Goal: Task Accomplishment & Management: Use online tool/utility

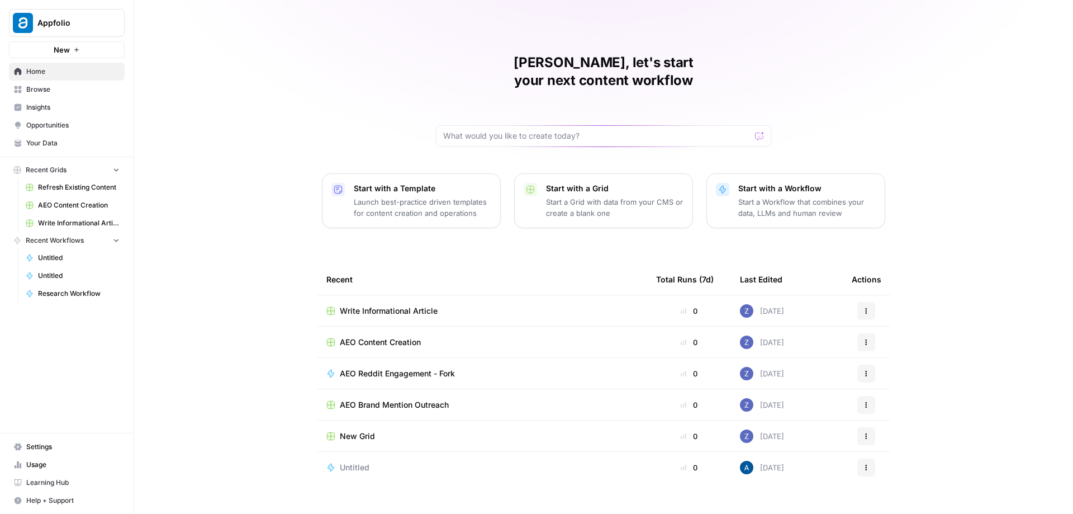
click at [37, 465] on span "Usage" at bounding box center [72, 464] width 93 height 10
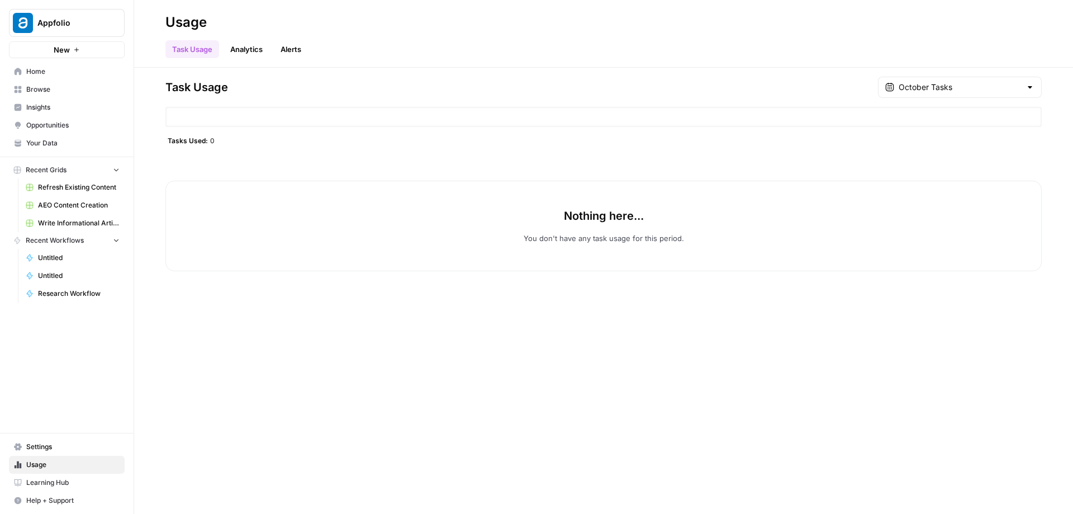
click at [225, 143] on div "Tasks Used: 0" at bounding box center [603, 140] width 876 height 9
click at [67, 22] on span "Appfolio" at bounding box center [71, 22] width 68 height 11
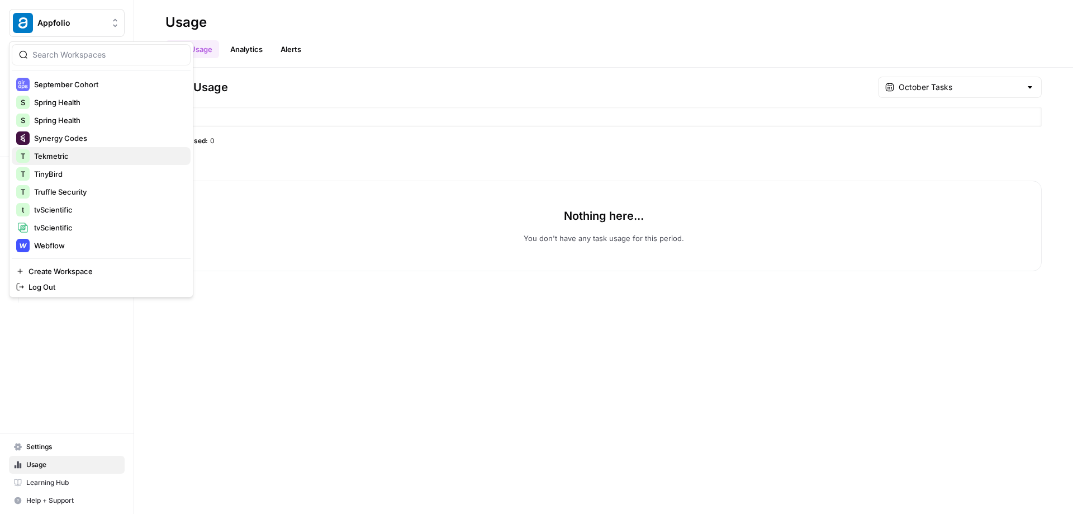
scroll to position [364, 0]
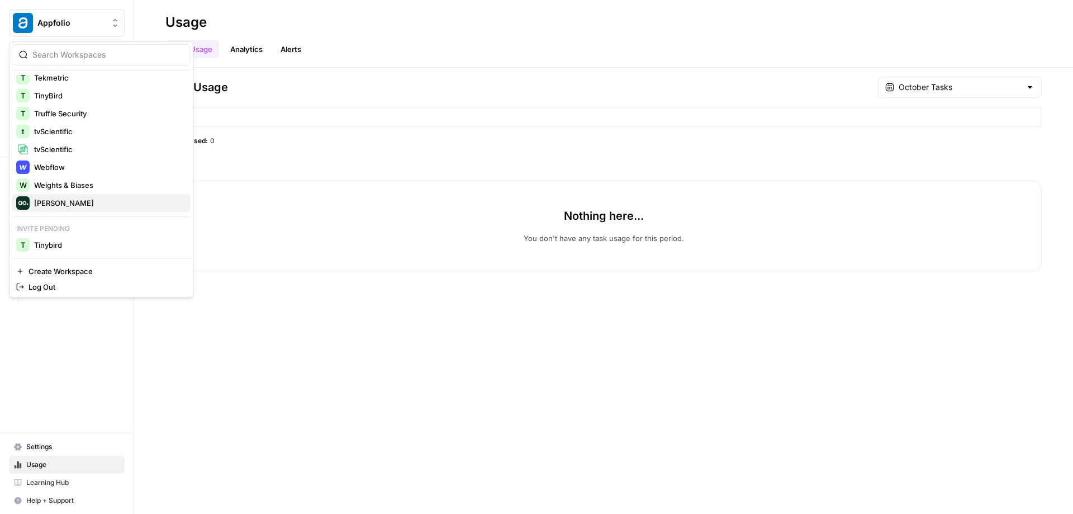
click at [74, 200] on span "Zoe Jessup" at bounding box center [108, 202] width 148 height 11
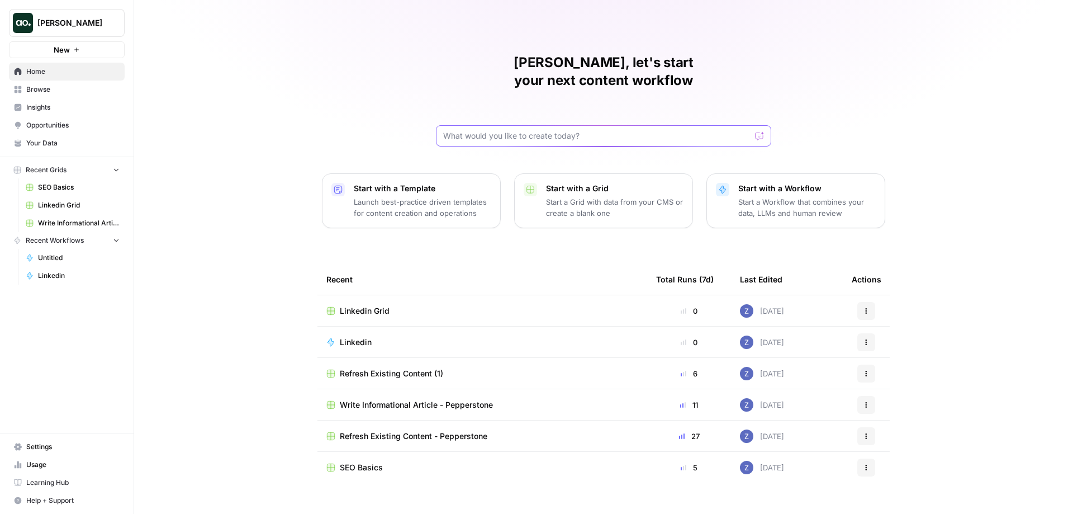
click at [535, 130] on input "text" at bounding box center [596, 135] width 307 height 11
type input "can you create me a workflow that takes in an article URL and uses a semrush st…"
click button "Send" at bounding box center [760, 136] width 15 height 15
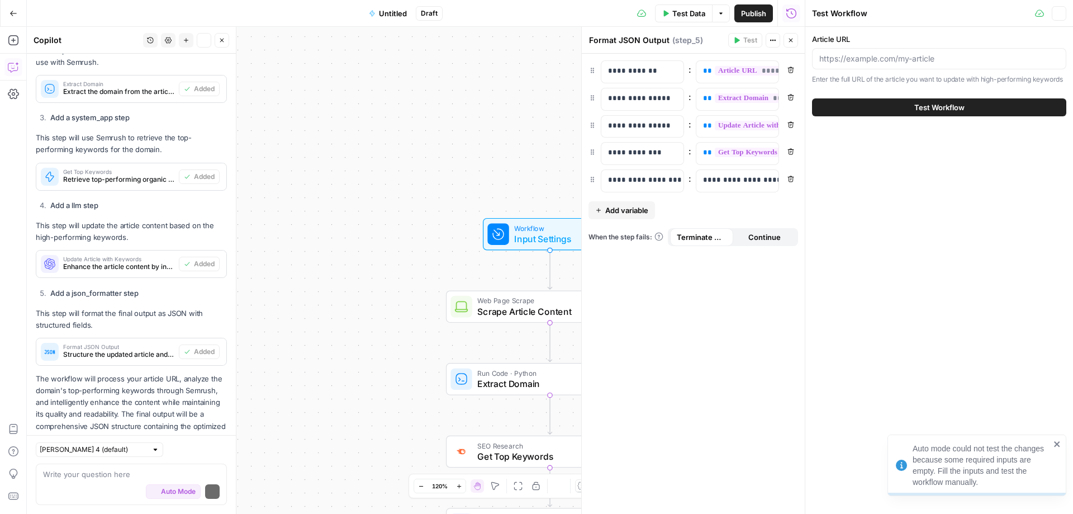
scroll to position [615, 0]
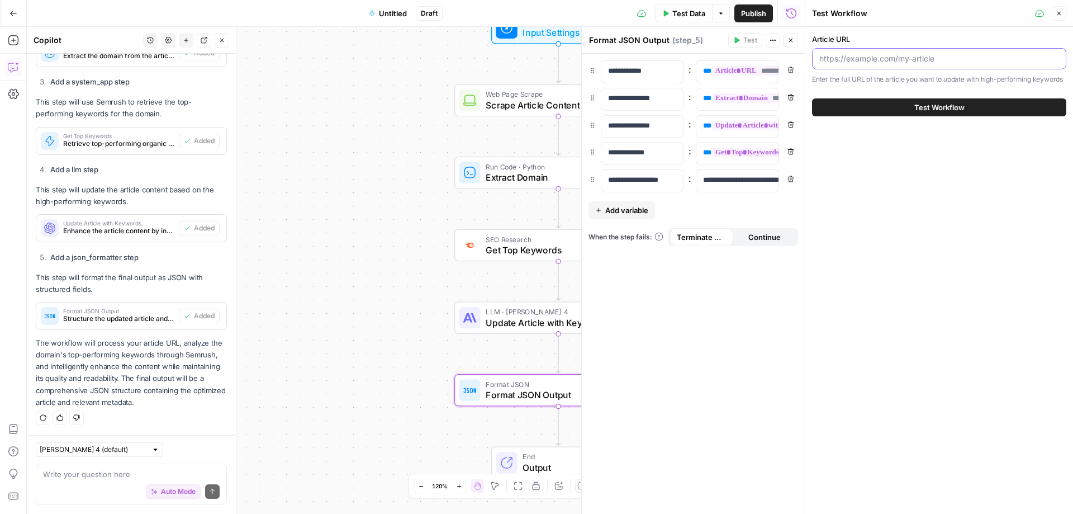
click at [938, 58] on input "Article URL" at bounding box center [939, 58] width 240 height 11
paste input "https://www.liveflow.com/blog/finance-automation-the-cfos-secret-weapon-for-gro…"
type input "https://www.liveflow.com/blog/finance-automation-the-cfos-secret-weapon-for-gro…"
click at [898, 102] on button "Test Workflow" at bounding box center [939, 107] width 254 height 18
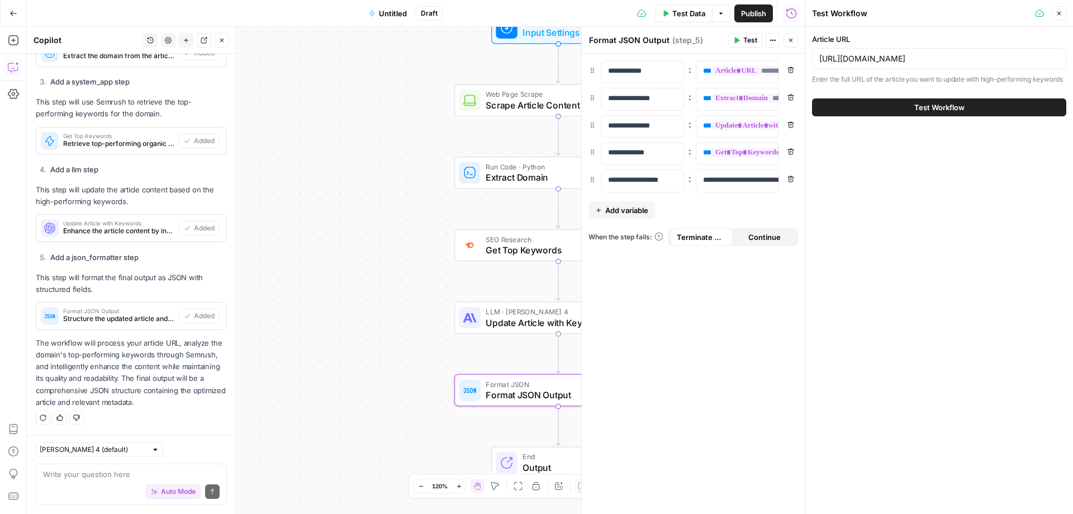
scroll to position [0, 0]
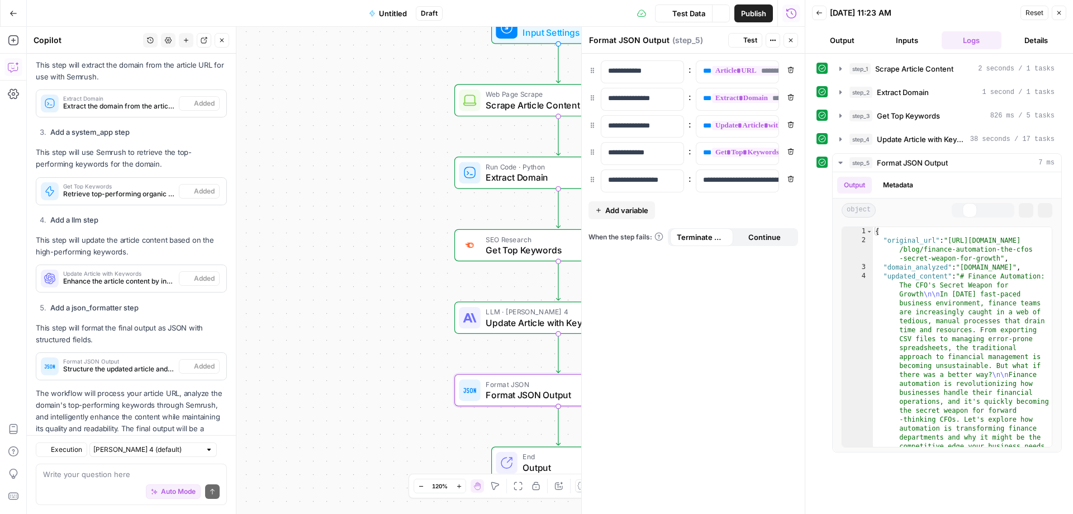
scroll to position [615, 0]
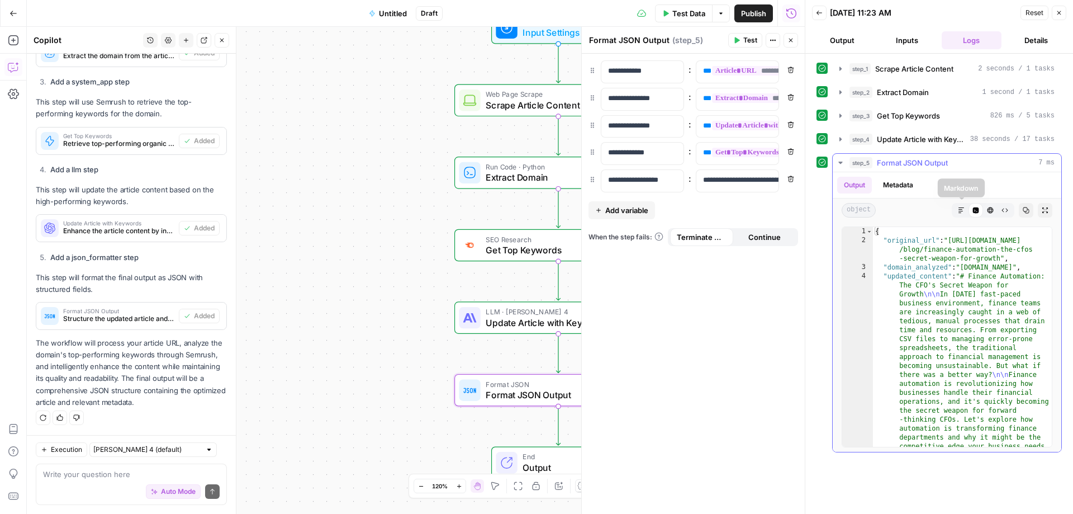
click at [963, 207] on icon "button" at bounding box center [962, 210] width 6 height 6
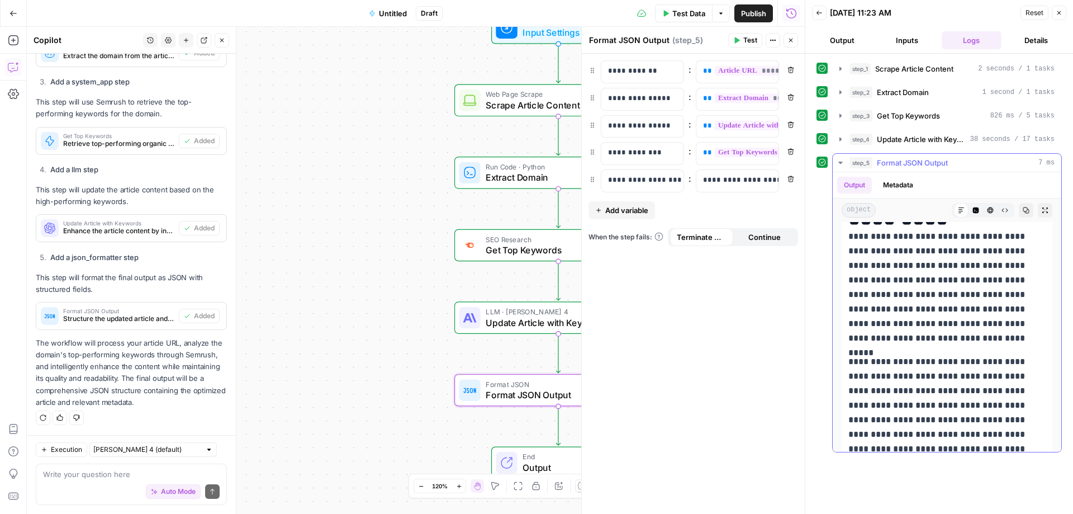
scroll to position [259, 0]
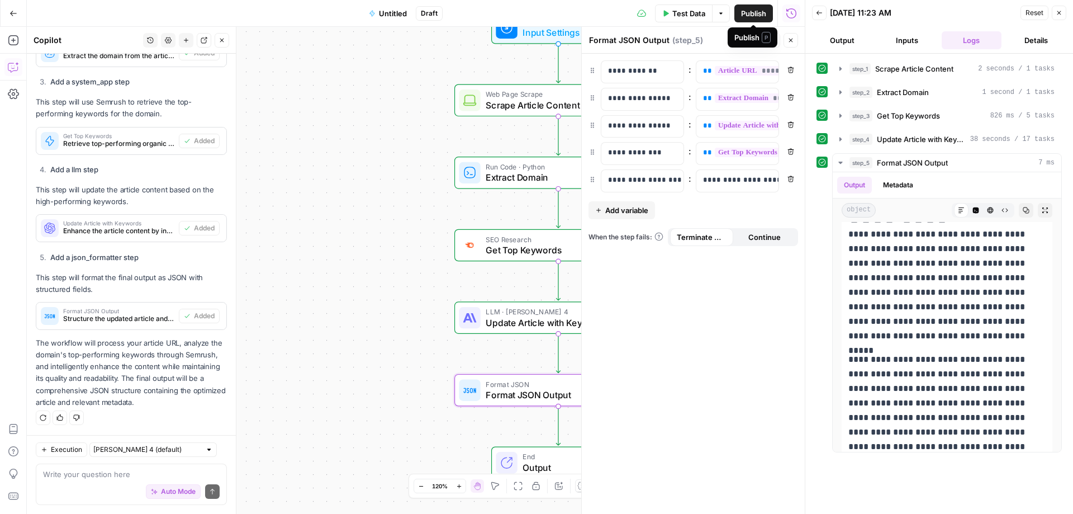
click at [753, 16] on span "Publish" at bounding box center [753, 13] width 25 height 11
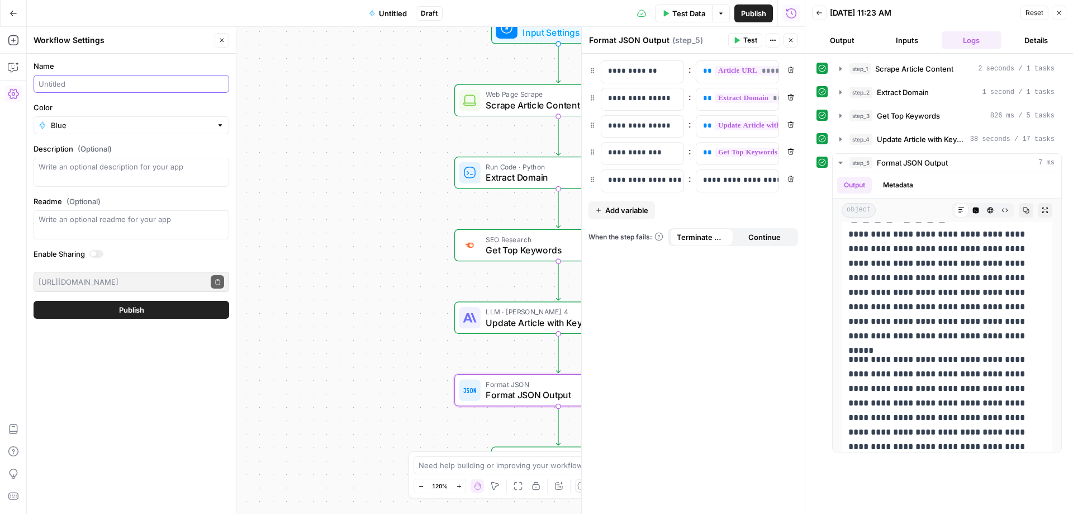
click at [73, 82] on input "Name" at bounding box center [132, 83] width 186 height 11
type input "liveflow"
click at [125, 315] on button "Publish" at bounding box center [132, 310] width 196 height 18
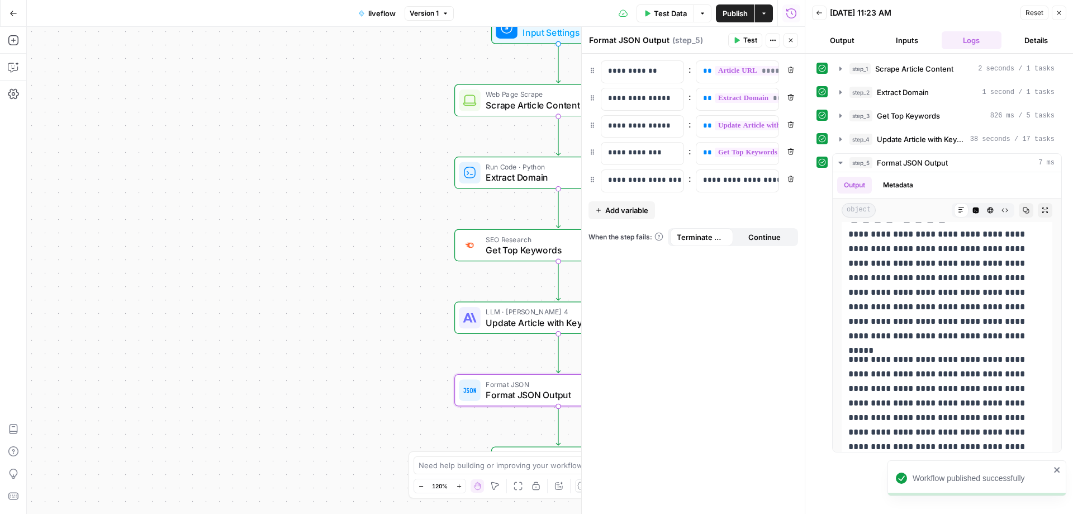
click at [764, 13] on icon "button" at bounding box center [763, 13] width 3 height 2
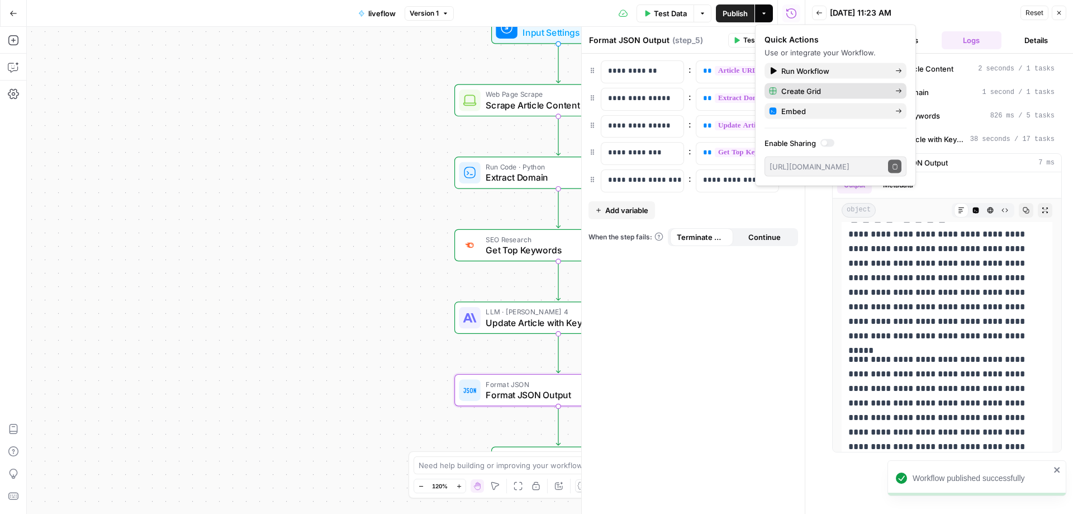
click at [796, 92] on span "Create Grid" at bounding box center [833, 91] width 105 height 11
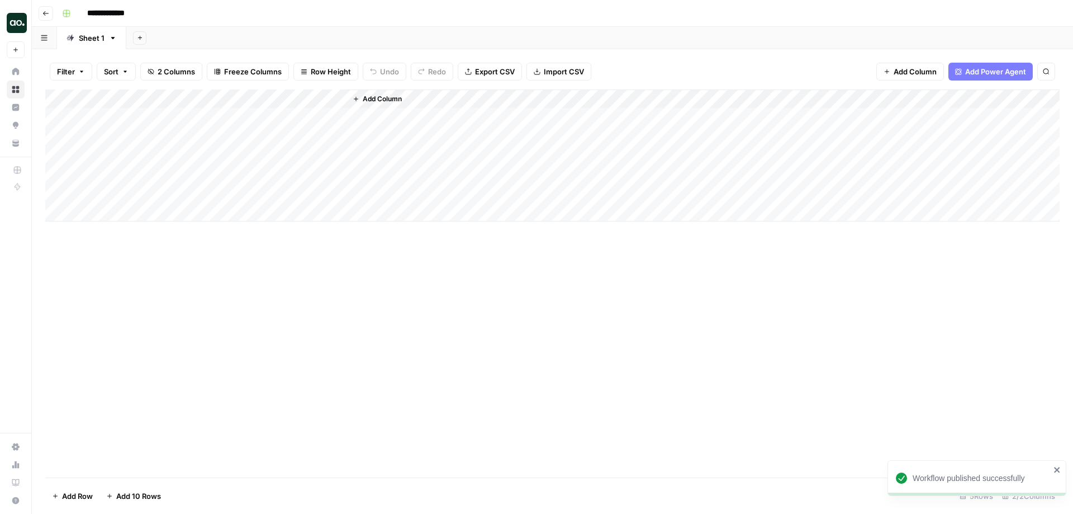
click at [170, 116] on div "Add Column" at bounding box center [552, 155] width 1014 height 132
type textarea "**********"
click at [181, 152] on div "Add Column" at bounding box center [552, 155] width 1014 height 132
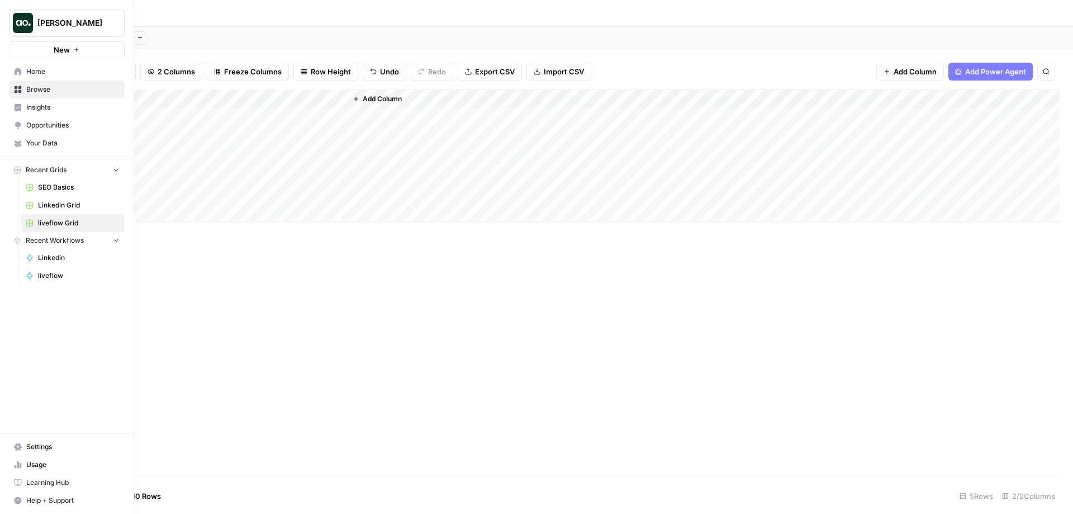
click at [17, 74] on icon at bounding box center [18, 72] width 8 height 8
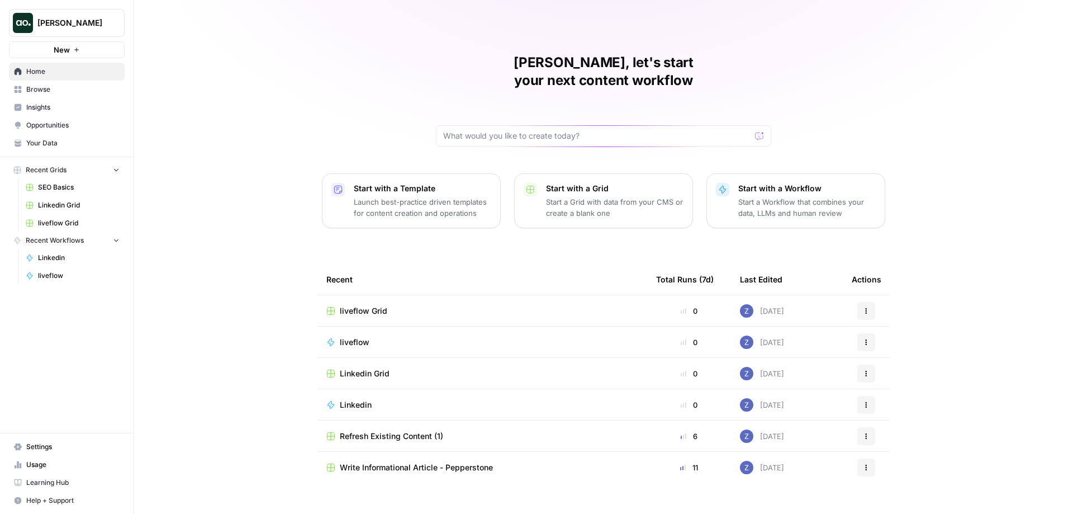
click at [38, 143] on span "Your Data" at bounding box center [72, 143] width 93 height 10
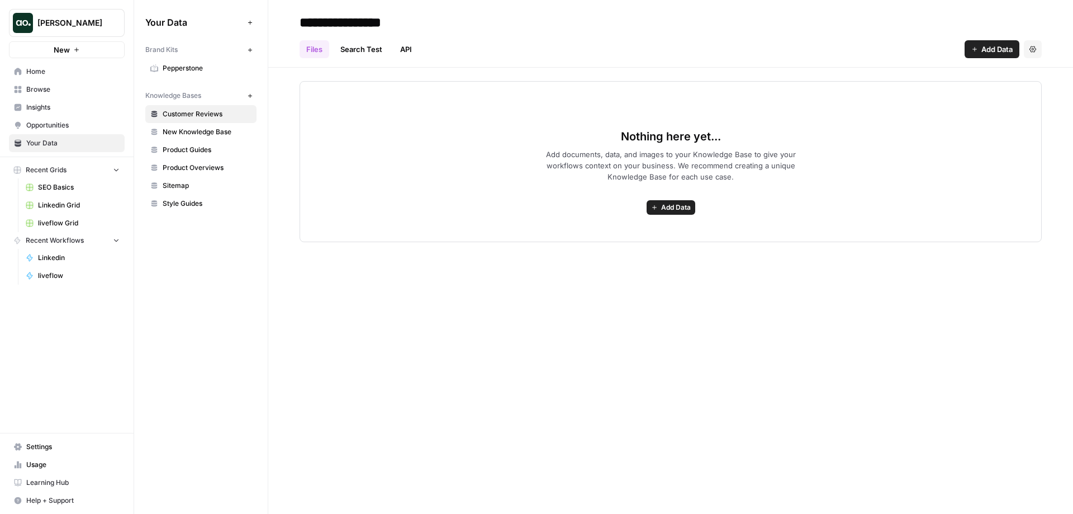
click at [247, 50] on icon "button" at bounding box center [250, 50] width 6 height 6
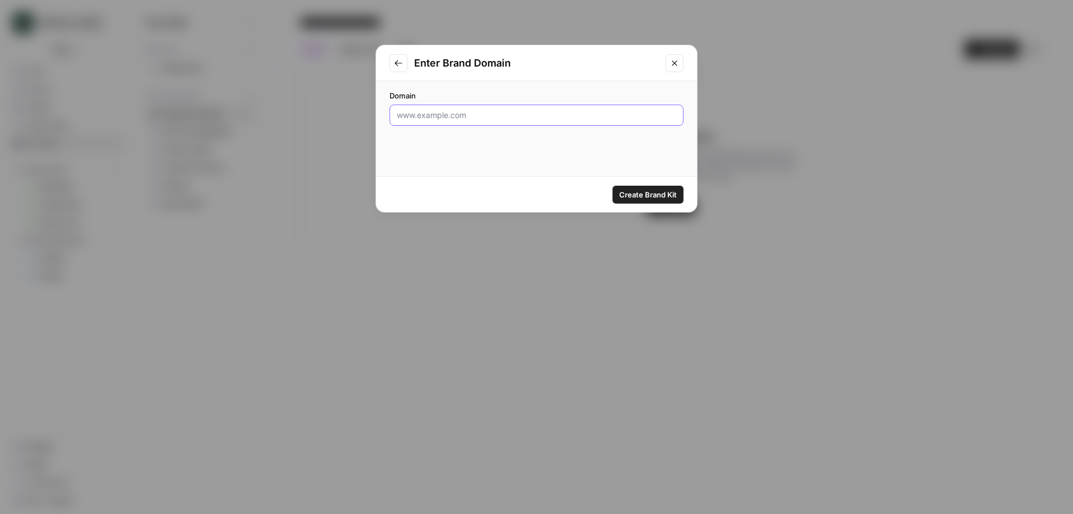
click at [482, 120] on input "Domain" at bounding box center [536, 115] width 279 height 11
type input "liveflow.com"
click at [644, 191] on span "Create Brand Kit" at bounding box center [648, 194] width 58 height 11
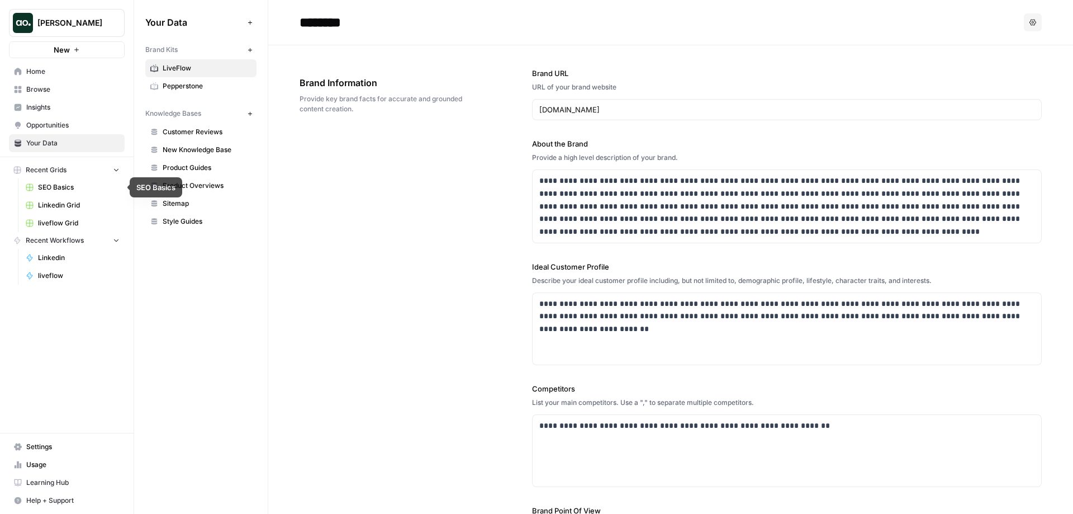
click at [65, 221] on span "liveflow Grid" at bounding box center [79, 223] width 82 height 10
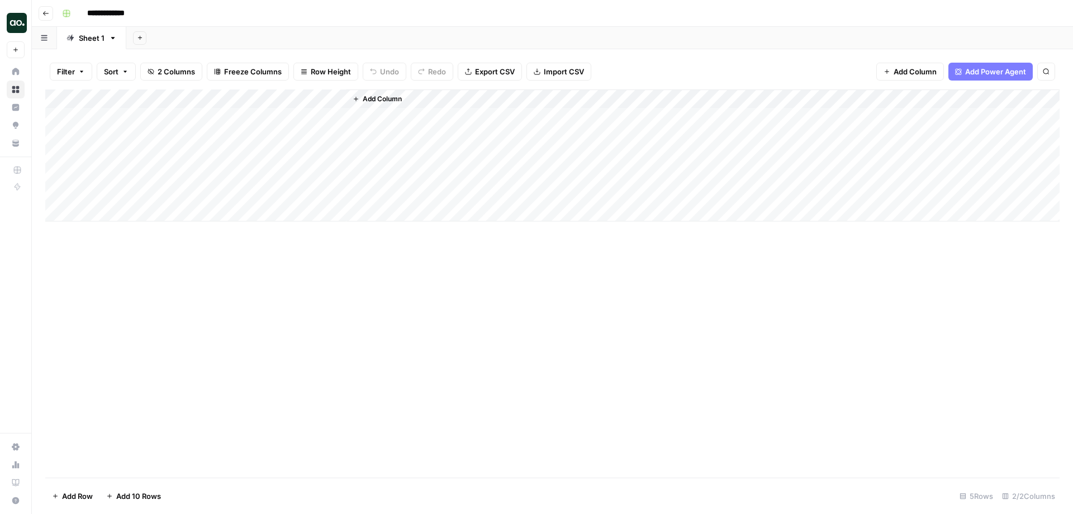
click at [323, 99] on div "Add Column" at bounding box center [552, 155] width 1014 height 132
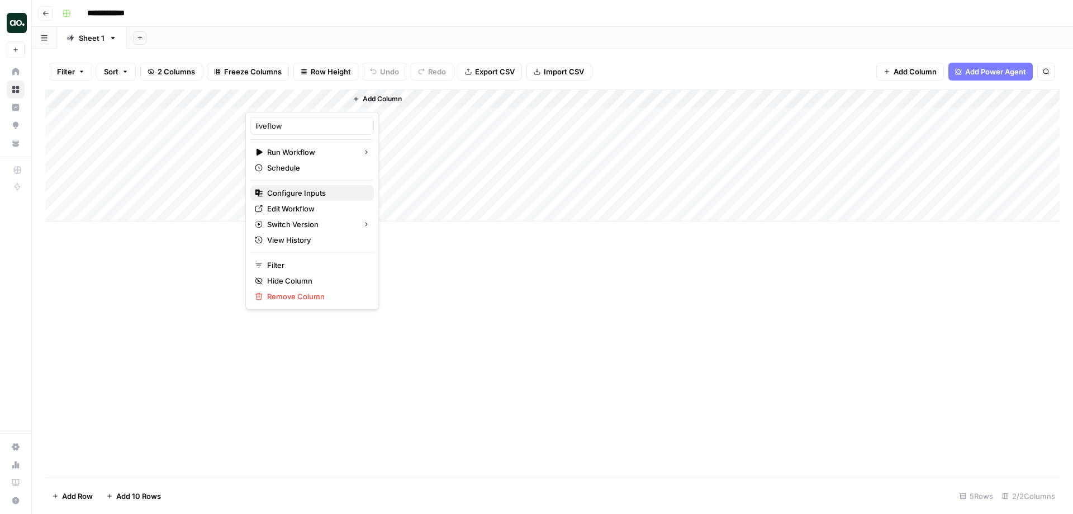
click at [309, 193] on span "Configure Inputs" at bounding box center [316, 192] width 98 height 11
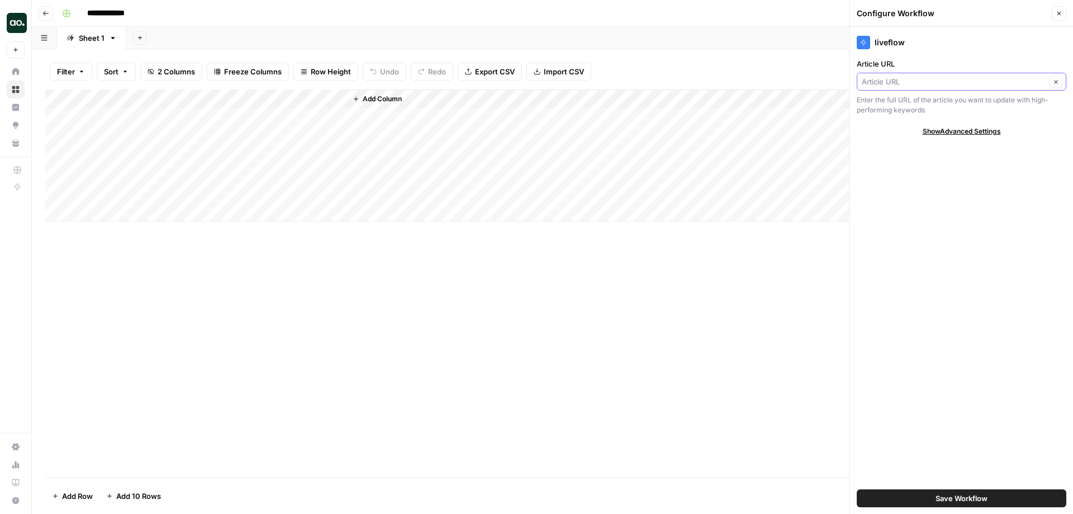
click at [906, 83] on input "Article URL" at bounding box center [954, 81] width 184 height 11
type input "Article URL"
click at [926, 56] on div "liveflow Article URL Article URL Clear Enter the full URL of the article you wa…" at bounding box center [961, 270] width 223 height 487
click at [296, 114] on div "Add Column" at bounding box center [552, 155] width 1014 height 132
drag, startPoint x: 345, startPoint y: 96, endPoint x: 423, endPoint y: 96, distance: 77.1
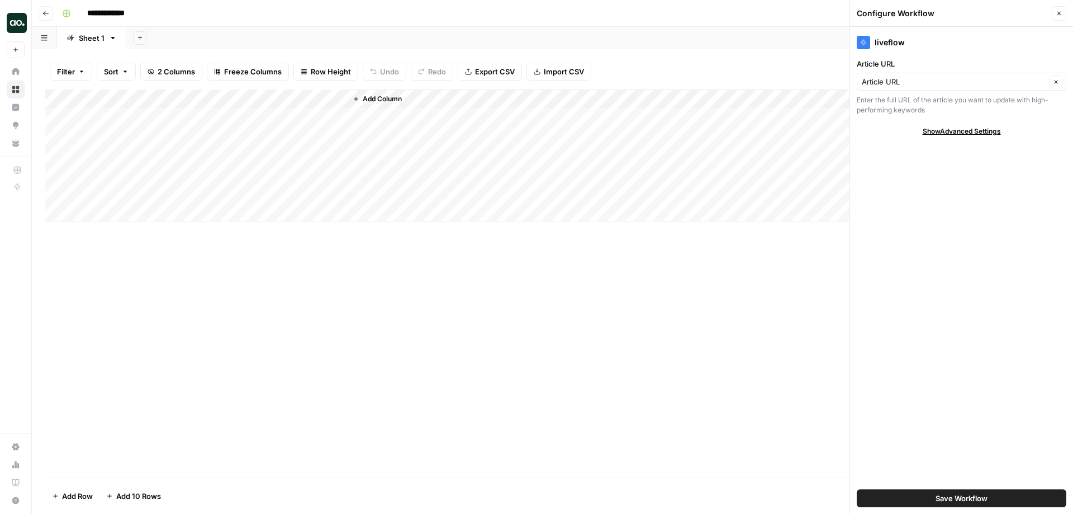
click at [423, 96] on div "Add Column" at bounding box center [703, 155] width 714 height 132
drag, startPoint x: 344, startPoint y: 96, endPoint x: 380, endPoint y: 102, distance: 36.2
click at [380, 102] on div "Add Column" at bounding box center [552, 155] width 1014 height 132
click at [331, 70] on span "Row Height" at bounding box center [331, 71] width 40 height 11
click at [330, 139] on span "Tall" at bounding box center [355, 141] width 80 height 11
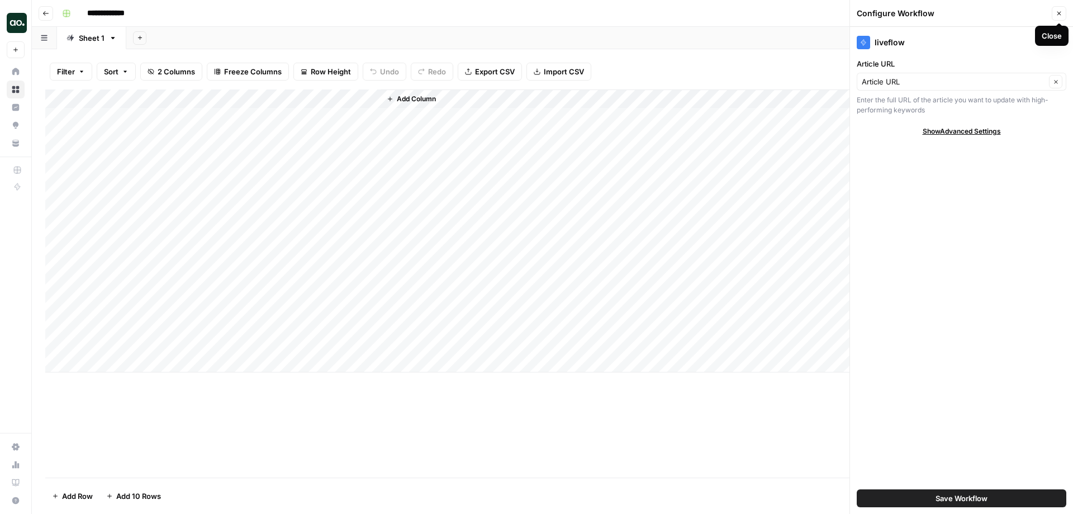
click at [1058, 14] on icon "button" at bounding box center [1060, 14] width 4 height 4
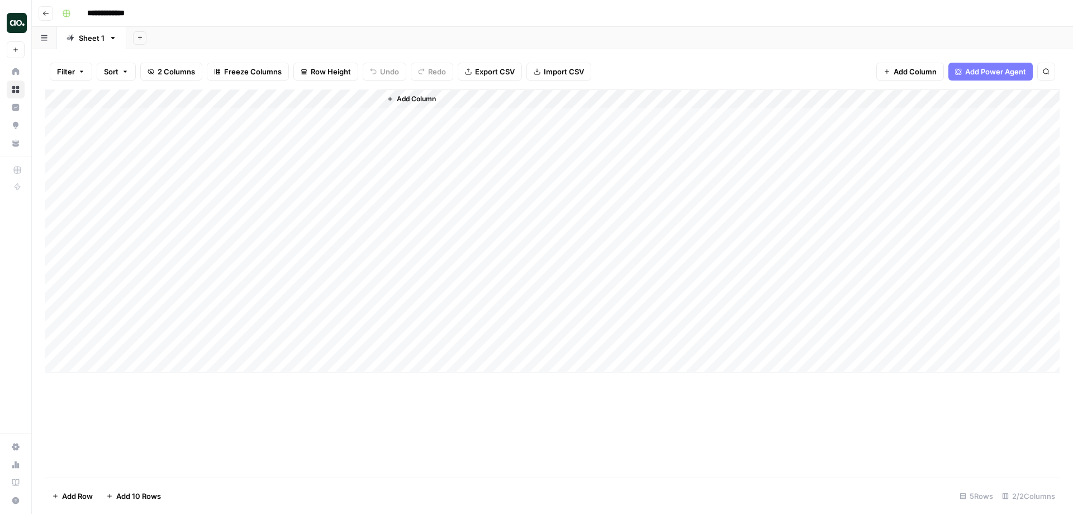
click at [355, 98] on div "Add Column" at bounding box center [552, 230] width 1014 height 283
click at [321, 210] on span "Edit Workflow" at bounding box center [316, 208] width 98 height 11
click at [572, 100] on div "Add Column" at bounding box center [552, 230] width 1014 height 283
click at [673, 100] on div "Add Column" at bounding box center [552, 230] width 1014 height 283
click at [535, 253] on div "Add Column" at bounding box center [552, 230] width 1014 height 283
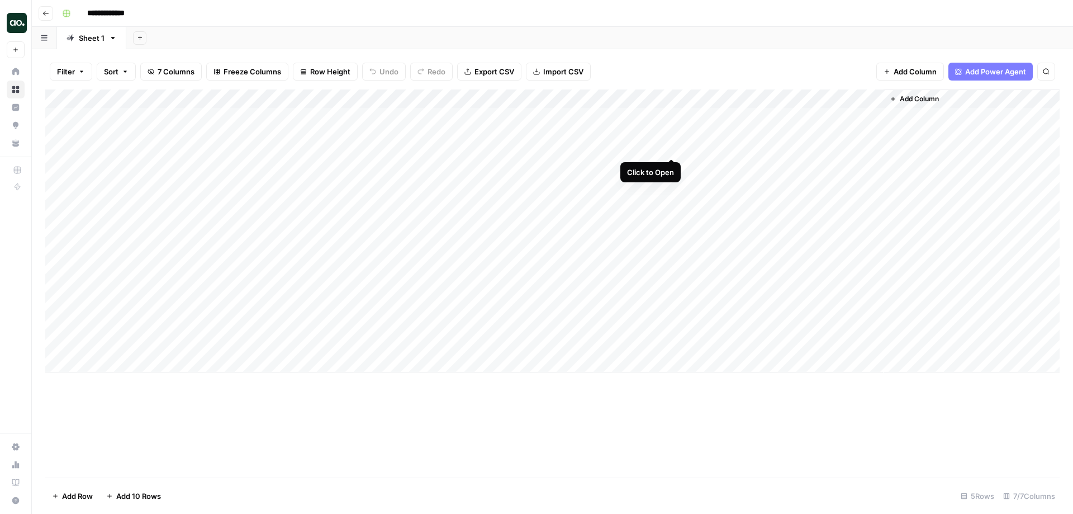
click at [671, 116] on div "Add Column" at bounding box center [552, 230] width 1014 height 283
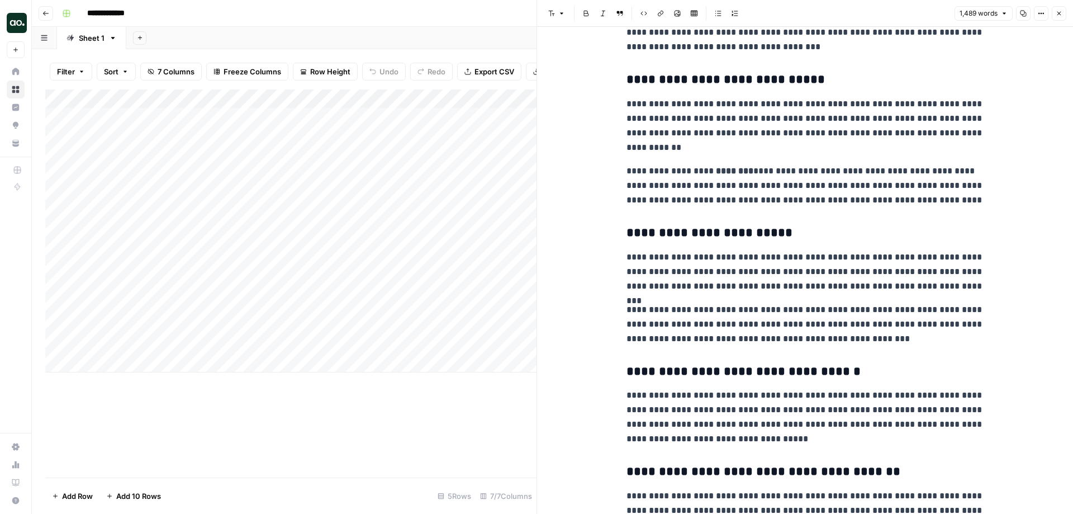
scroll to position [703, 0]
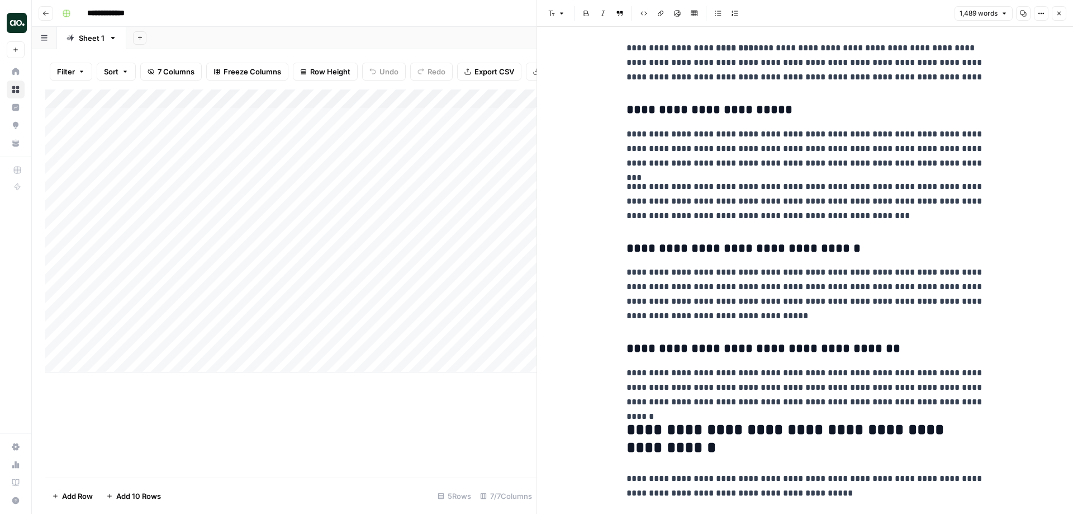
click at [1063, 15] on button "Close" at bounding box center [1059, 13] width 15 height 15
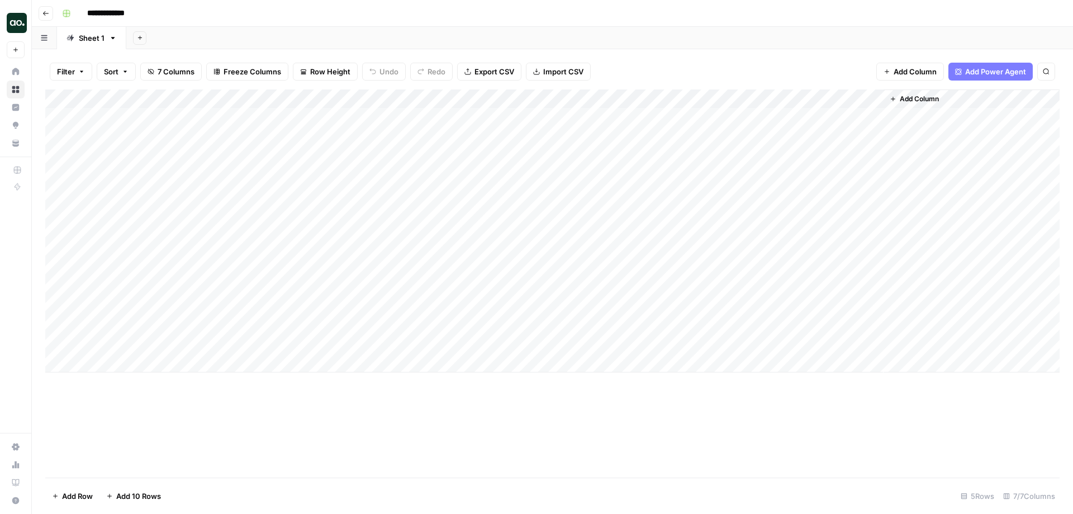
click at [829, 145] on div "Add Column" at bounding box center [552, 230] width 1014 height 283
click at [773, 99] on div "Add Column" at bounding box center [552, 230] width 1014 height 283
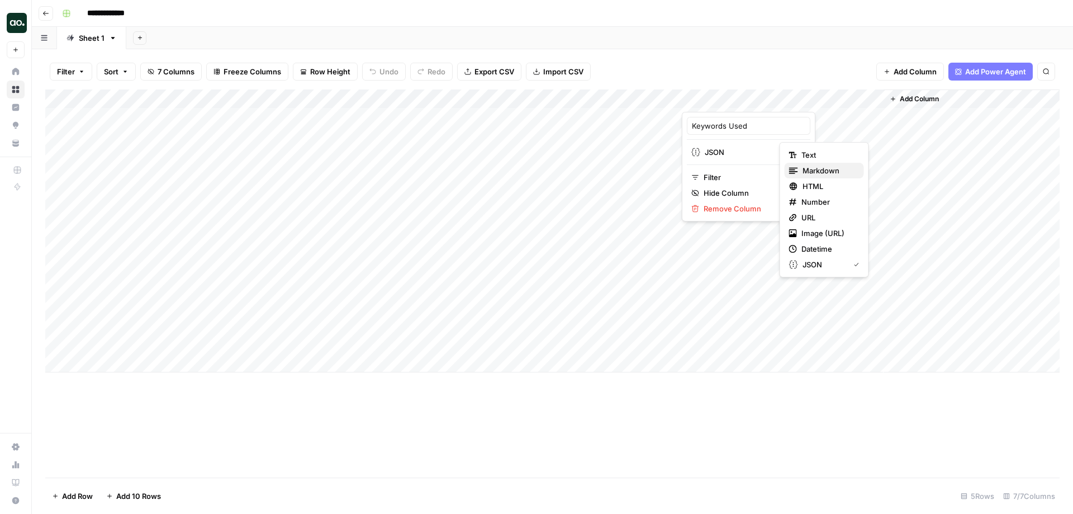
click at [825, 170] on span "Markdown" at bounding box center [829, 170] width 53 height 11
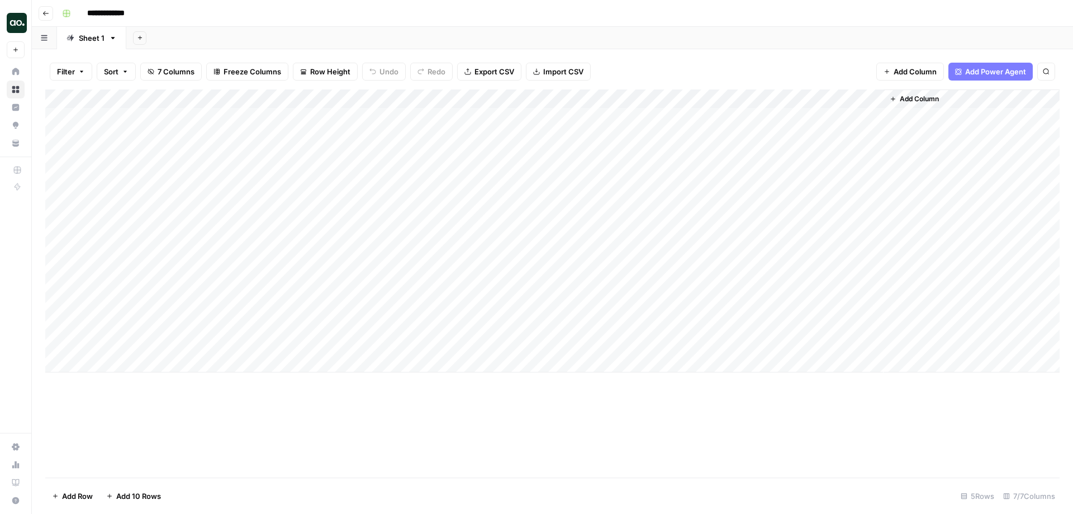
click at [672, 116] on div "Add Column" at bounding box center [552, 230] width 1014 height 283
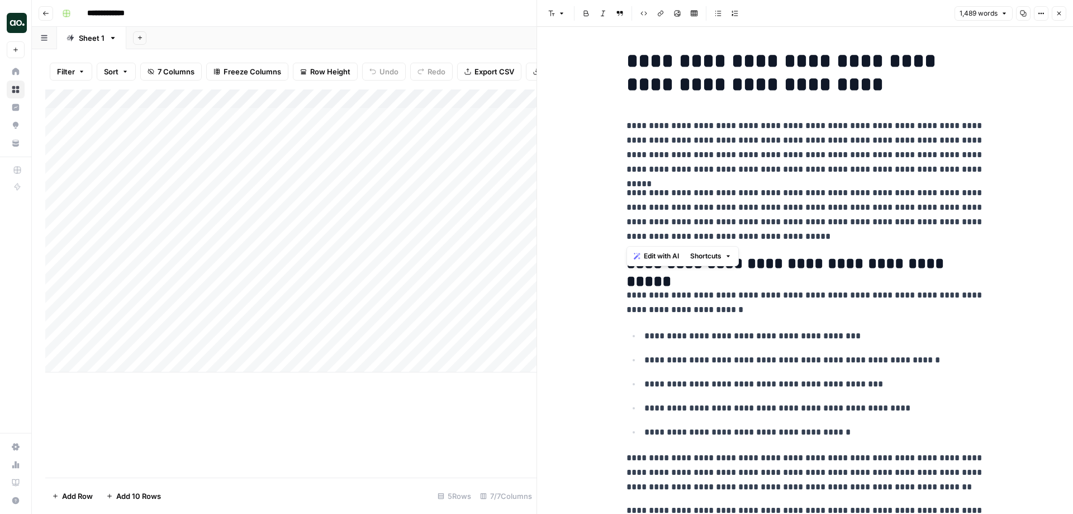
drag, startPoint x: 790, startPoint y: 235, endPoint x: 629, endPoint y: 181, distance: 169.5
click at [667, 257] on span "Edit with AI" at bounding box center [661, 256] width 35 height 10
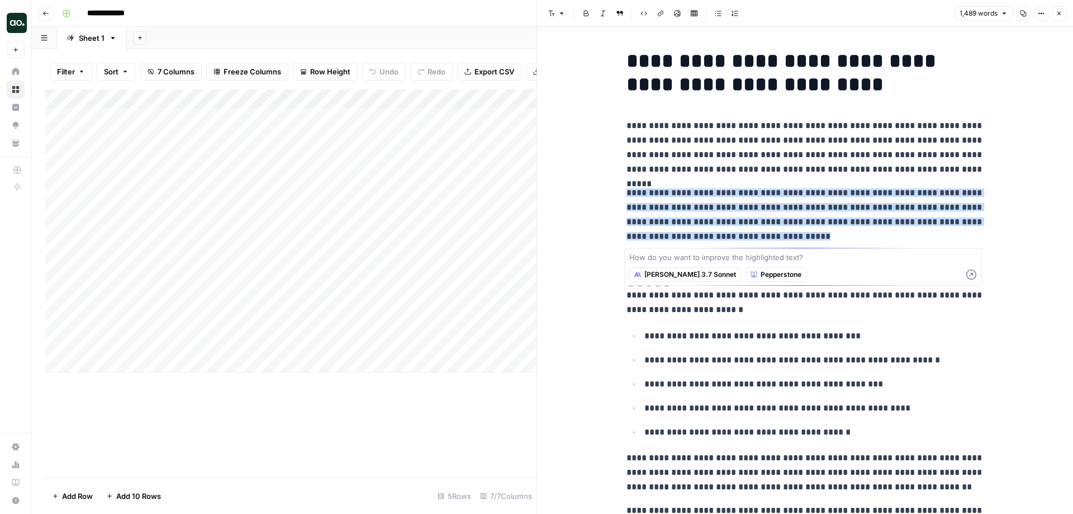
click at [1058, 12] on icon "button" at bounding box center [1060, 14] width 4 height 4
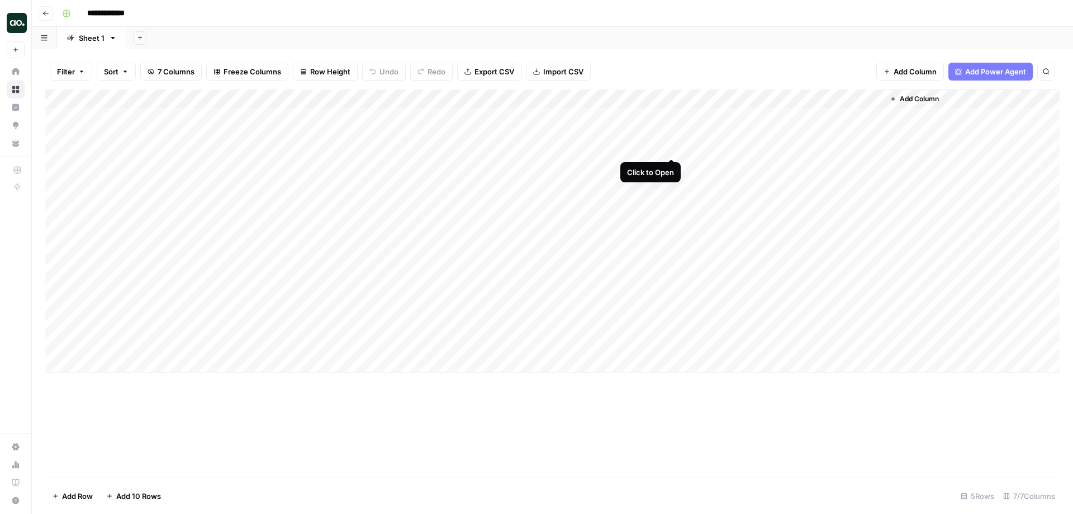
click at [672, 116] on div "Add Column" at bounding box center [552, 230] width 1014 height 283
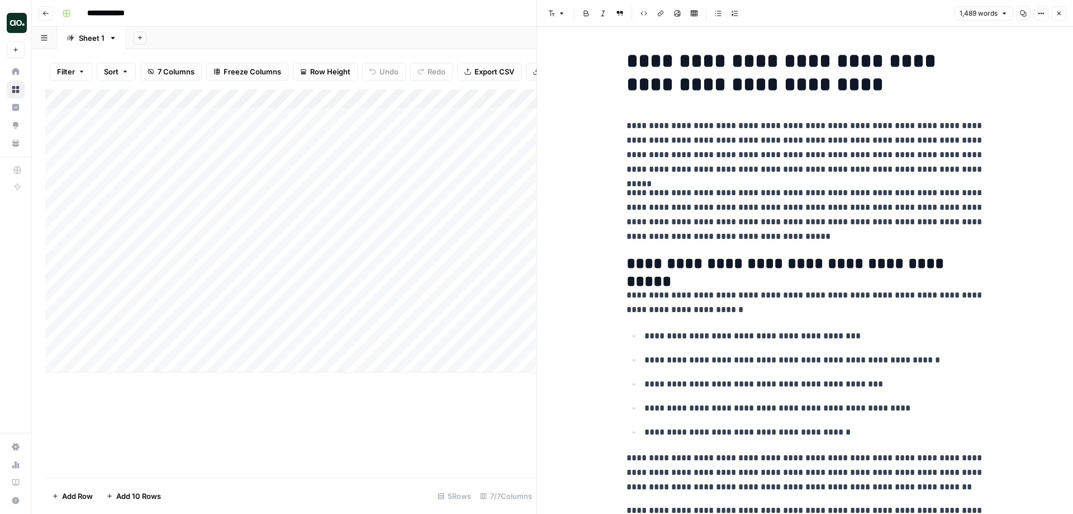
click at [187, 121] on div "Add Column" at bounding box center [290, 230] width 491 height 283
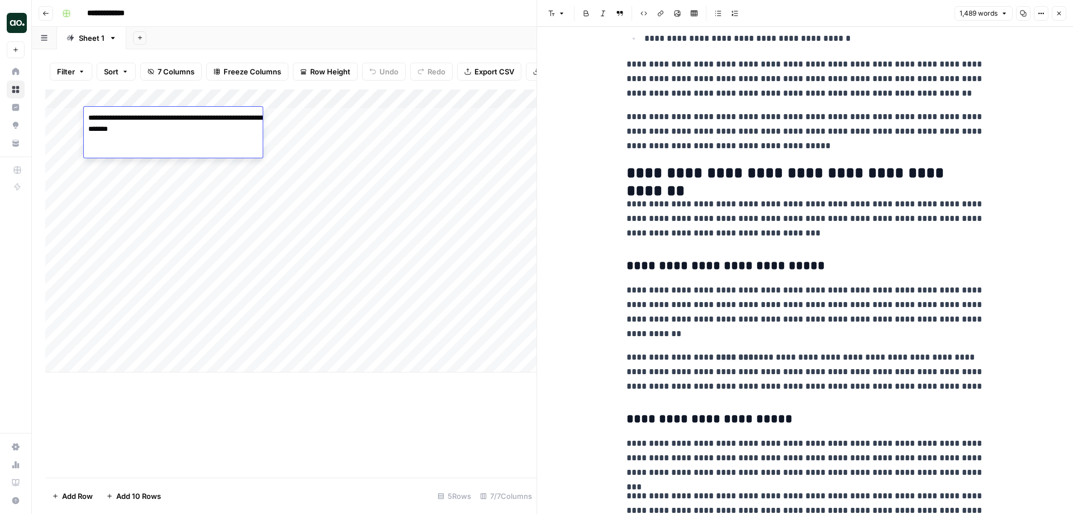
scroll to position [455, 0]
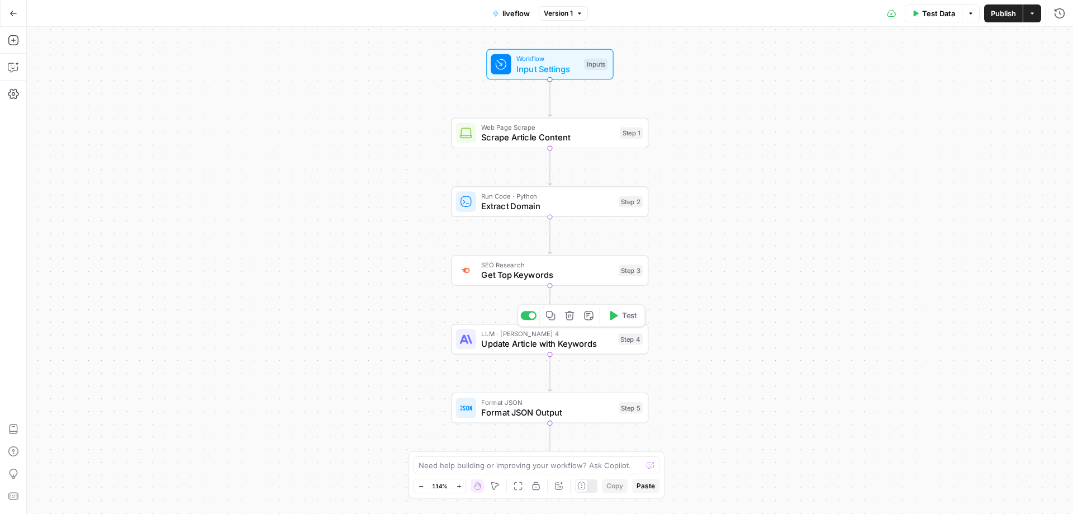
click at [551, 339] on span "Update Article with Keywords" at bounding box center [546, 343] width 131 height 13
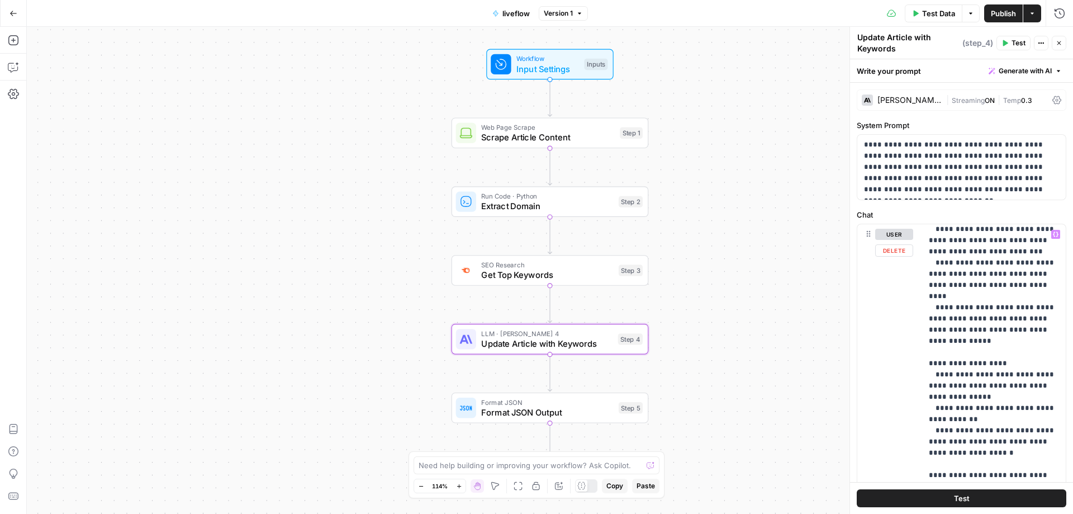
scroll to position [548, 0]
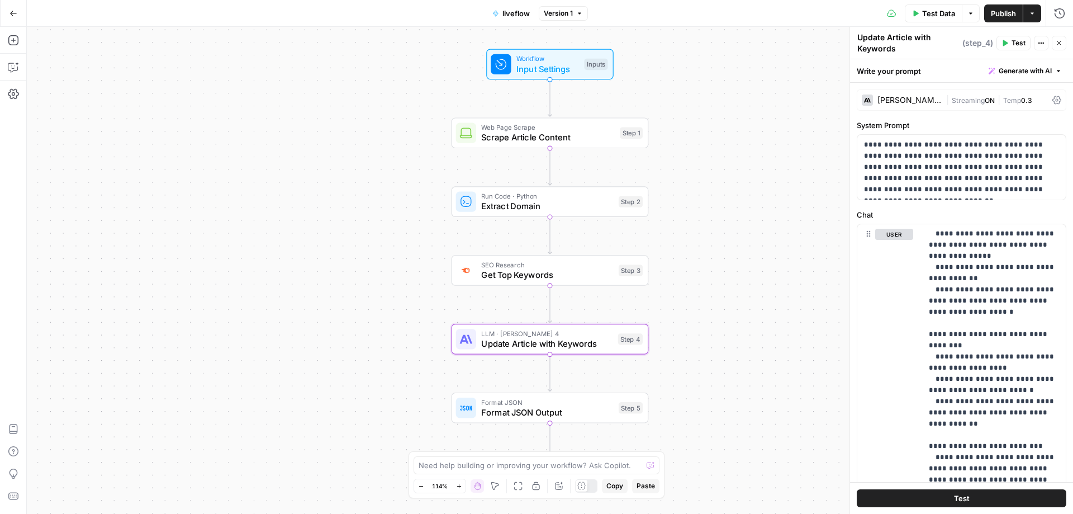
click at [1059, 42] on icon "button" at bounding box center [1060, 43] width 4 height 4
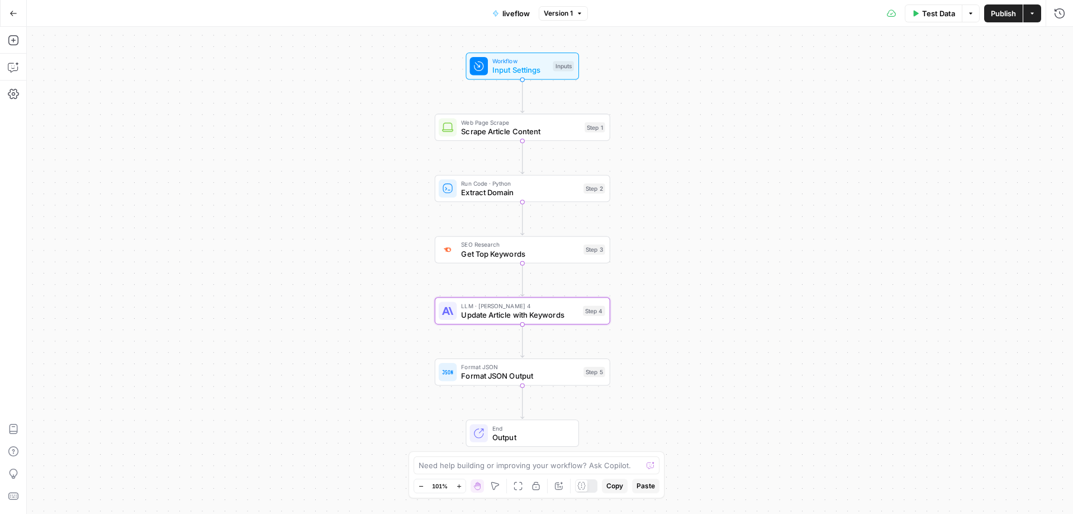
drag, startPoint x: 751, startPoint y: 99, endPoint x: 708, endPoint y: 98, distance: 43.1
click at [708, 98] on div "Workflow Input Settings Inputs Web Page Scrape Scrape Article Content Step 1 Ru…" at bounding box center [550, 270] width 1046 height 487
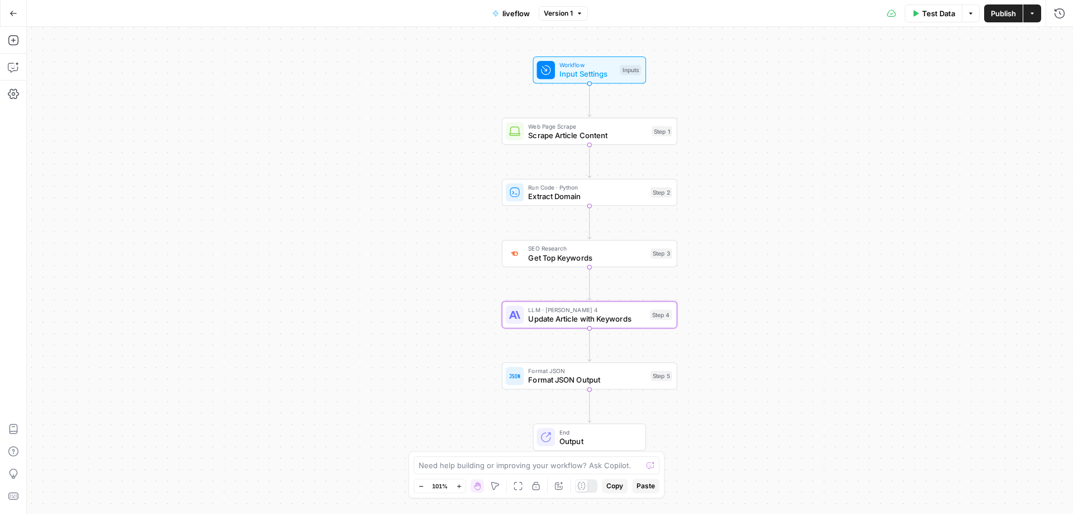
drag, startPoint x: 676, startPoint y: 115, endPoint x: 742, endPoint y: 118, distance: 66.6
click at [742, 118] on div "Workflow Input Settings Inputs Web Page Scrape Scrape Article Content Step 1 Ru…" at bounding box center [550, 270] width 1046 height 487
click at [742, 200] on div "Workflow Input Settings Inputs Web Page Scrape Scrape Article Content Step 1 Ru…" at bounding box center [550, 270] width 1046 height 487
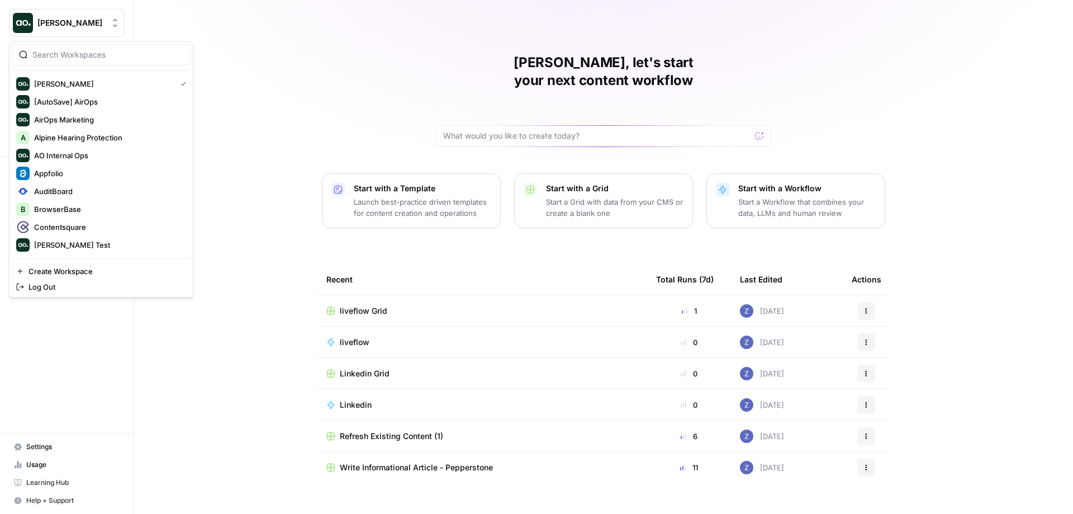
click at [80, 27] on span "Zoe Jessup" at bounding box center [71, 22] width 68 height 11
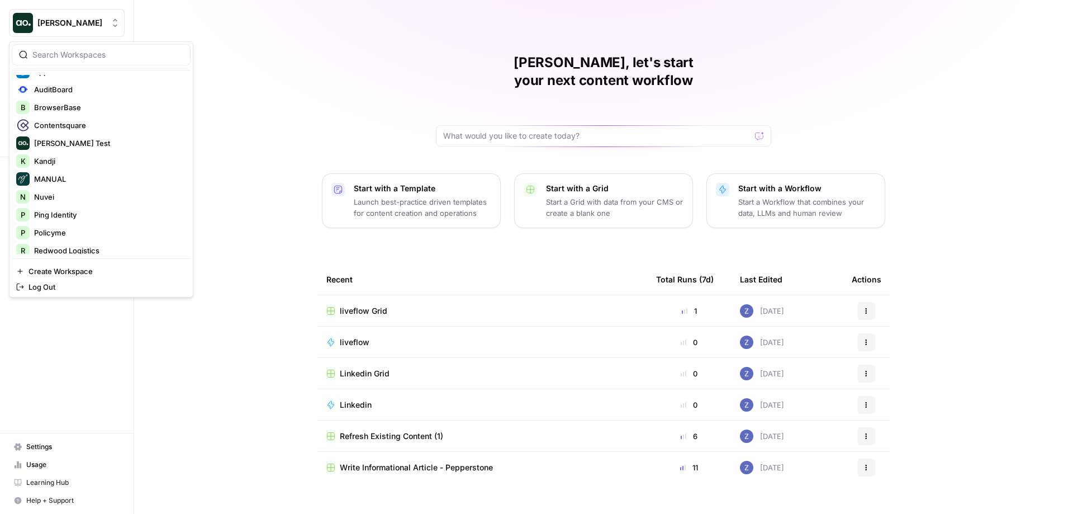
scroll to position [94, 0]
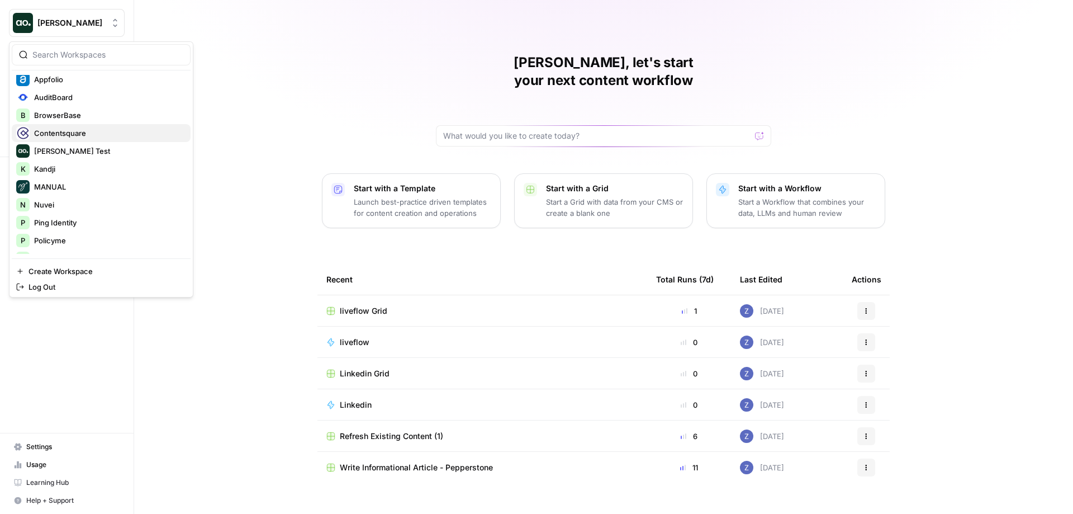
click at [71, 133] on span "Contentsquare" at bounding box center [108, 132] width 148 height 11
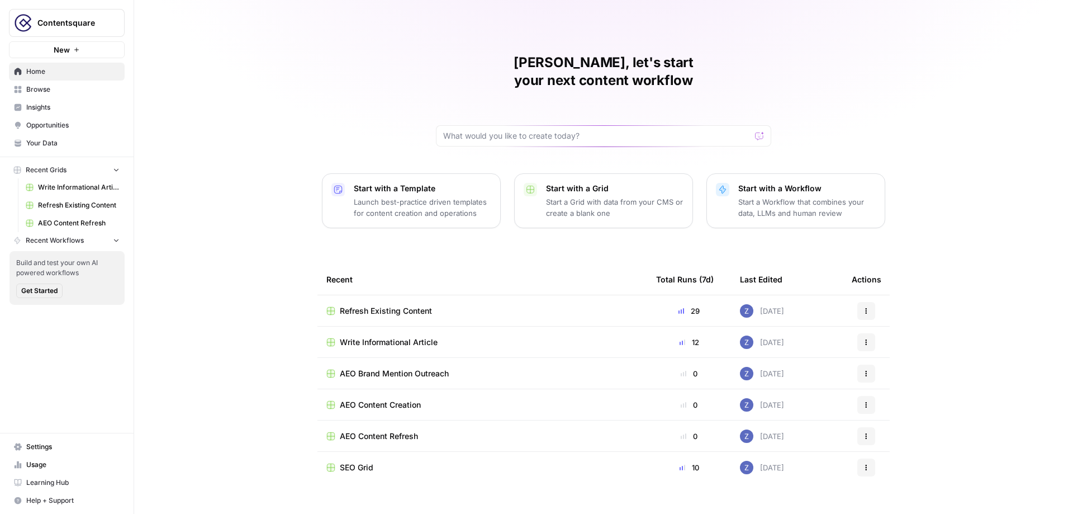
click at [75, 104] on span "Insights" at bounding box center [72, 107] width 93 height 10
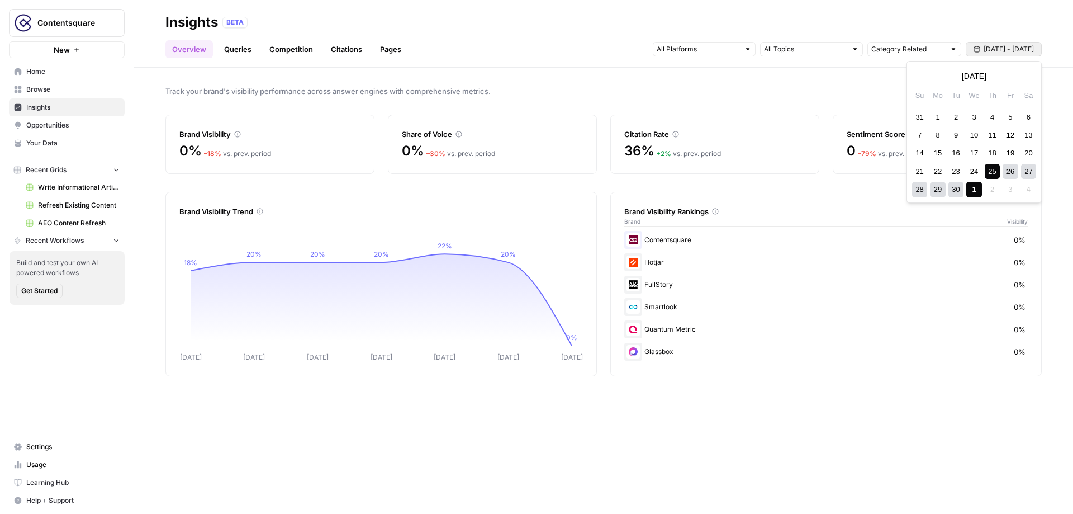
click at [993, 51] on span "[DATE] - [DATE]" at bounding box center [1009, 49] width 50 height 10
click at [976, 172] on div "24" at bounding box center [973, 171] width 15 height 15
click at [954, 192] on div "30" at bounding box center [956, 189] width 15 height 15
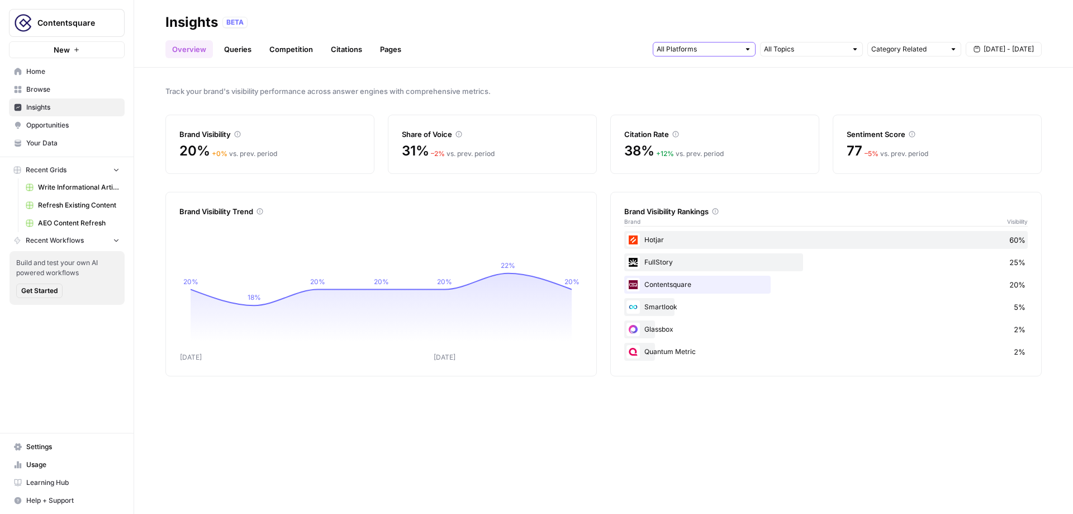
click at [675, 47] on input "text" at bounding box center [698, 49] width 83 height 11
click at [475, 61] on header "Insights BETA Overview Queries Competition Citations Pages Category Related Sep…" at bounding box center [603, 34] width 939 height 68
click at [235, 45] on link "Queries" at bounding box center [237, 49] width 41 height 18
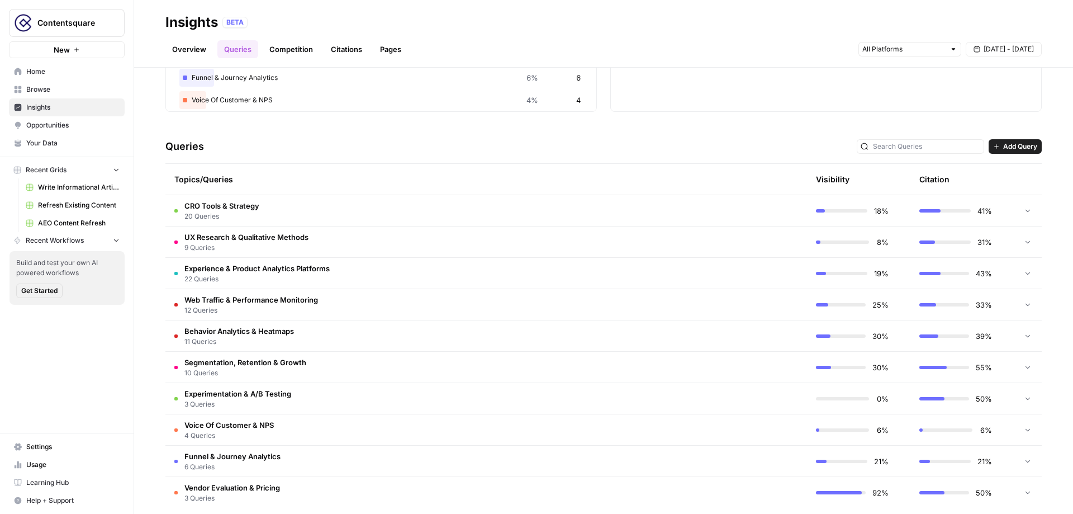
scroll to position [177, 0]
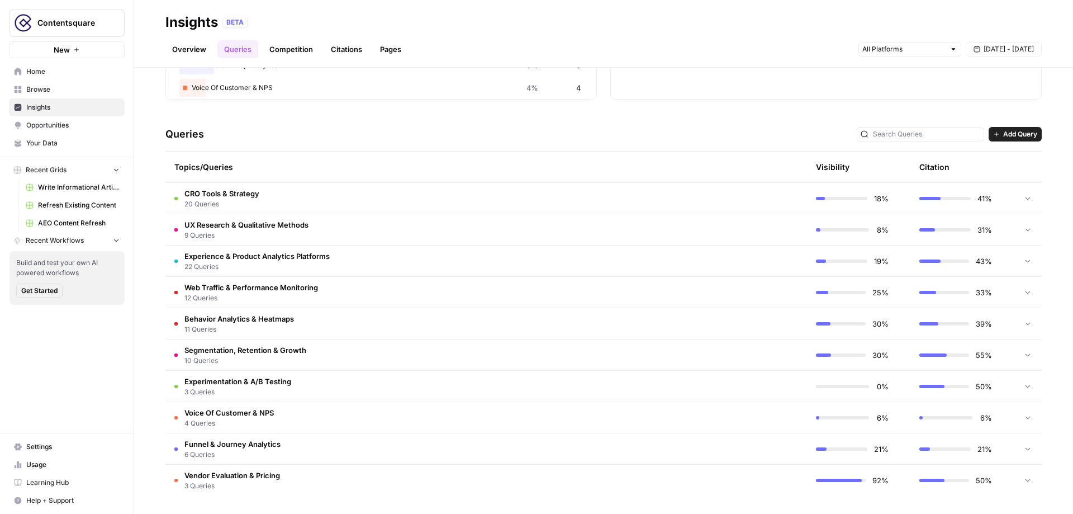
click at [650, 196] on td "CRO Tools & Strategy 20 Queries" at bounding box center [432, 198] width 535 height 31
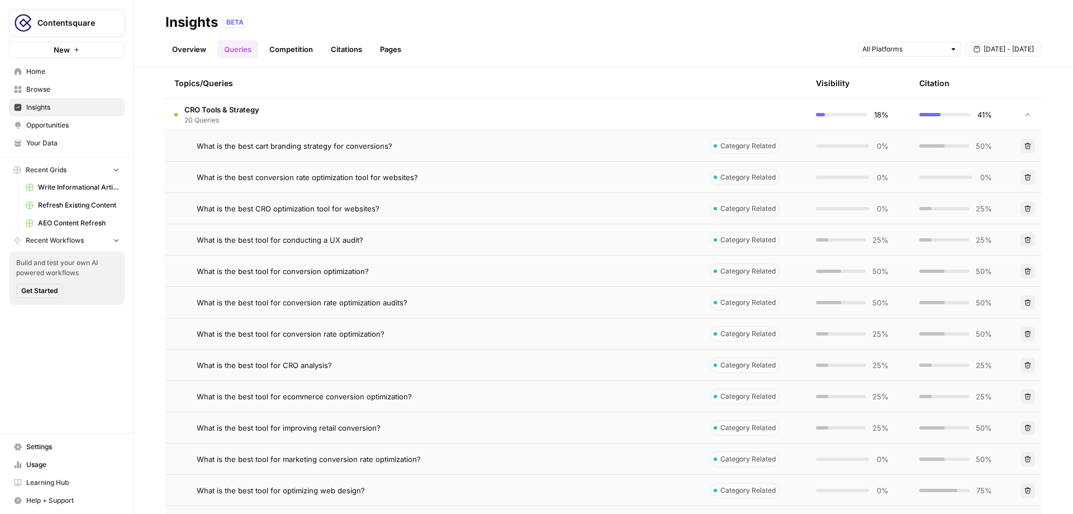
scroll to position [263, 0]
click at [651, 269] on div "What is the best tool for conversion optimization?" at bounding box center [444, 269] width 495 height 11
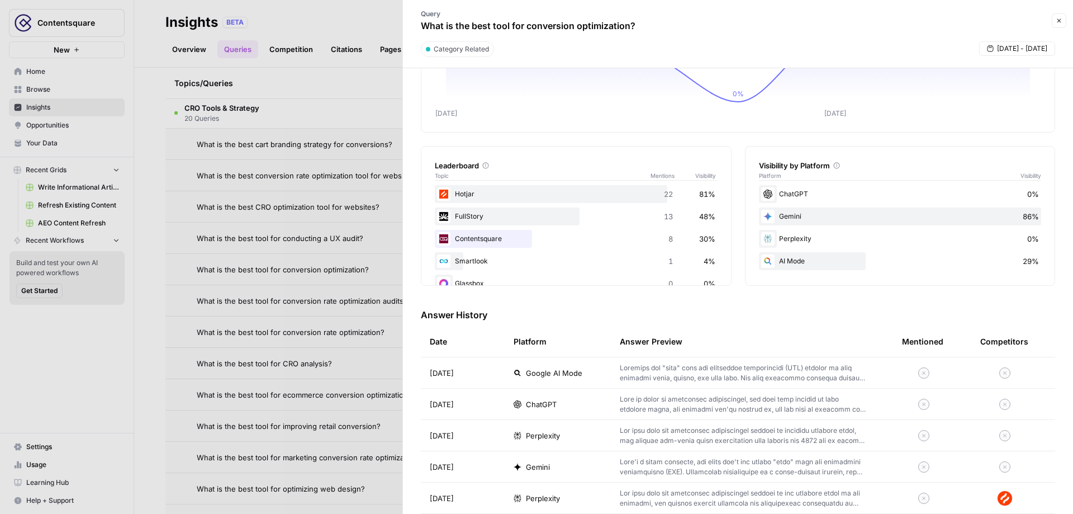
scroll to position [112, 0]
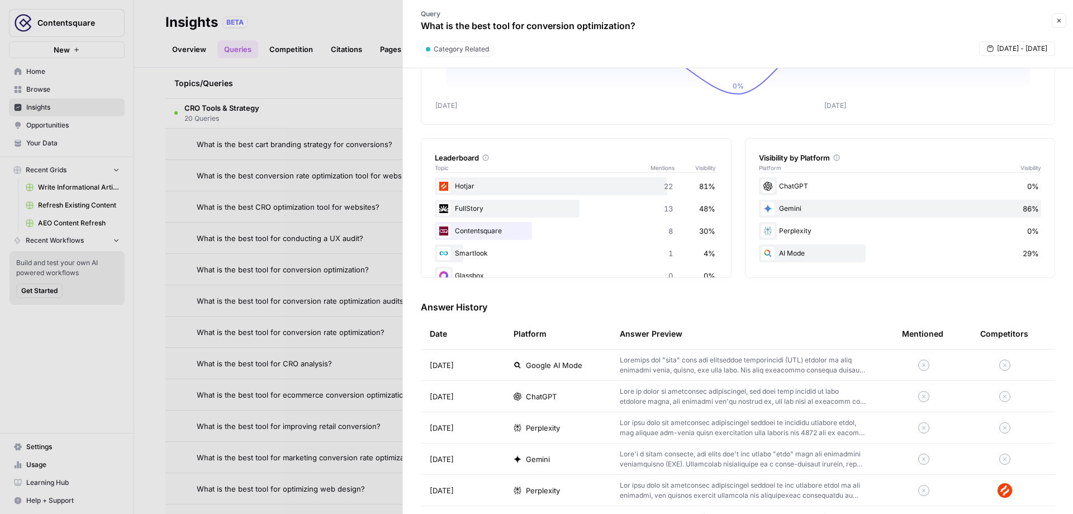
click at [589, 365] on div "Google AI Mode" at bounding box center [558, 364] width 88 height 11
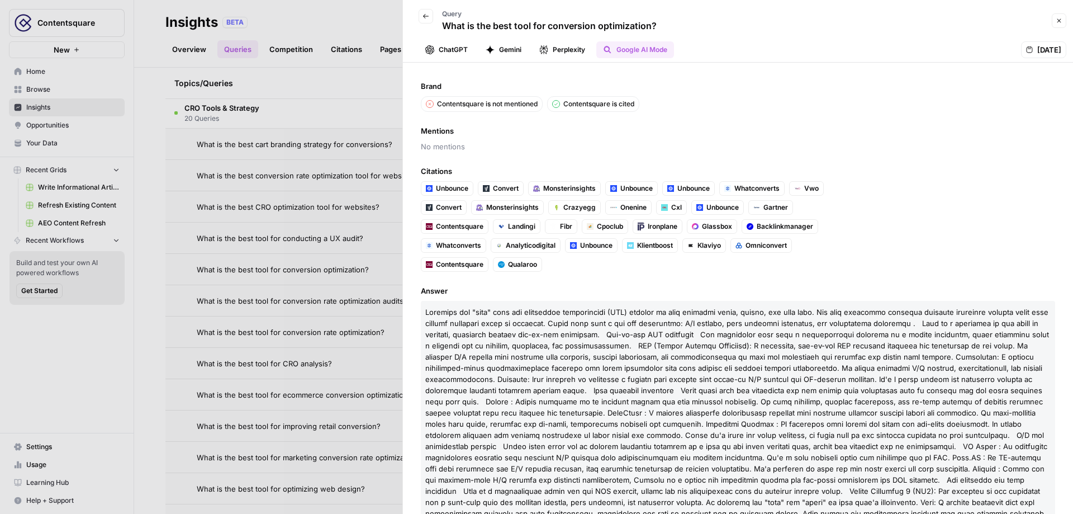
click at [576, 50] on button "Perplexity" at bounding box center [562, 49] width 59 height 17
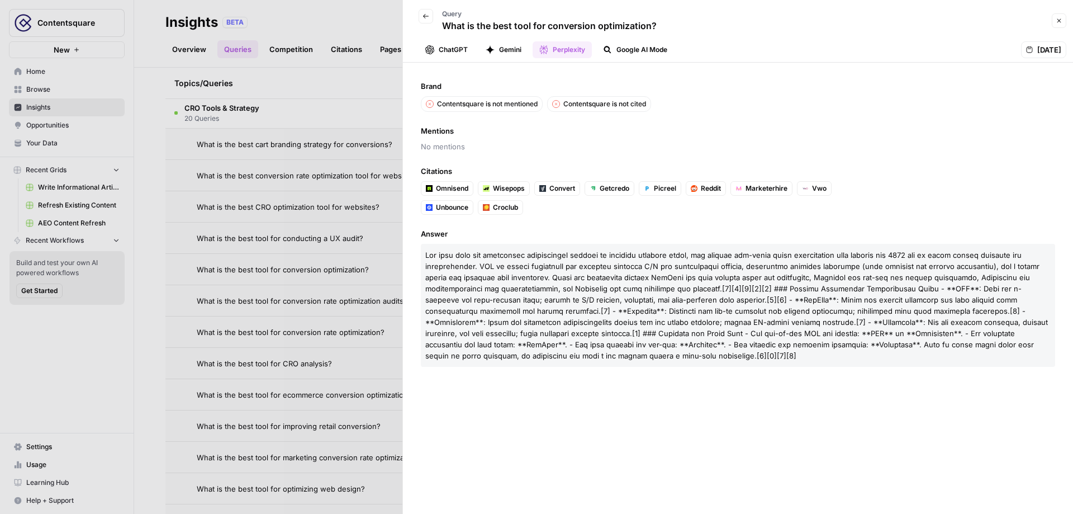
click at [499, 47] on button "Gemini" at bounding box center [503, 49] width 49 height 17
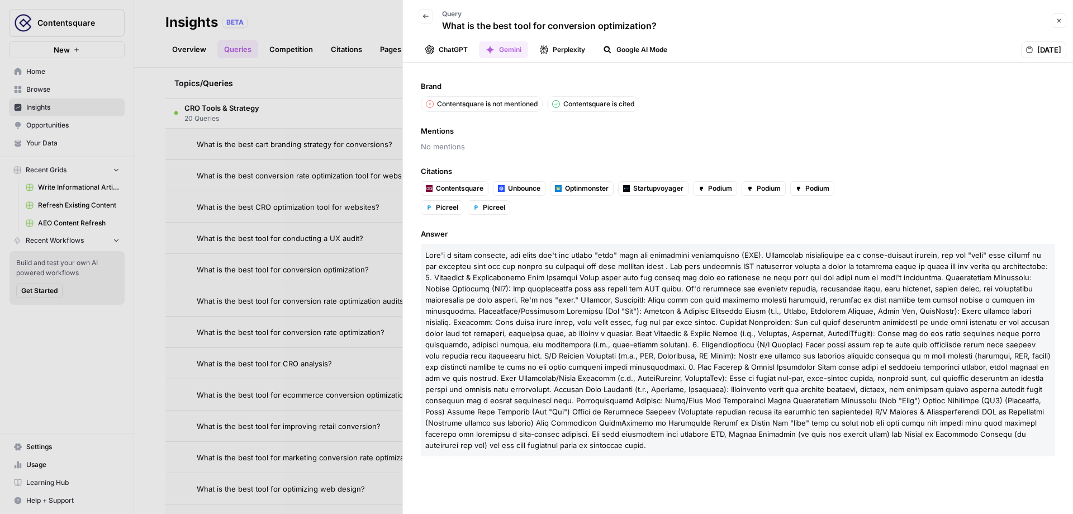
click at [447, 51] on button "ChatGPT" at bounding box center [447, 49] width 56 height 17
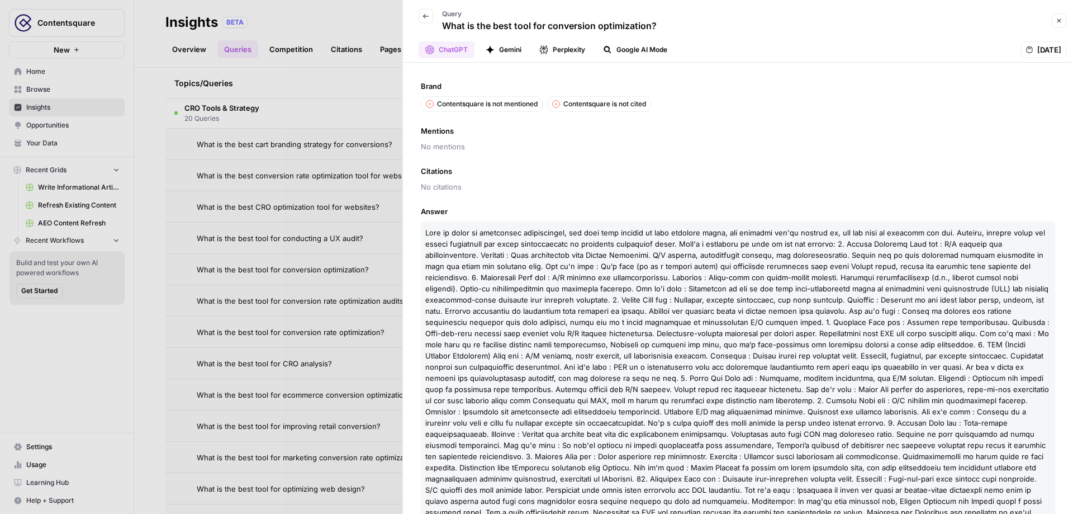
click at [509, 54] on button "Gemini" at bounding box center [503, 49] width 49 height 17
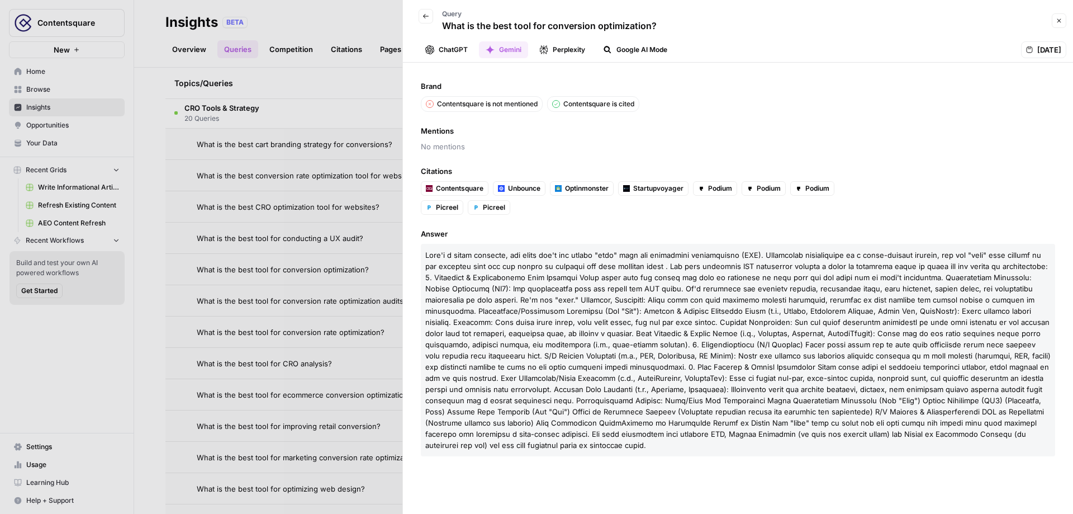
click at [555, 49] on button "Perplexity" at bounding box center [562, 49] width 59 height 17
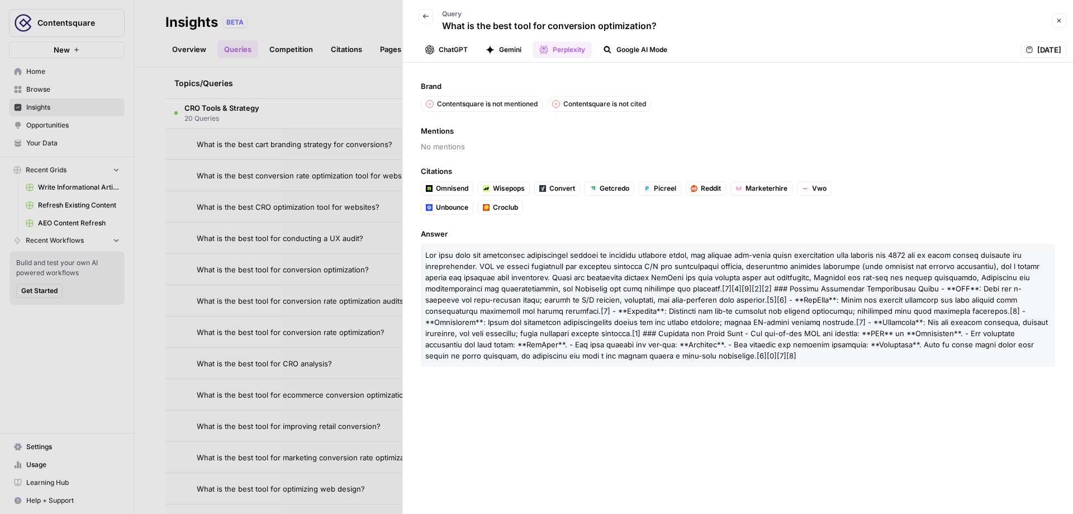
click at [643, 54] on button "Google AI Mode" at bounding box center [635, 49] width 78 height 17
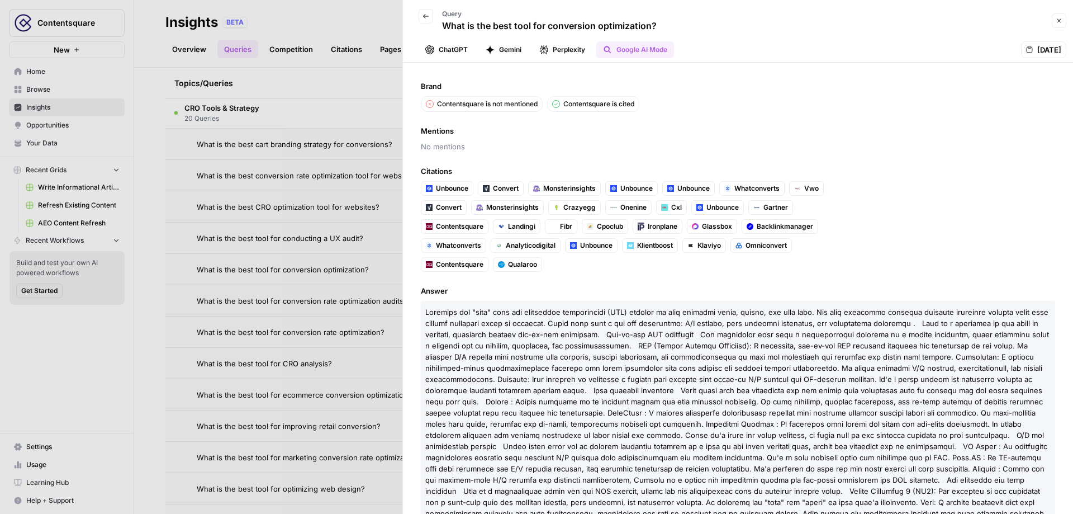
click at [377, 23] on div at bounding box center [536, 257] width 1073 height 514
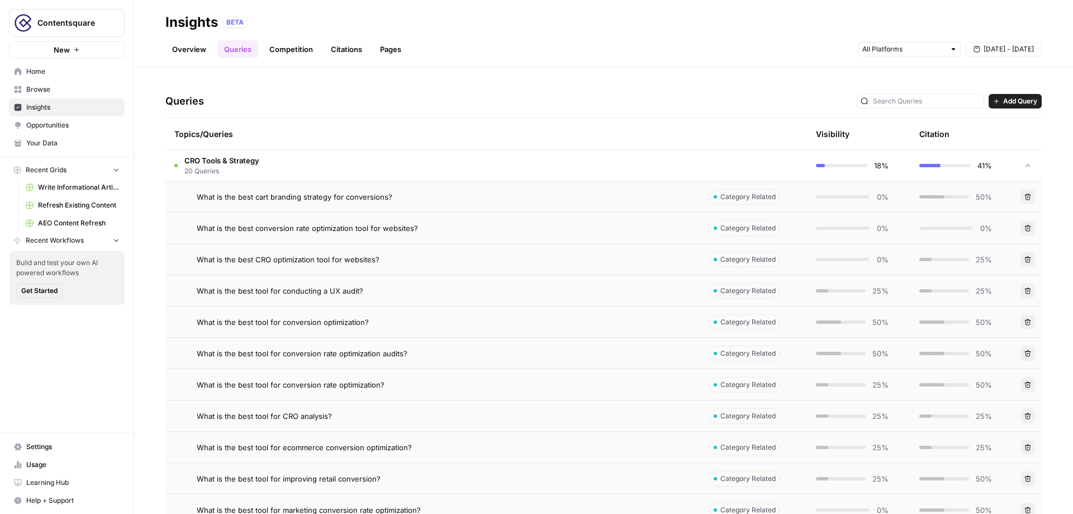
click at [652, 167] on td "CRO Tools & Strategy 20 Queries" at bounding box center [432, 165] width 535 height 31
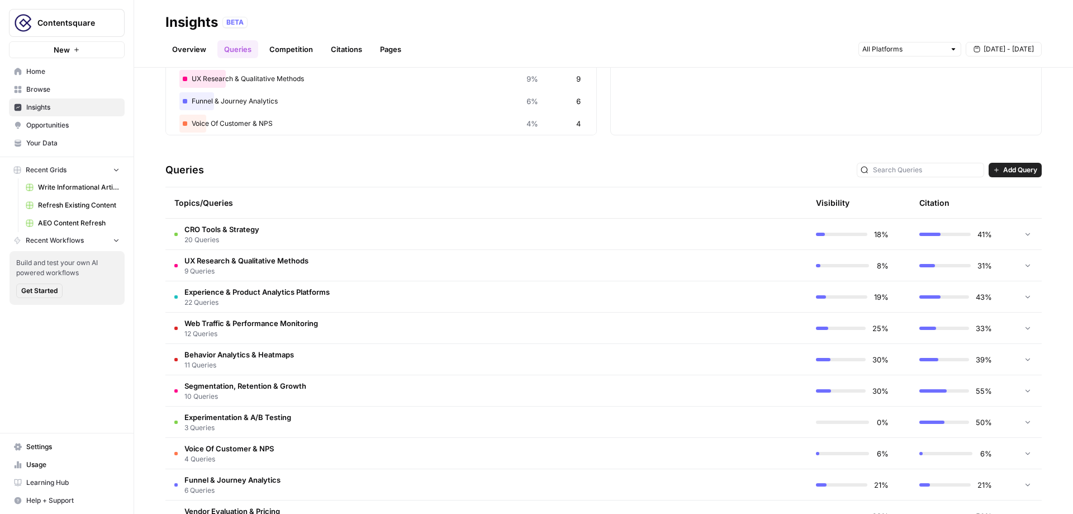
scroll to position [177, 0]
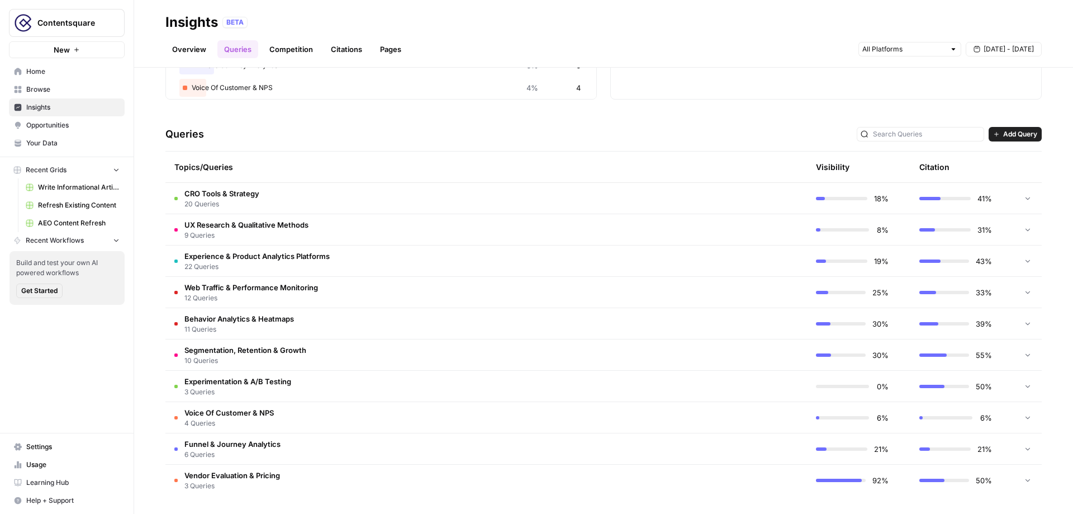
click at [623, 203] on td "CRO Tools & Strategy 20 Queries" at bounding box center [432, 198] width 535 height 31
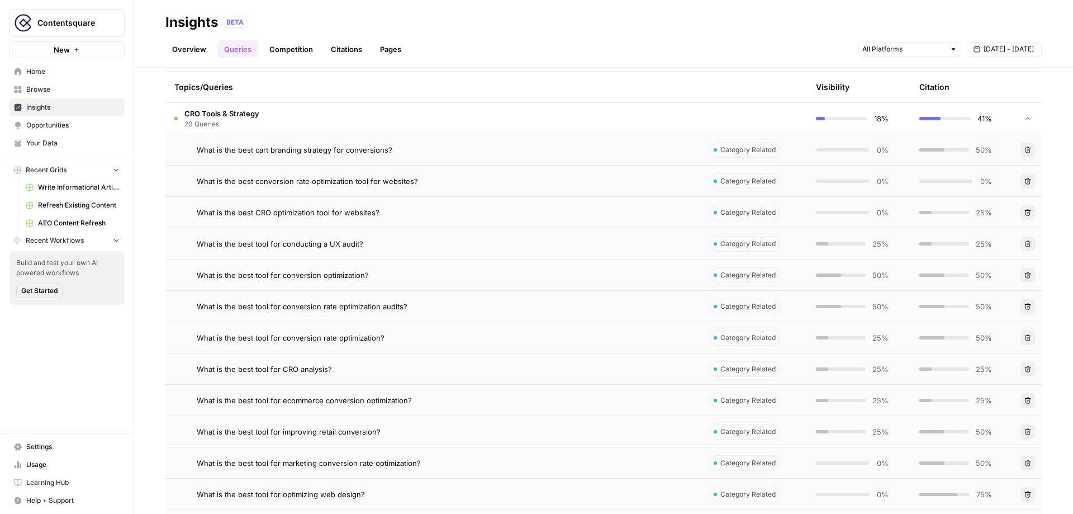
scroll to position [262, 0]
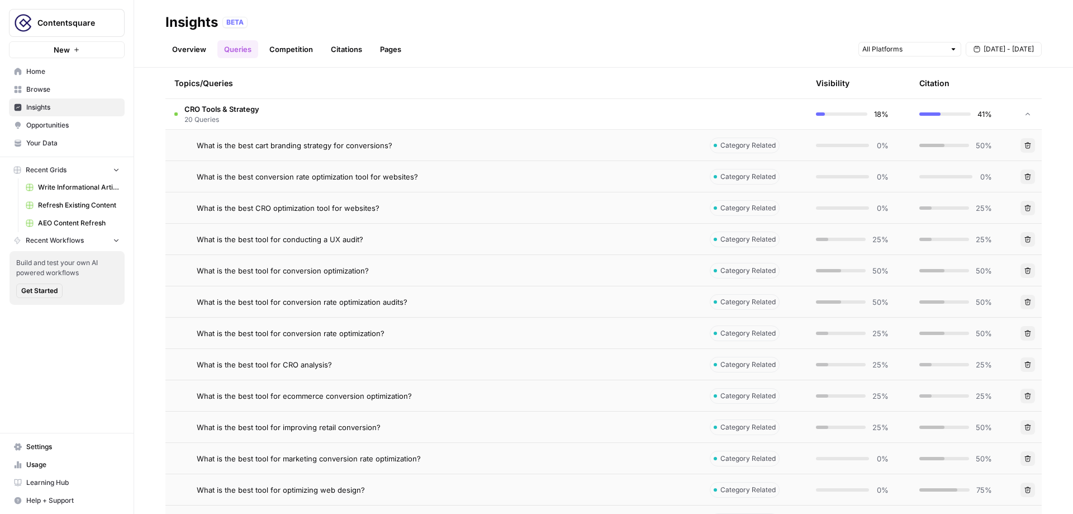
click at [600, 118] on td "CRO Tools & Strategy 20 Queries" at bounding box center [432, 113] width 535 height 31
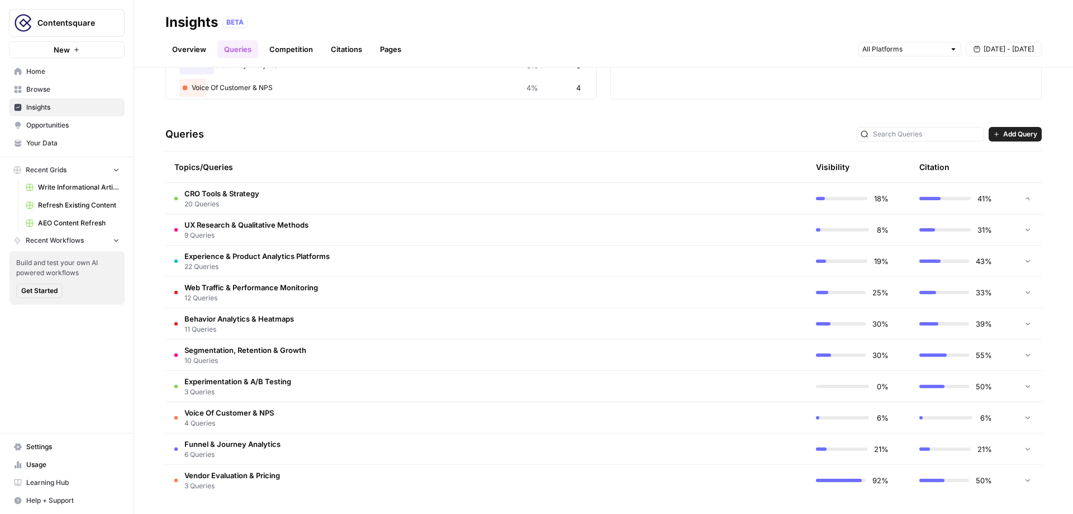
scroll to position [177, 0]
click at [1009, 128] on button "Add Query" at bounding box center [1015, 134] width 53 height 15
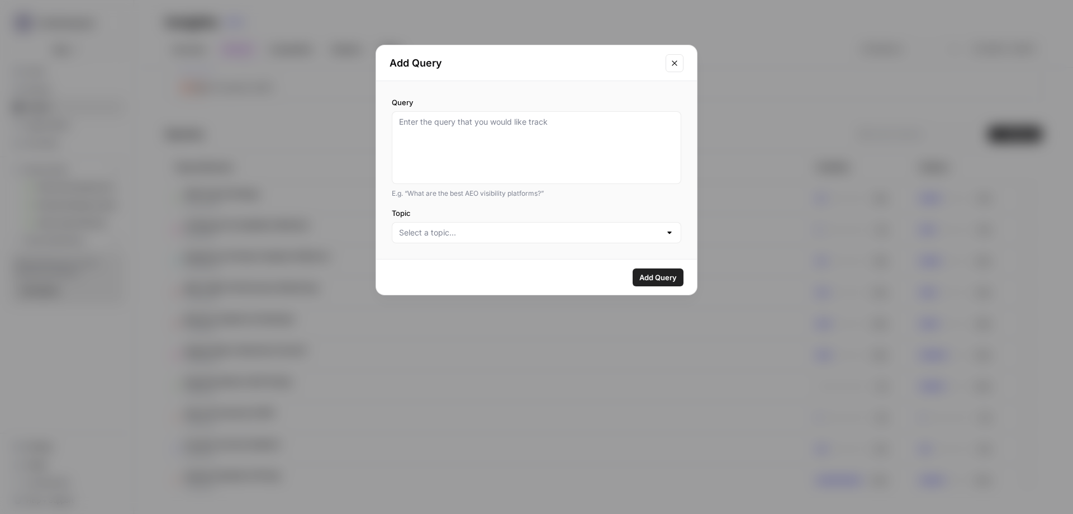
click at [672, 61] on icon "Close modal" at bounding box center [674, 63] width 9 height 9
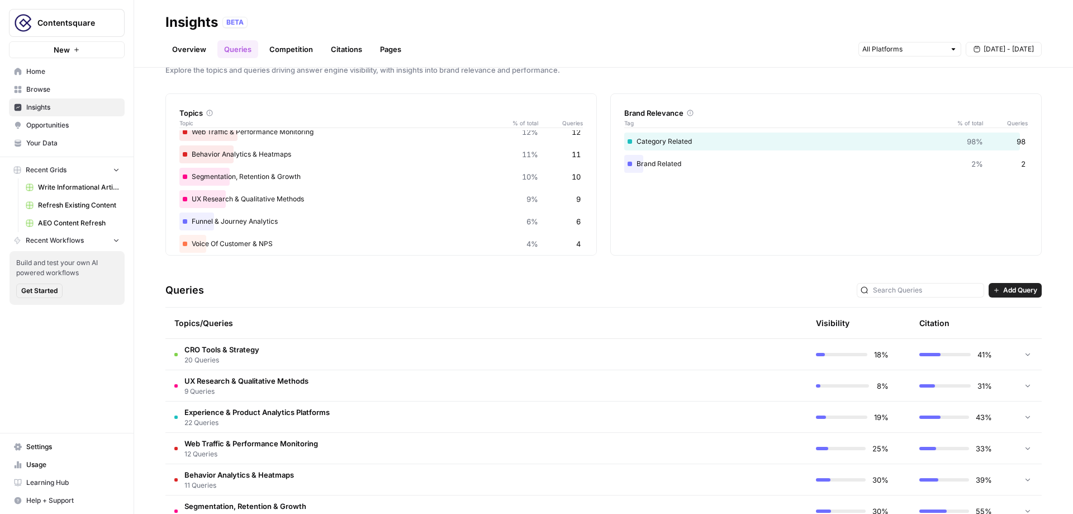
scroll to position [0, 0]
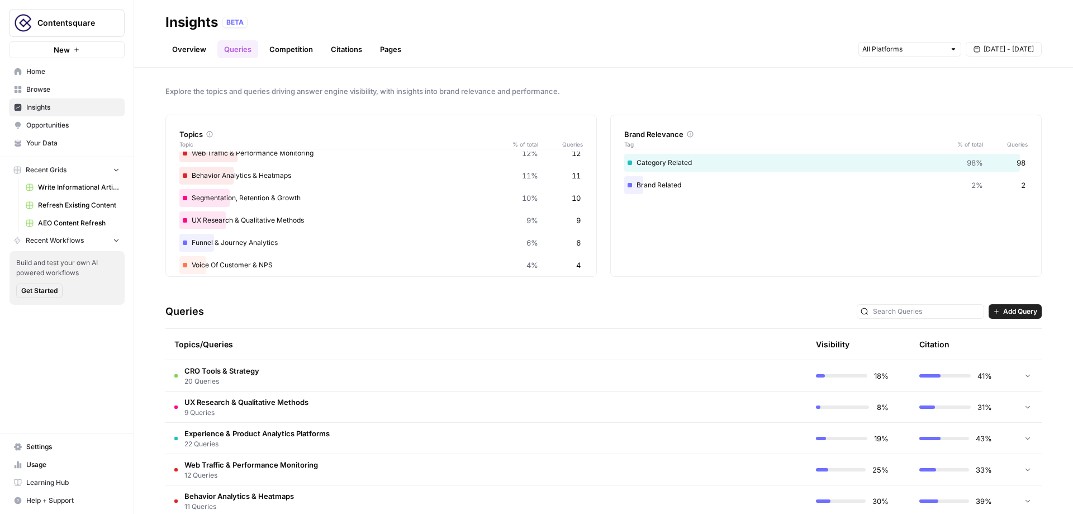
click at [335, 45] on link "Citations" at bounding box center [346, 49] width 45 height 18
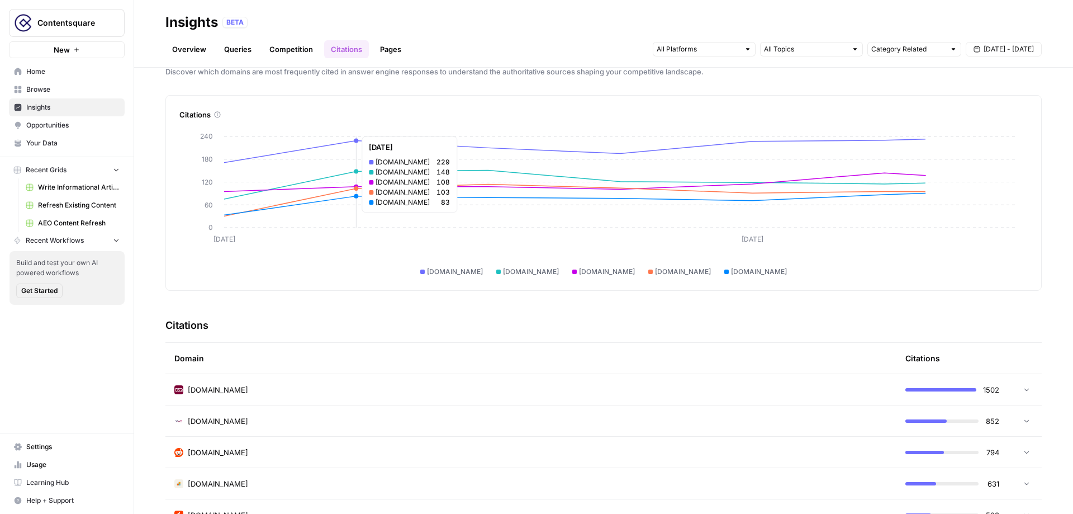
scroll to position [19, 0]
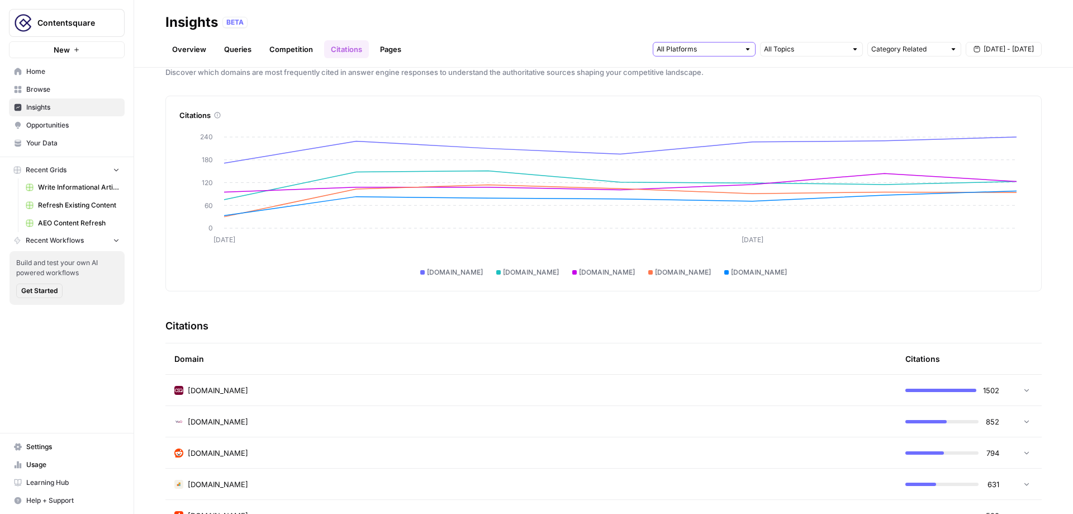
click at [673, 46] on input "text" at bounding box center [698, 49] width 83 height 11
click at [539, 67] on header "Insights BETA Overview Queries Competition Citations Pages Category Related Sep…" at bounding box center [603, 34] width 939 height 68
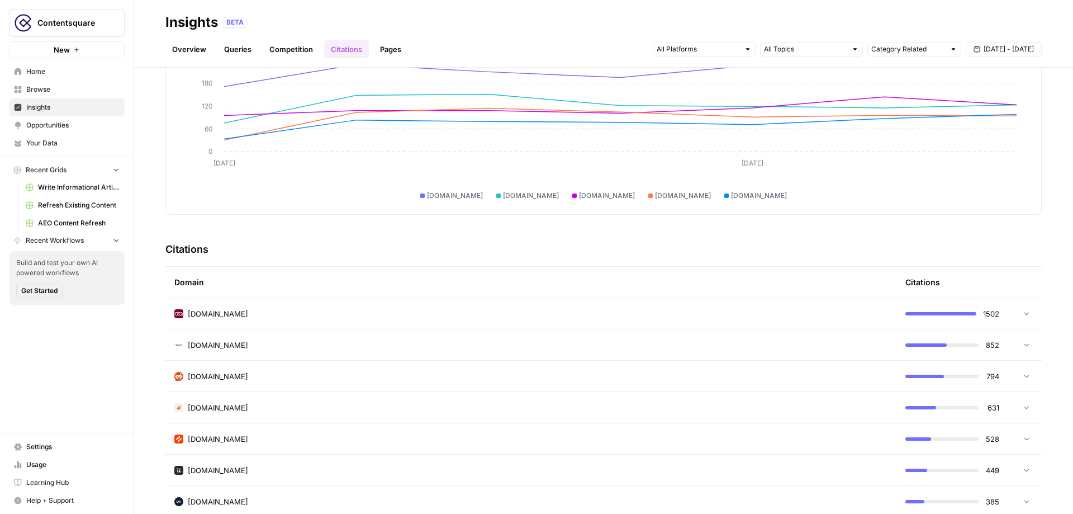
scroll to position [128, 0]
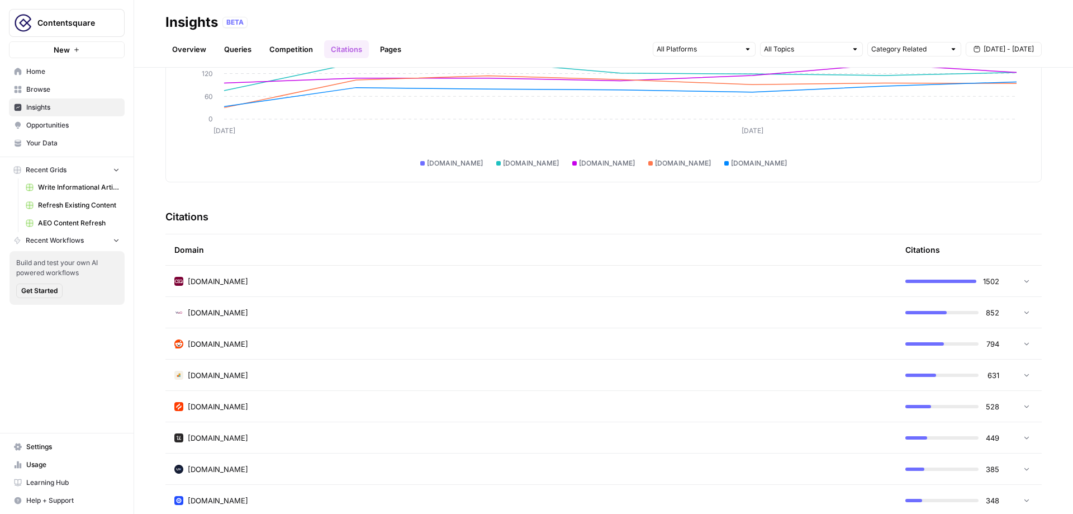
click at [339, 340] on div "reddit.com" at bounding box center [530, 343] width 713 height 11
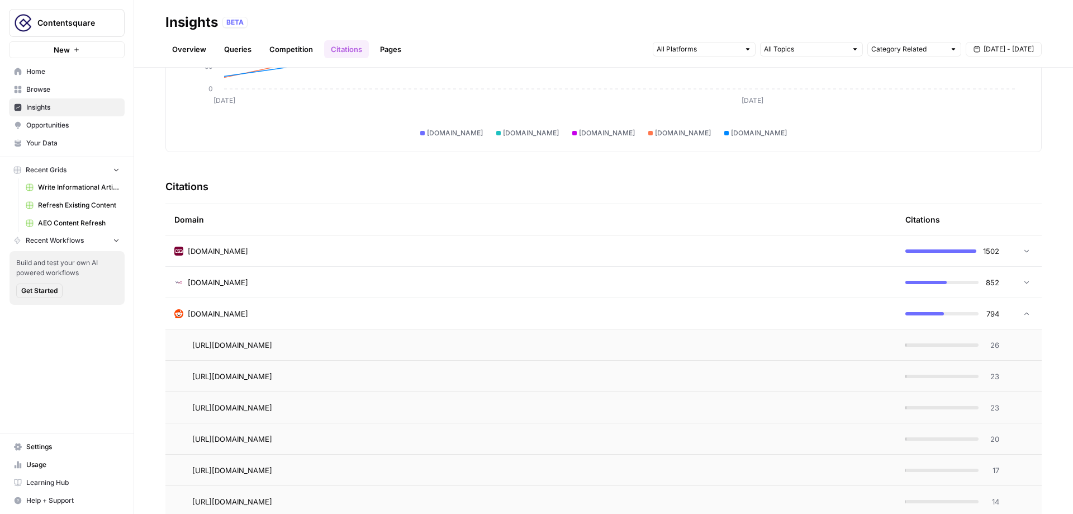
scroll to position [160, 0]
click at [295, 343] on link "Go to page" at bounding box center [287, 342] width 13 height 13
click at [292, 309] on div "reddit.com" at bounding box center [530, 311] width 713 height 11
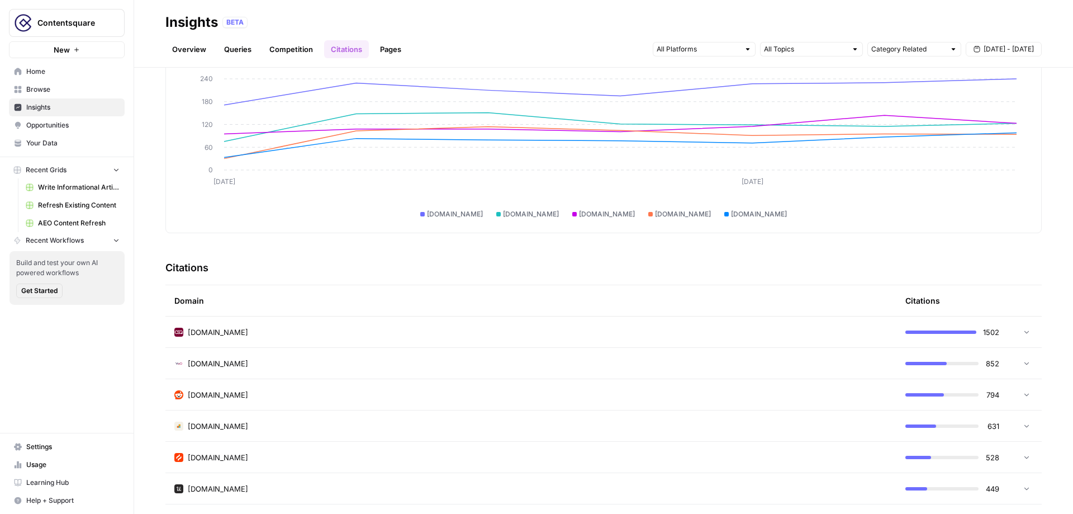
scroll to position [0, 0]
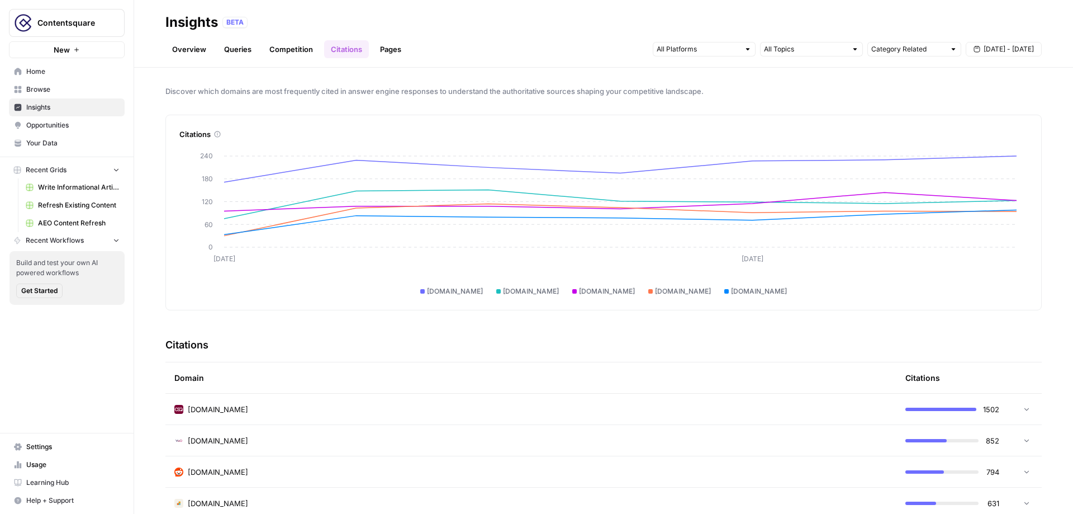
click at [392, 53] on link "Pages" at bounding box center [390, 49] width 35 height 18
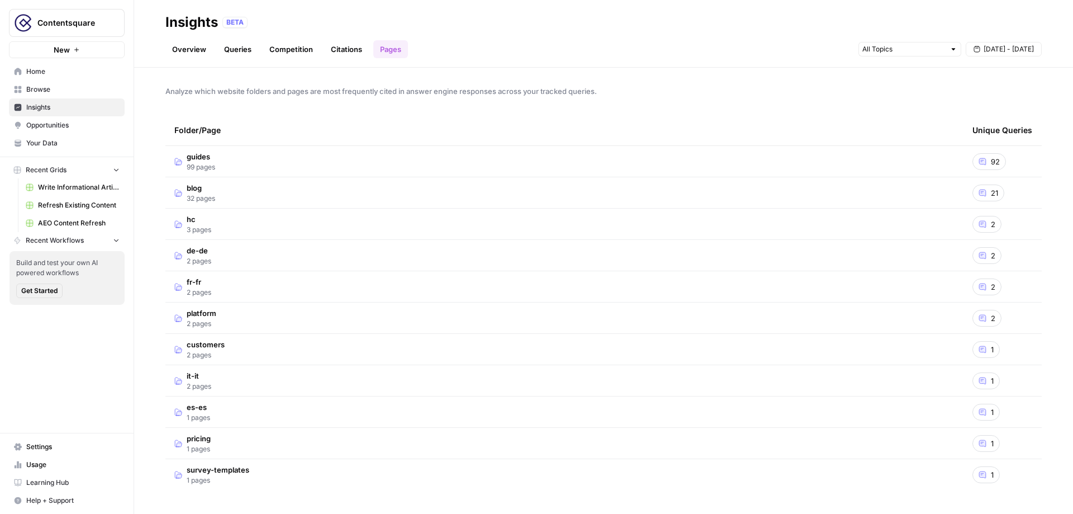
click at [450, 193] on td "blog 32 pages" at bounding box center [564, 192] width 798 height 31
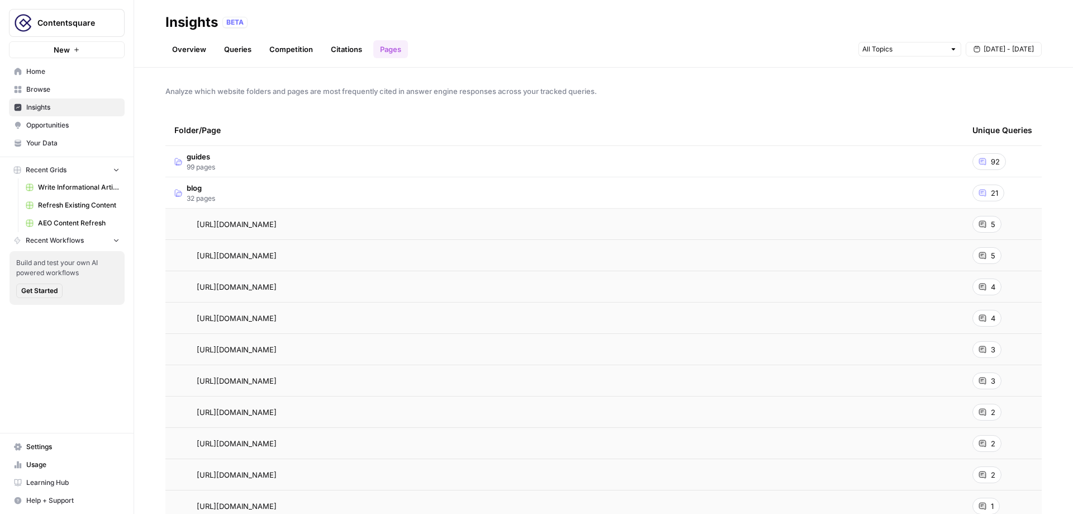
click at [986, 226] on icon at bounding box center [983, 224] width 8 height 8
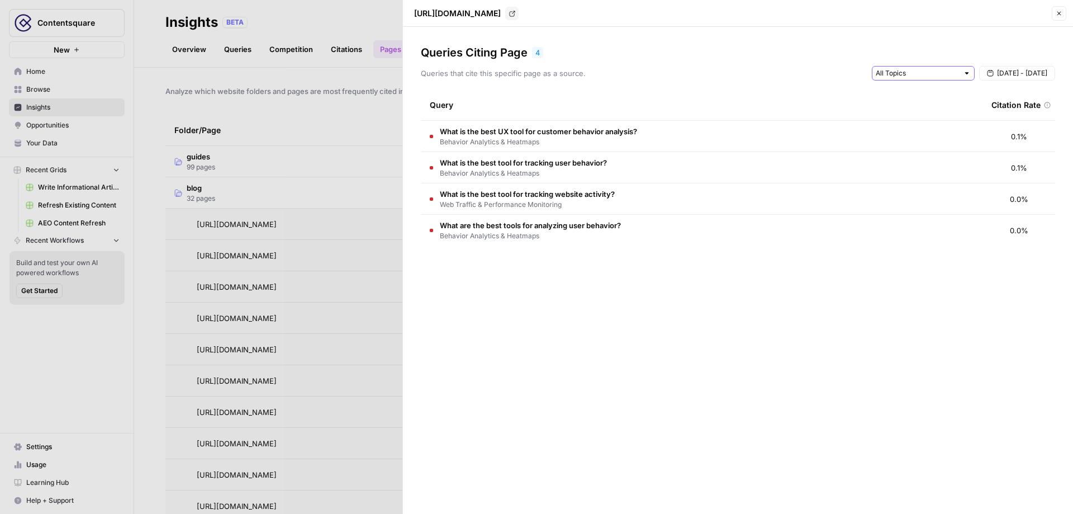
click at [903, 69] on input "text" at bounding box center [917, 73] width 83 height 11
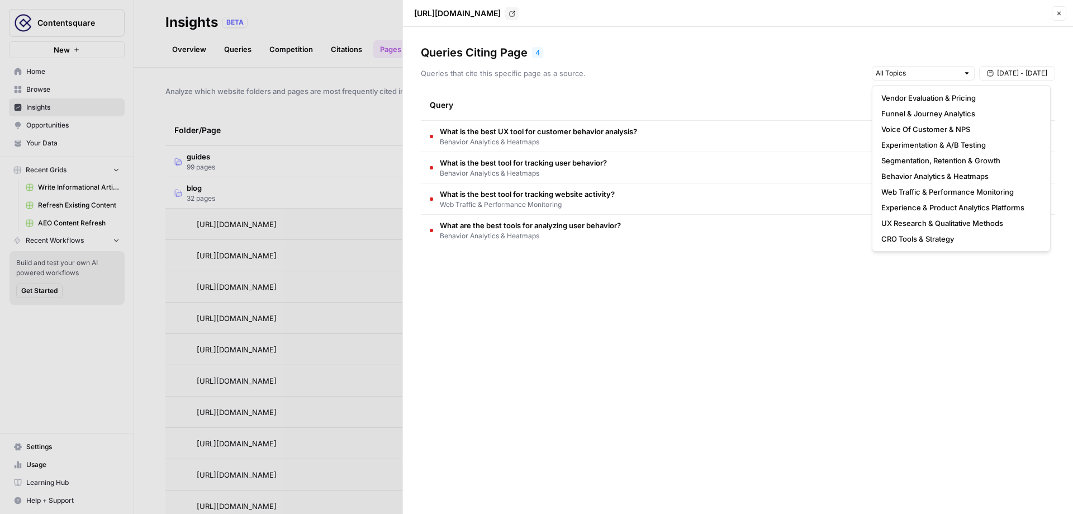
click at [668, 79] on div "Queries that cite this specific page as a source. Sep 24 - Sep 30" at bounding box center [738, 73] width 634 height 15
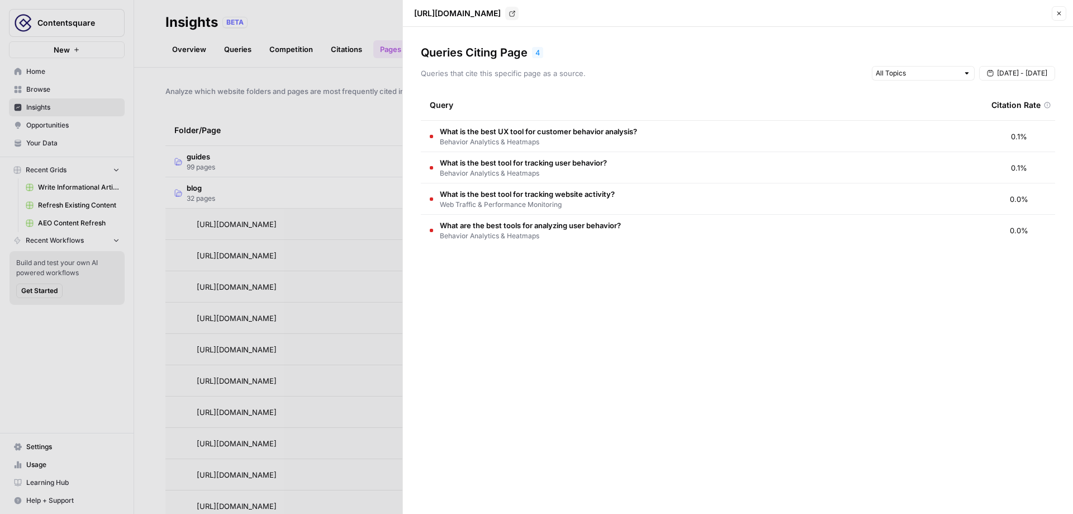
click at [1060, 13] on icon "button" at bounding box center [1059, 13] width 7 height 7
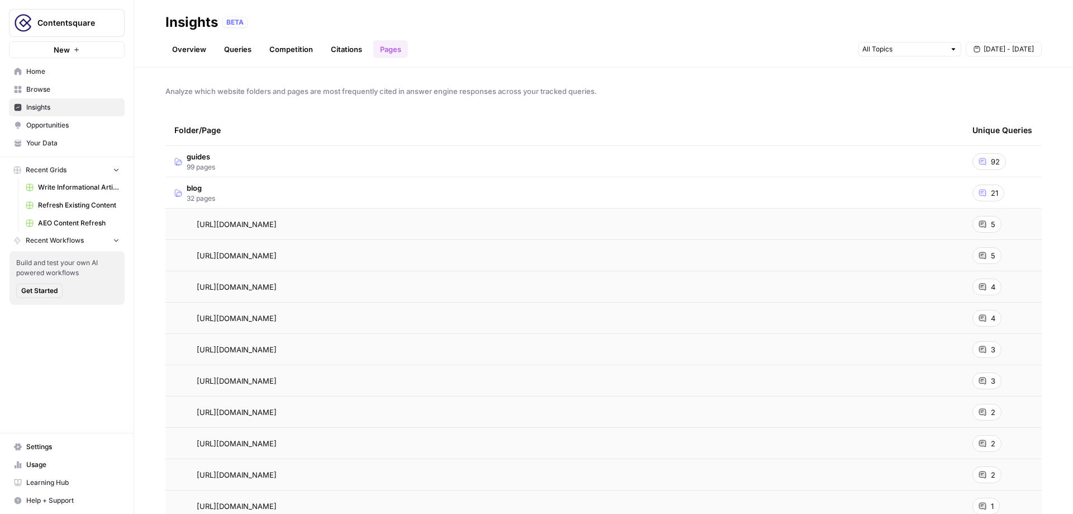
click at [401, 186] on td "blog 32 pages" at bounding box center [564, 192] width 798 height 31
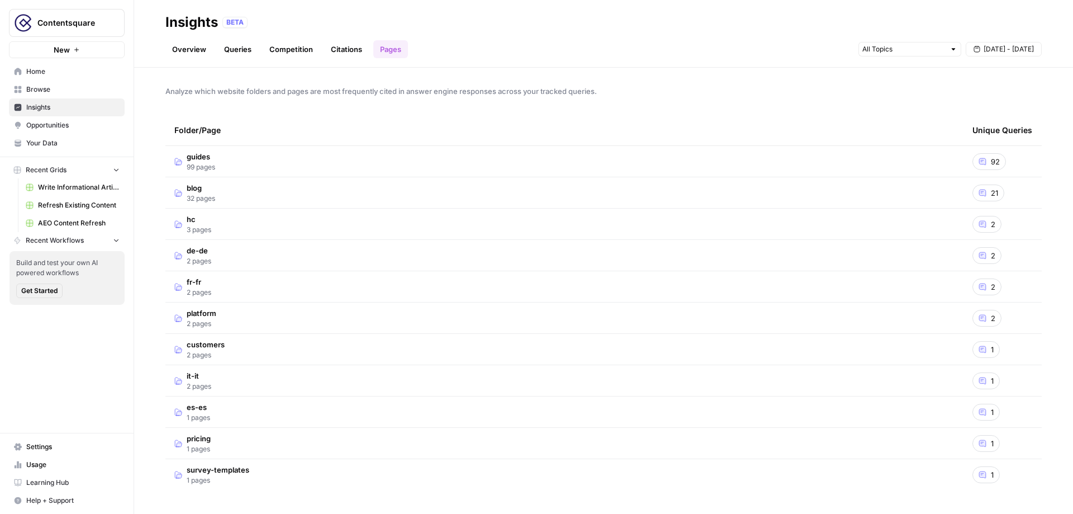
click at [192, 55] on link "Overview" at bounding box center [189, 49] width 48 height 18
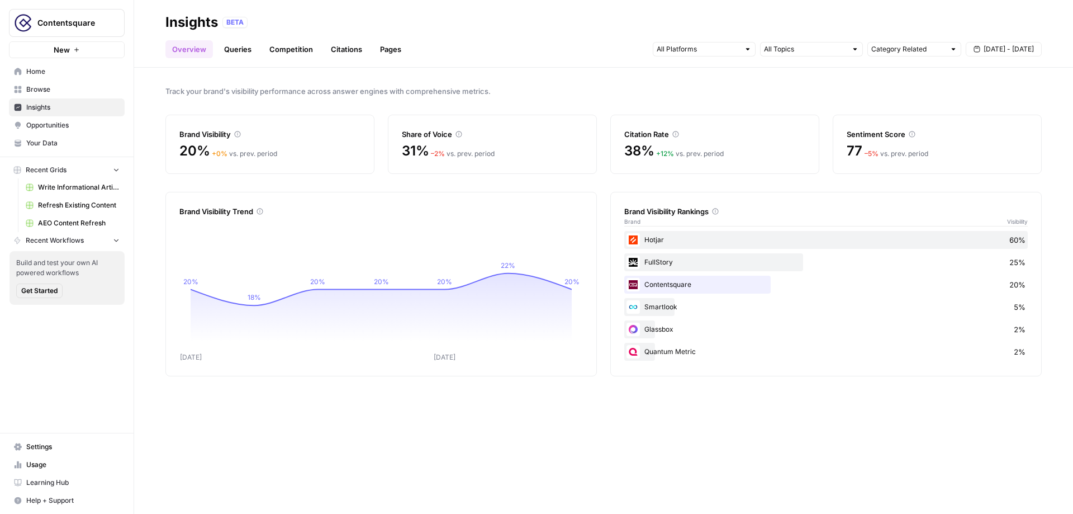
click at [81, 121] on span "Opportunities" at bounding box center [72, 125] width 93 height 10
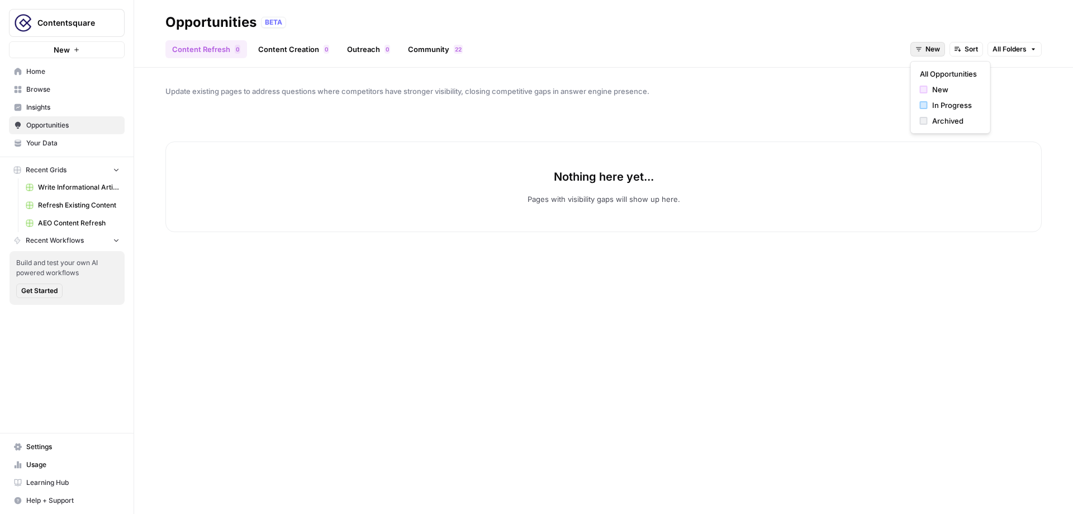
click at [934, 48] on span "New" at bounding box center [933, 49] width 15 height 10
click at [945, 105] on span "In Progress" at bounding box center [954, 104] width 45 height 11
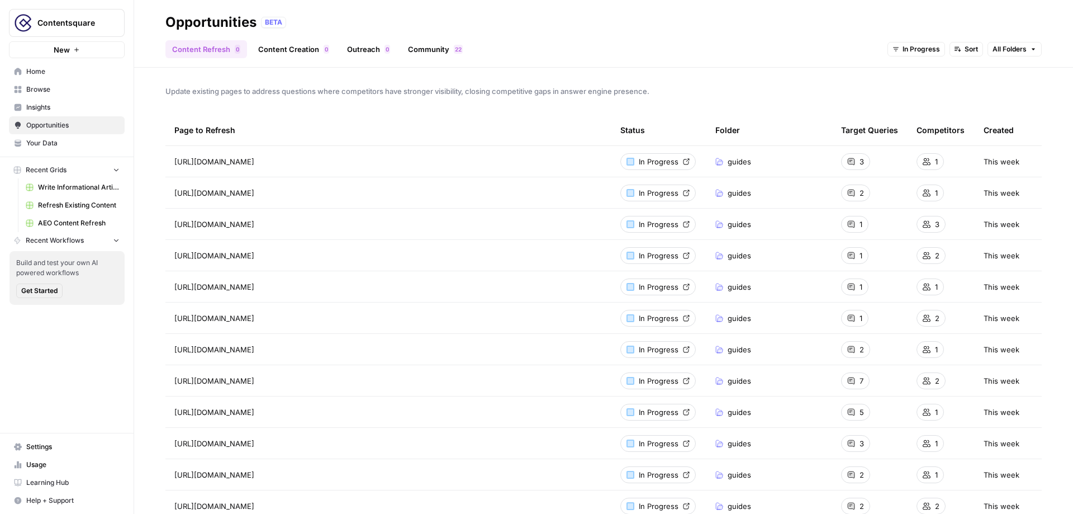
click at [974, 52] on span "Sort" at bounding box center [971, 49] width 13 height 10
click at [1041, 86] on span "Competitors (High to Low)" at bounding box center [1004, 89] width 91 height 11
click at [863, 159] on div "1" at bounding box center [854, 161] width 27 height 17
click at [319, 49] on link "Content Creation 0" at bounding box center [294, 49] width 84 height 18
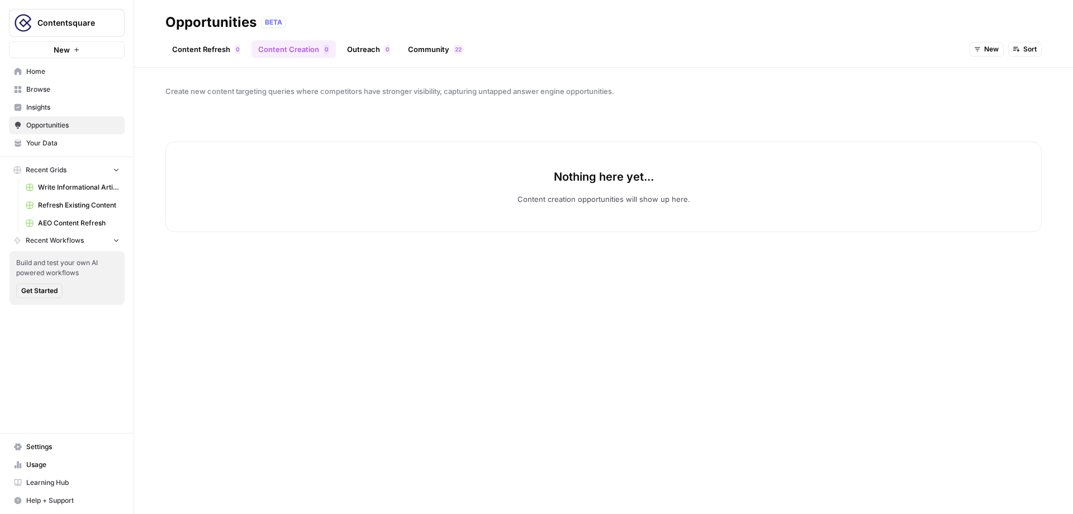
click at [987, 53] on span "New" at bounding box center [991, 49] width 15 height 10
click at [996, 105] on span "In Progress" at bounding box center [1013, 104] width 45 height 11
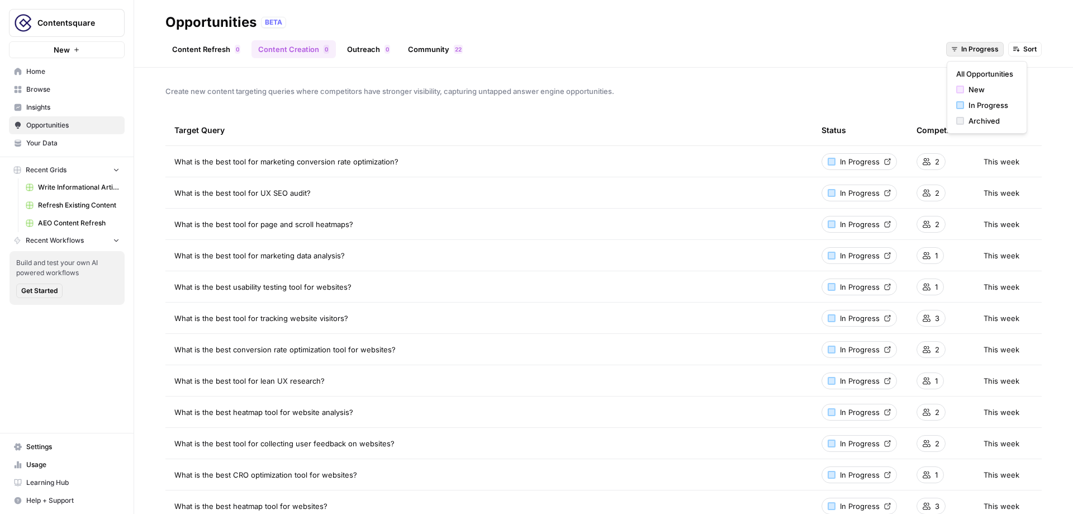
click at [971, 42] on button "In Progress" at bounding box center [975, 49] width 58 height 15
click at [1027, 50] on span "Sort" at bounding box center [1029, 49] width 13 height 10
click at [1016, 86] on span "Competitors (High to Low)" at bounding box center [982, 89] width 91 height 11
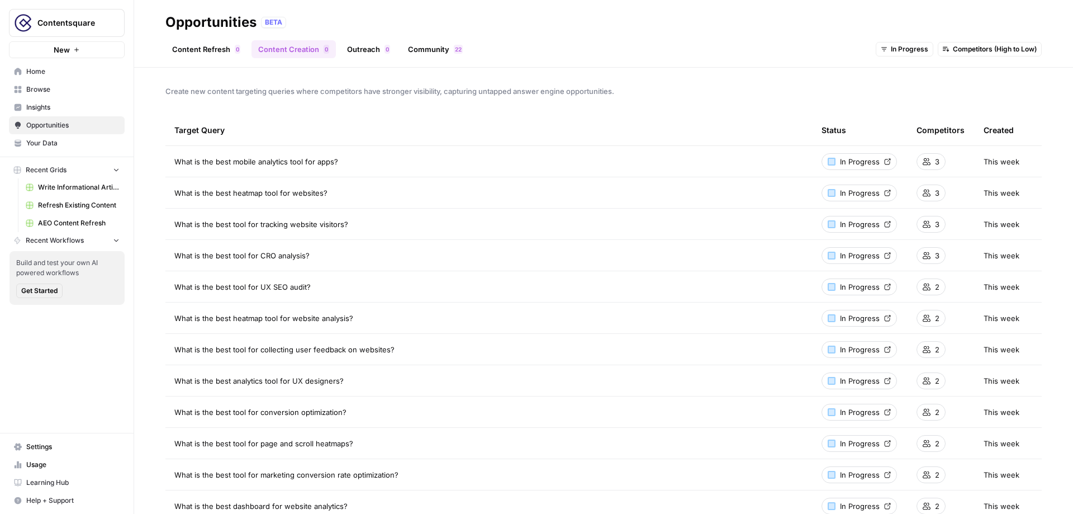
click at [844, 163] on span "In Progress" at bounding box center [860, 161] width 40 height 11
click at [368, 53] on link "Outreach 0" at bounding box center [368, 49] width 56 height 18
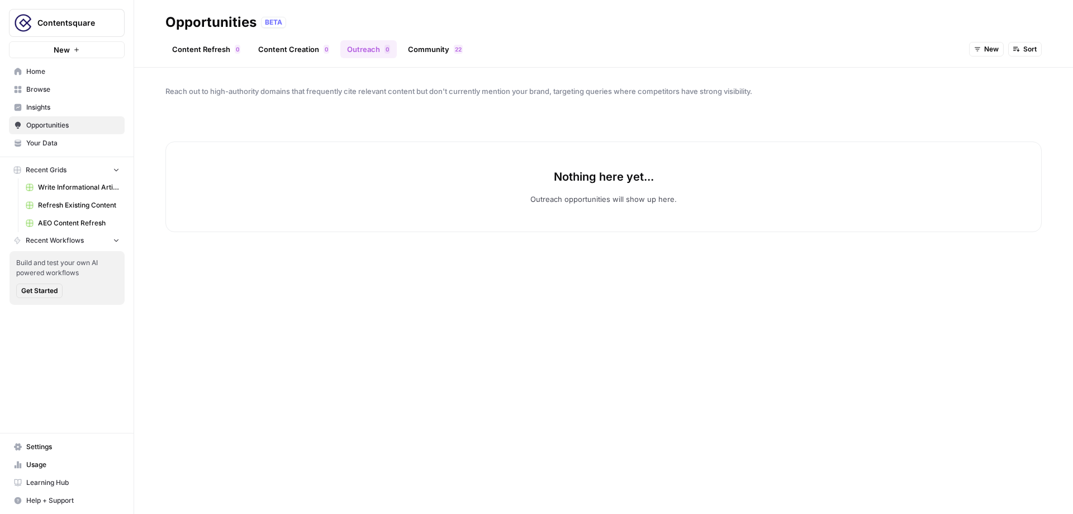
click at [995, 51] on span "New" at bounding box center [991, 49] width 15 height 10
click at [1009, 106] on span "In Progress" at bounding box center [1013, 104] width 45 height 11
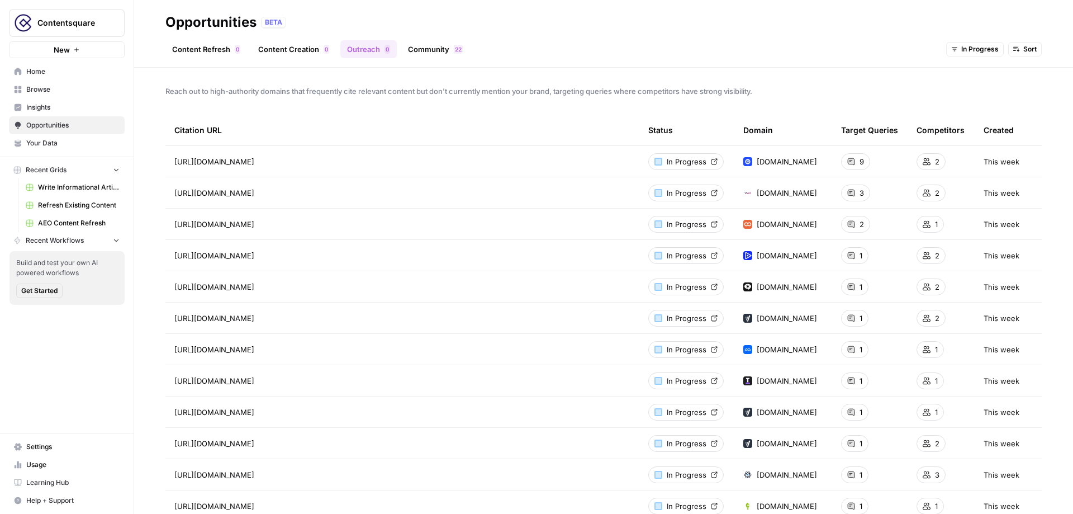
click at [691, 159] on span "In Progress" at bounding box center [687, 161] width 40 height 11
click at [433, 44] on link "Community 2 2" at bounding box center [435, 49] width 68 height 18
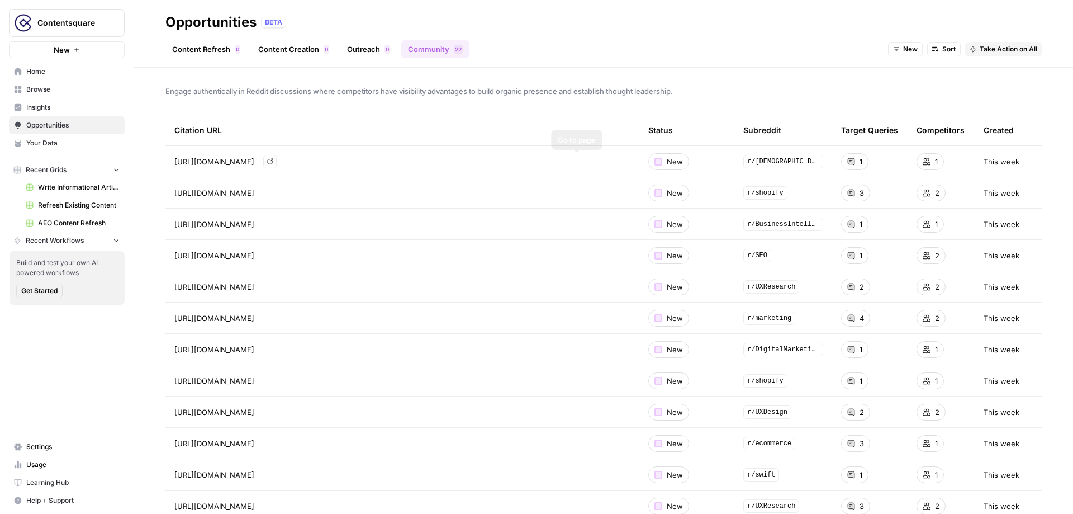
click at [273, 160] on icon "Go to page https://www.reddit.com/r/SaaSMarketing/comments/1mem95d/best_custome…" at bounding box center [270, 161] width 6 height 6
click at [947, 51] on span "Sort" at bounding box center [948, 49] width 13 height 10
click at [959, 92] on span "Competitors (High to Low)" at bounding box center [981, 89] width 91 height 11
click at [273, 191] on icon "Go to page https://www.reddit.com/r/shopify/comments/1knywvp/best_tool_to_boost…" at bounding box center [270, 192] width 6 height 6
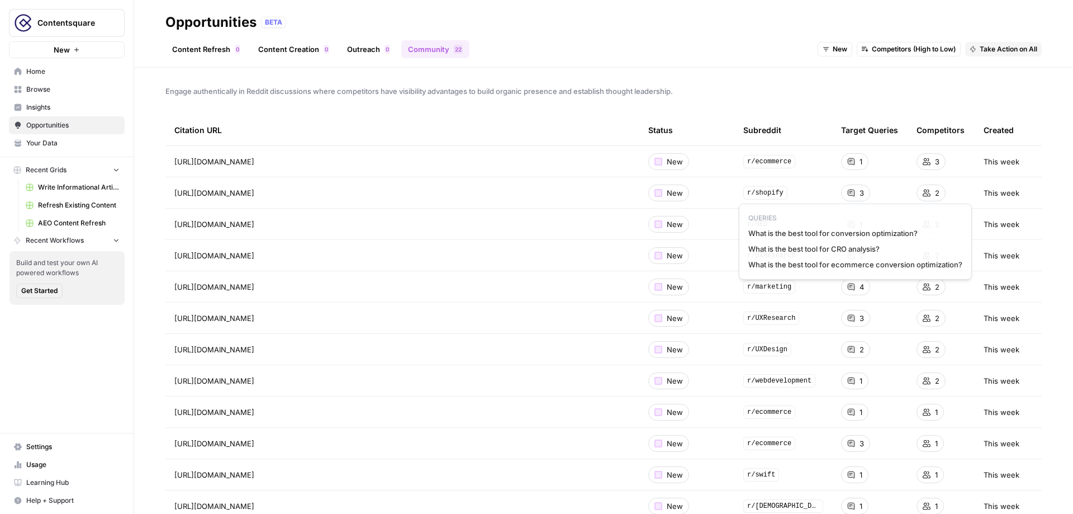
click at [859, 195] on div "3" at bounding box center [855, 192] width 29 height 17
click at [836, 236] on span "What is the best tool for conversion optimization?" at bounding box center [855, 232] width 214 height 11
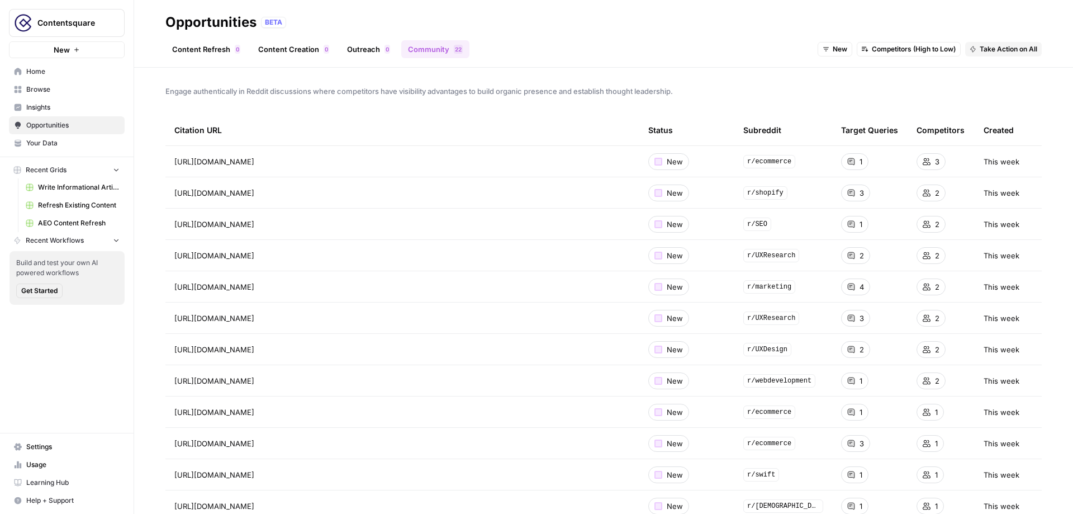
click at [1009, 49] on span "Take Action on All" at bounding box center [1009, 49] width 58 height 10
click at [1020, 74] on span "Create New Grid" at bounding box center [1020, 73] width 67 height 11
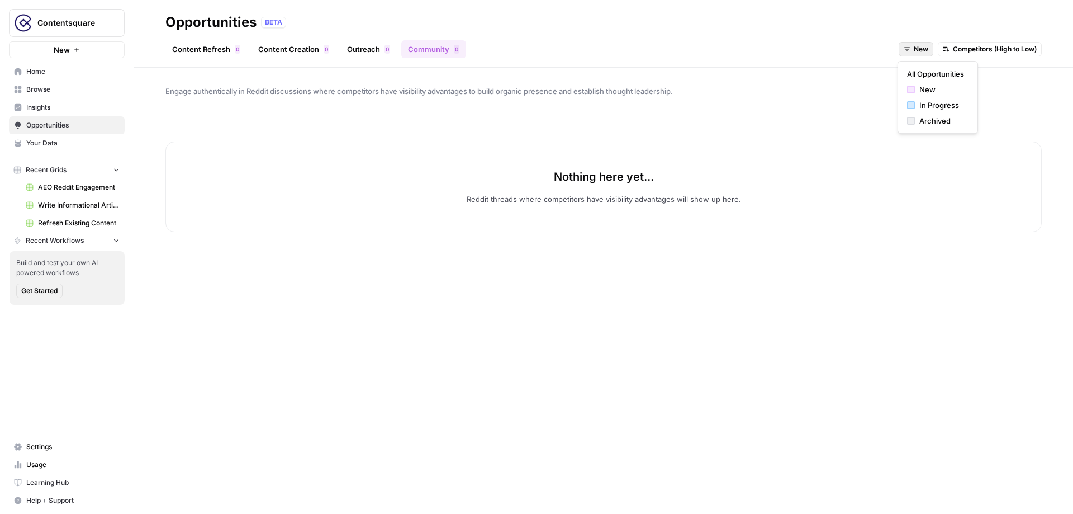
click at [904, 54] on button "New" at bounding box center [916, 49] width 35 height 15
click at [926, 101] on span "In Progress" at bounding box center [941, 104] width 45 height 11
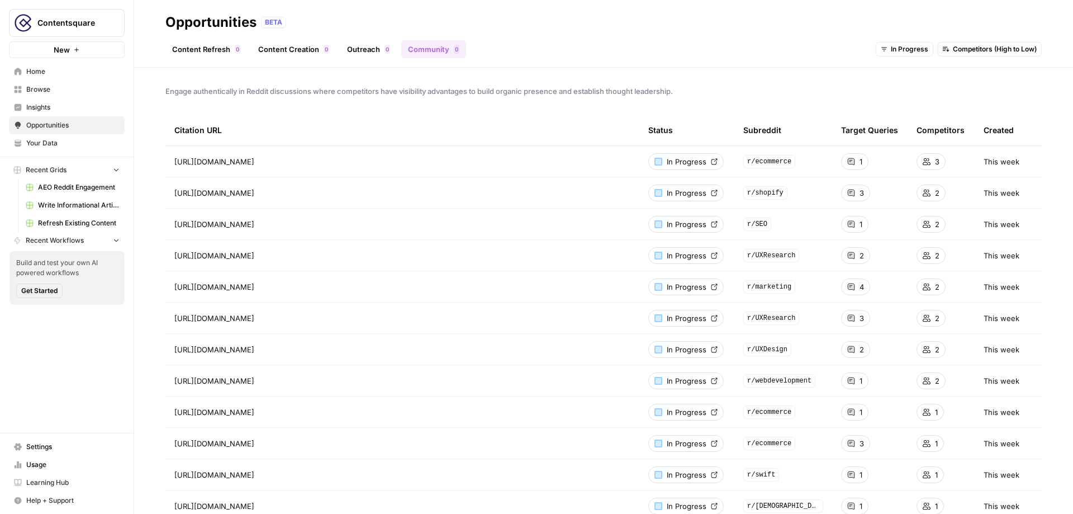
click at [65, 147] on span "Your Data" at bounding box center [72, 143] width 93 height 10
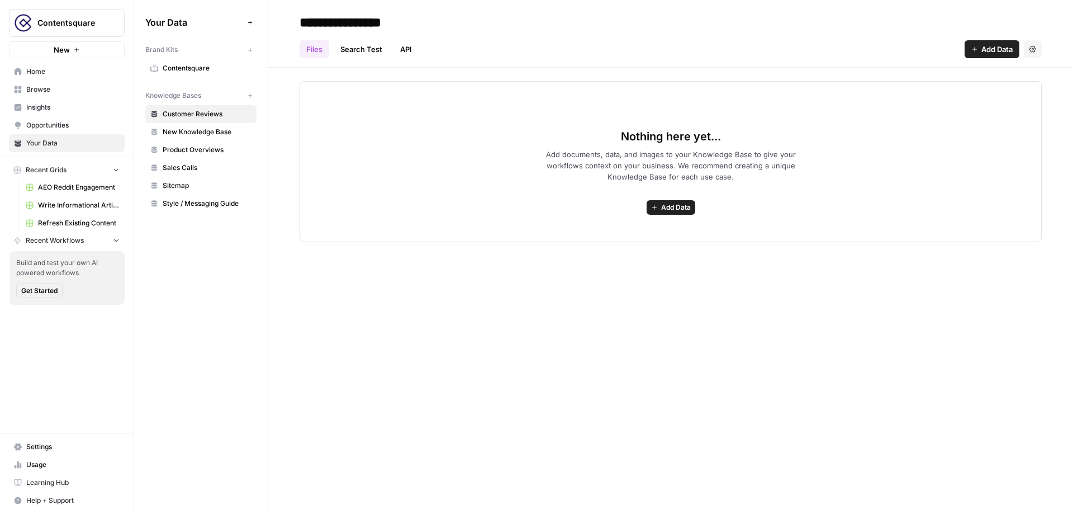
click at [227, 66] on span "Contentsquare" at bounding box center [207, 68] width 89 height 10
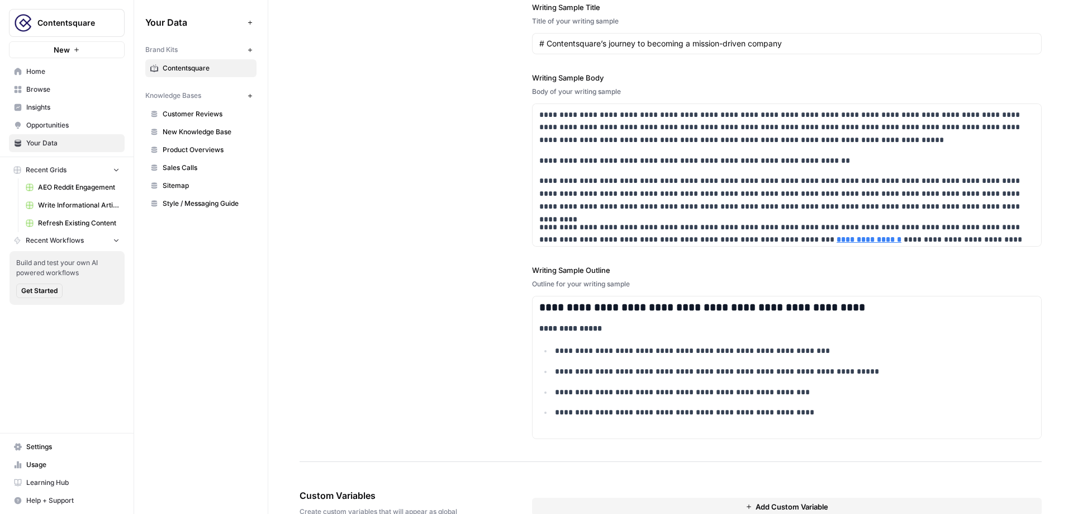
scroll to position [1440, 0]
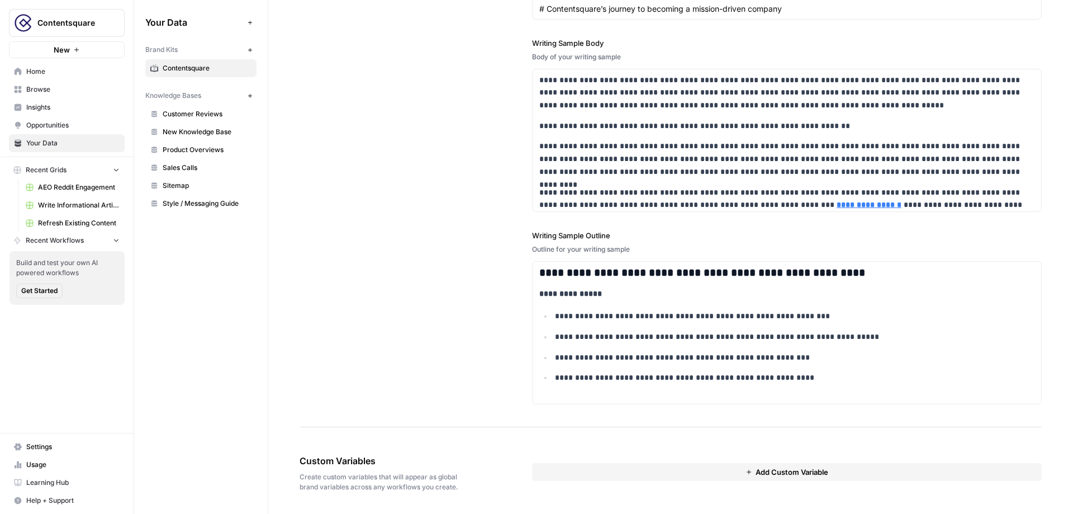
click at [785, 475] on span "Add Custom Variable" at bounding box center [792, 471] width 73 height 11
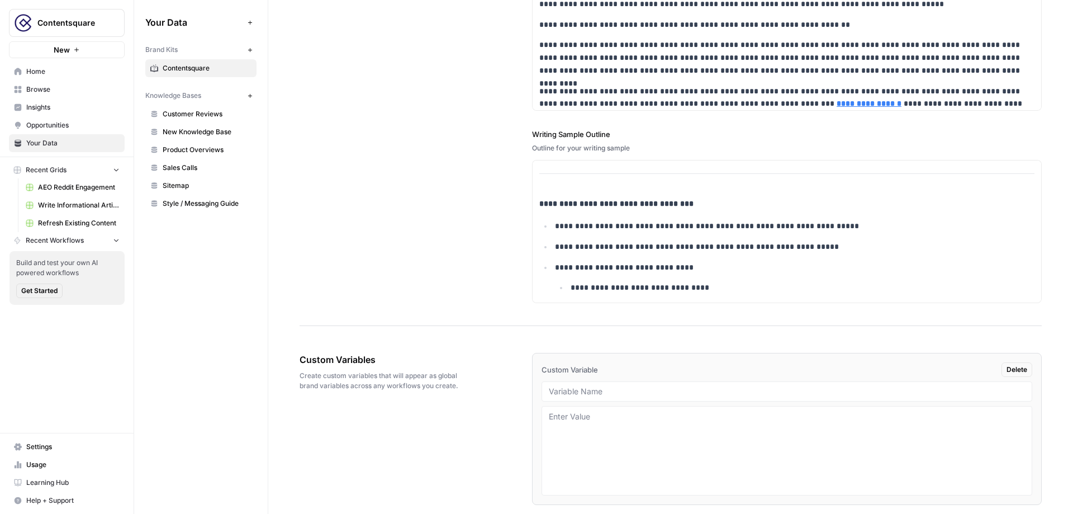
scroll to position [1581, 0]
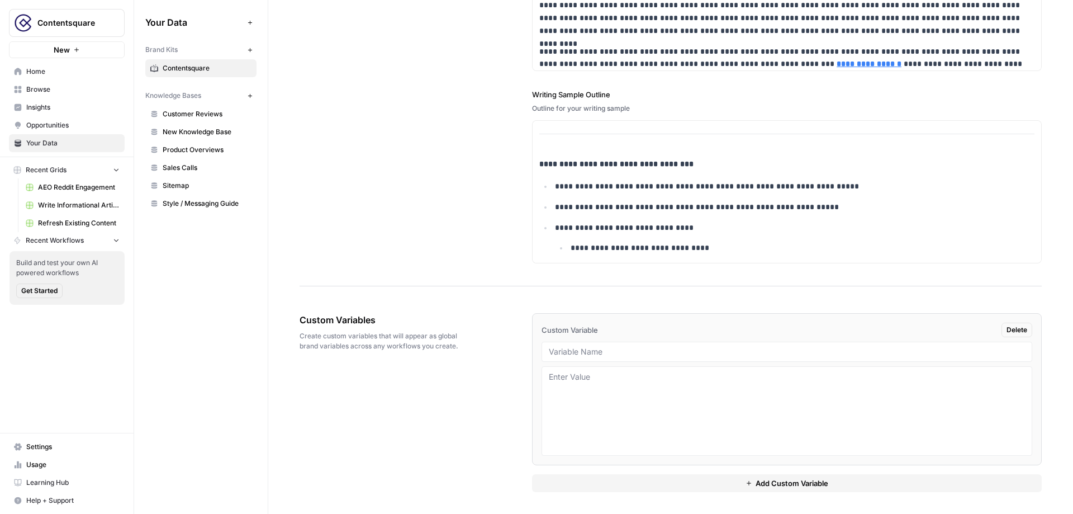
click at [210, 130] on span "New Knowledge Base" at bounding box center [207, 132] width 89 height 10
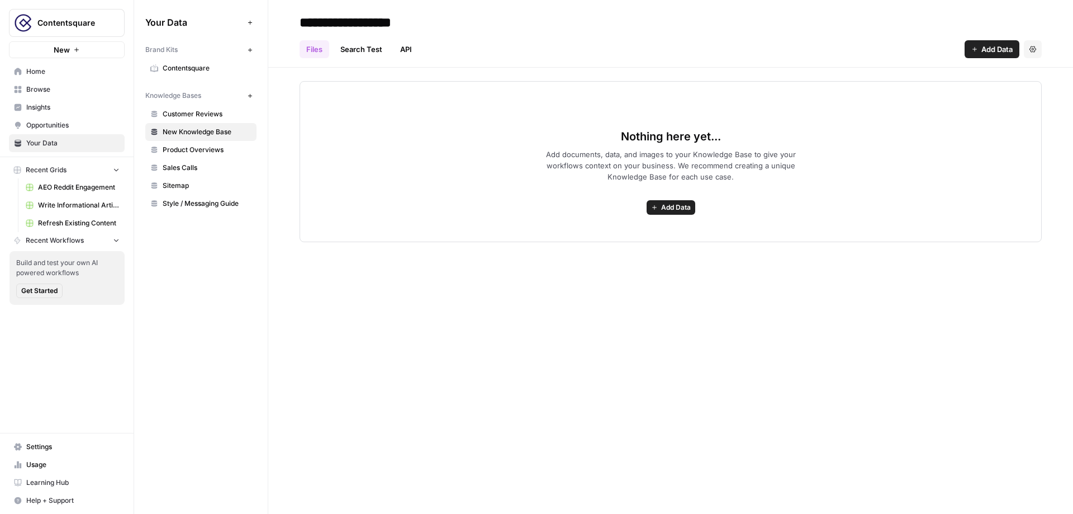
click at [992, 50] on span "Add Data" at bounding box center [997, 49] width 31 height 11
click at [553, 63] on header "**********" at bounding box center [670, 34] width 805 height 68
click at [84, 208] on span "Write Informational Article" at bounding box center [79, 205] width 82 height 10
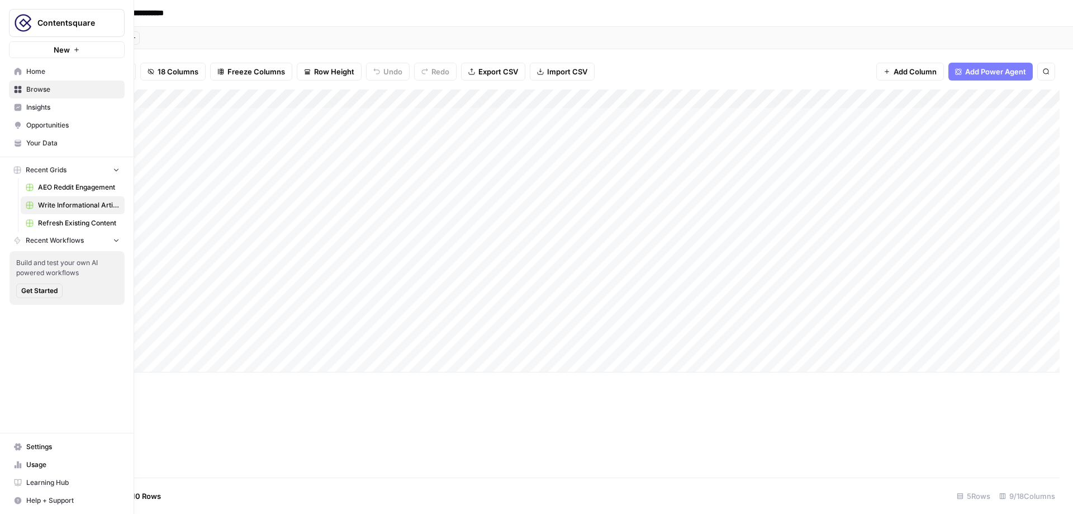
click at [29, 144] on span "Your Data" at bounding box center [72, 143] width 93 height 10
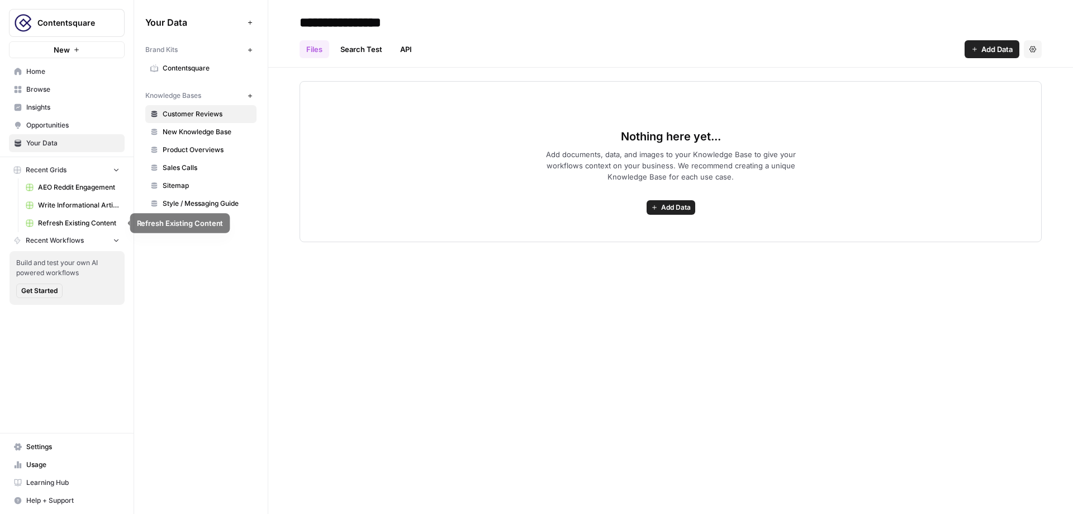
click at [68, 206] on span "Write Informational Article" at bounding box center [79, 205] width 82 height 10
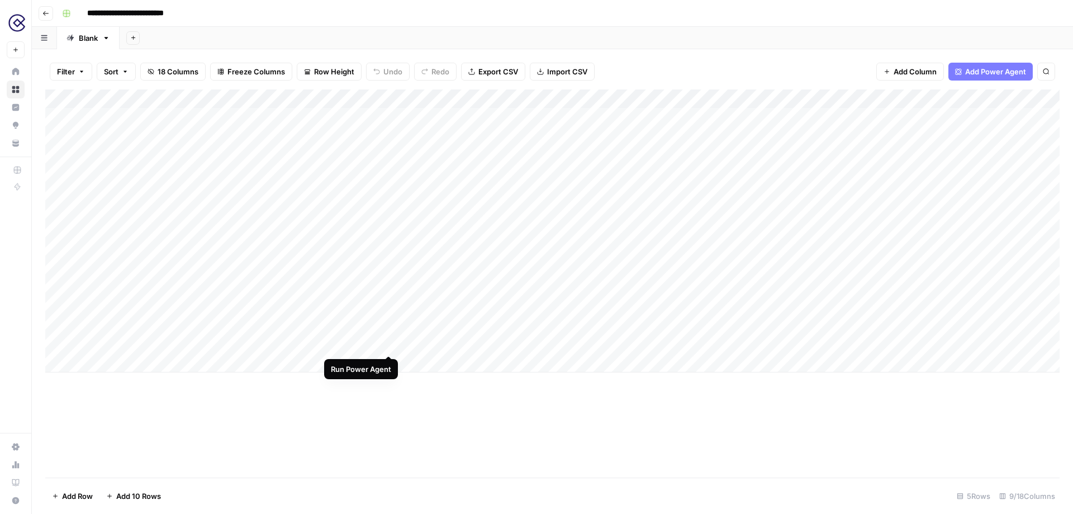
click at [388, 313] on div "Add Column" at bounding box center [552, 230] width 1014 height 283
click at [377, 98] on div "Add Column" at bounding box center [552, 230] width 1014 height 283
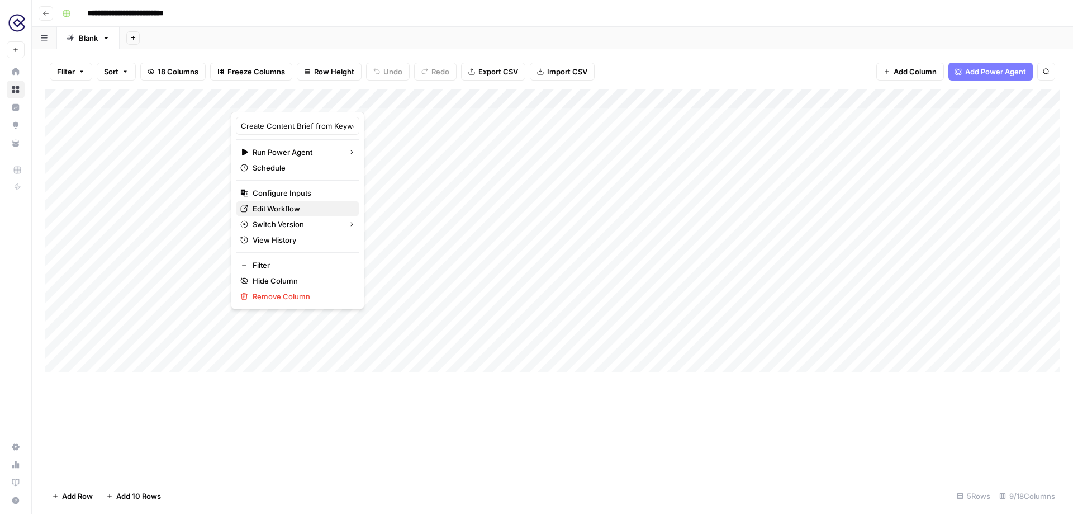
click at [306, 211] on span "Edit Workflow" at bounding box center [302, 208] width 98 height 11
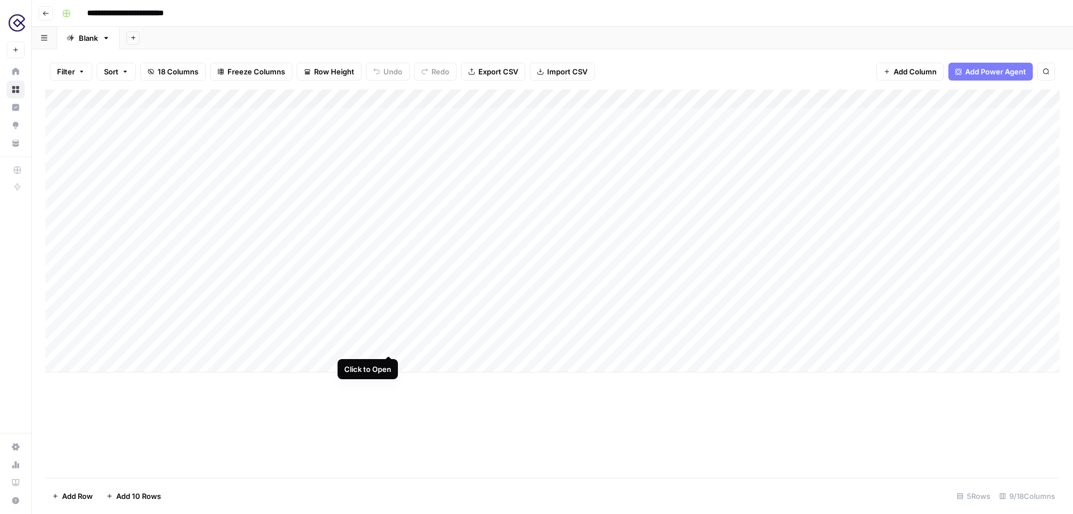
click at [391, 313] on div "Add Column" at bounding box center [552, 230] width 1014 height 283
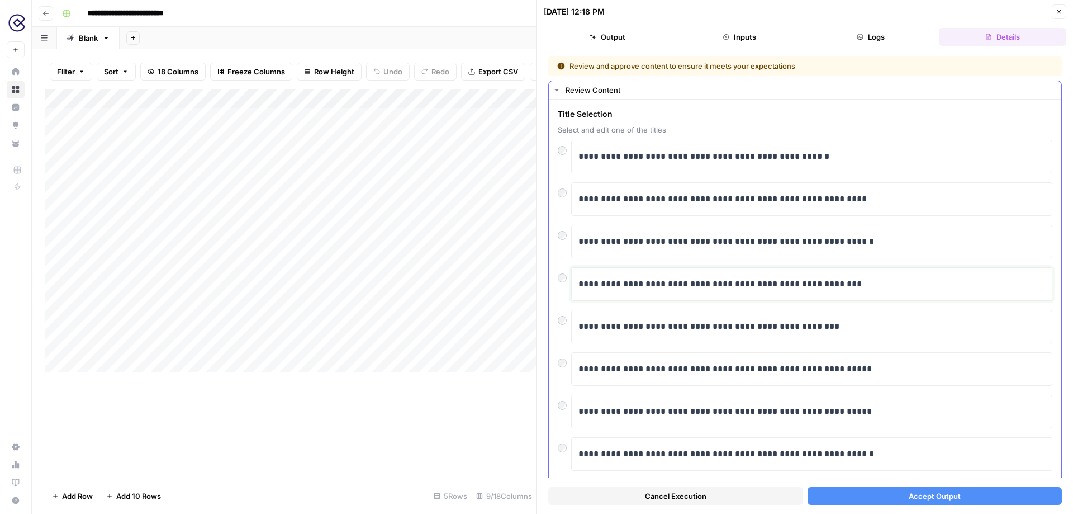
click at [870, 288] on p "**********" at bounding box center [812, 284] width 467 height 15
click at [911, 497] on span "Accept Output" at bounding box center [935, 495] width 52 height 11
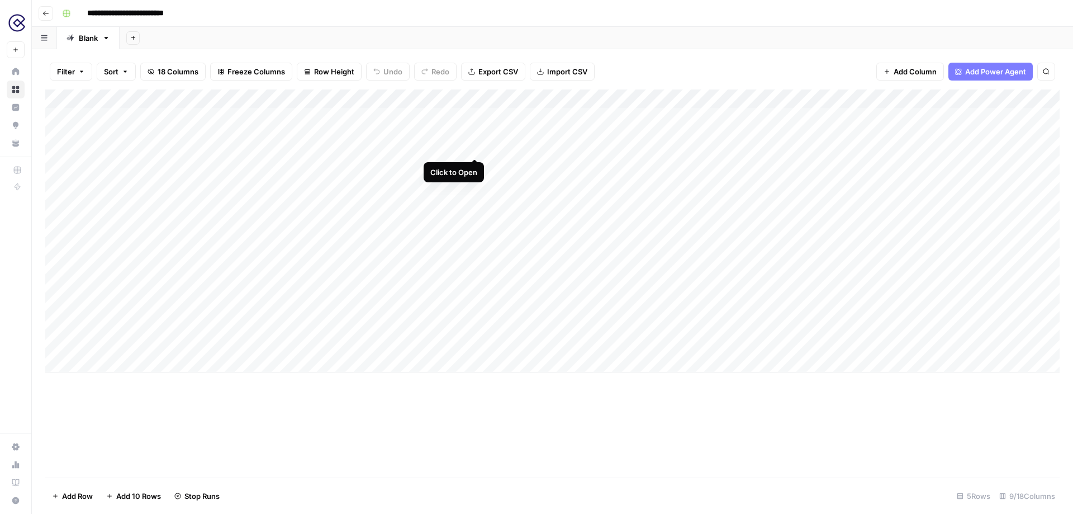
click at [474, 114] on div "Add Column" at bounding box center [552, 230] width 1014 height 283
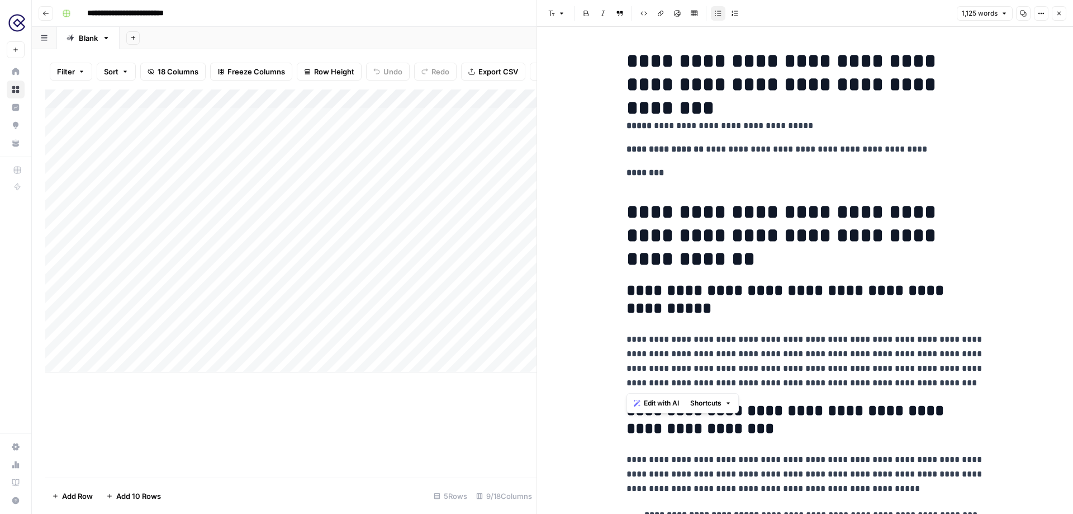
drag, startPoint x: 908, startPoint y: 387, endPoint x: 623, endPoint y: 335, distance: 290.4
click at [660, 406] on span "Edit with AI" at bounding box center [661, 403] width 35 height 10
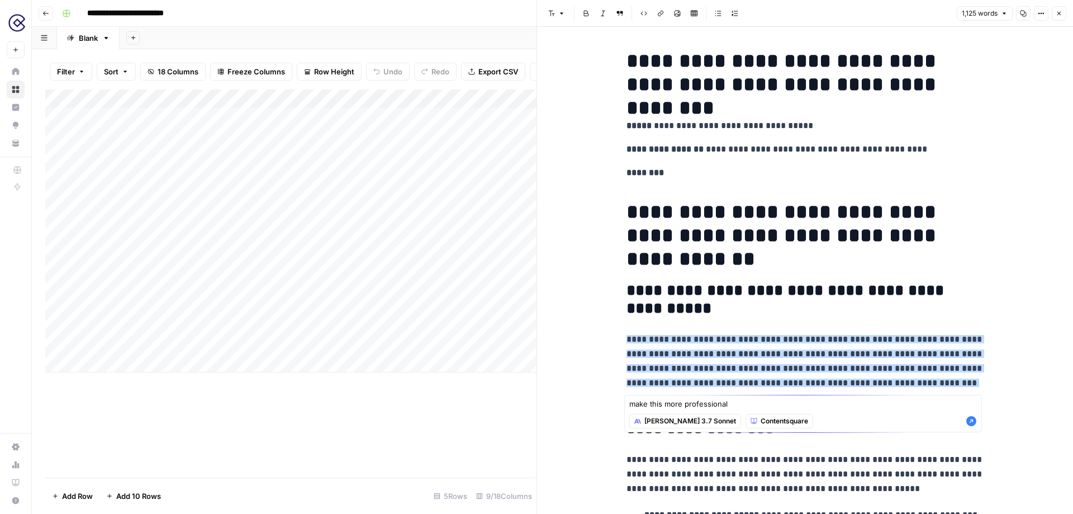
type textarea "make this more professional"
click at [970, 423] on icon "button" at bounding box center [971, 421] width 10 height 10
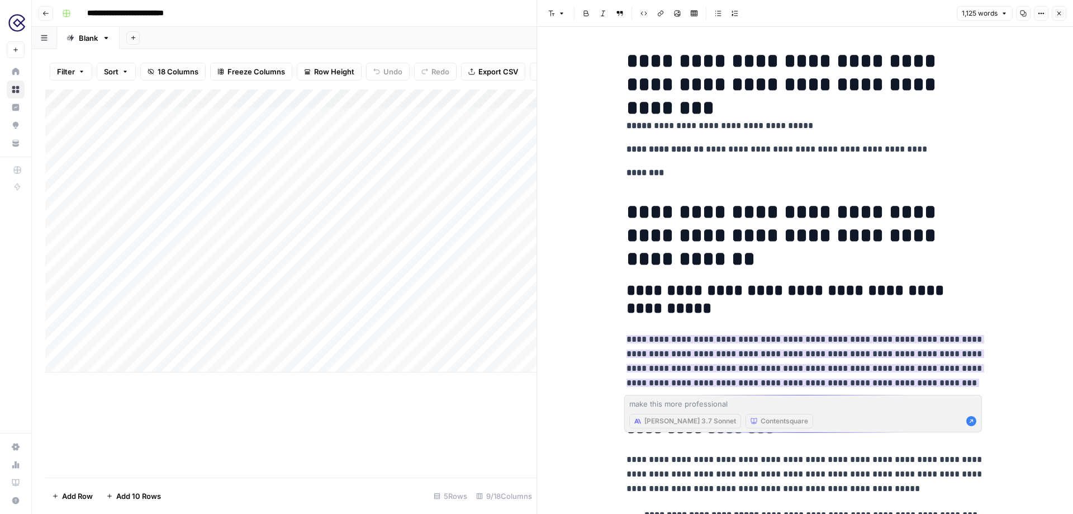
click at [743, 172] on p "********" at bounding box center [806, 172] width 358 height 15
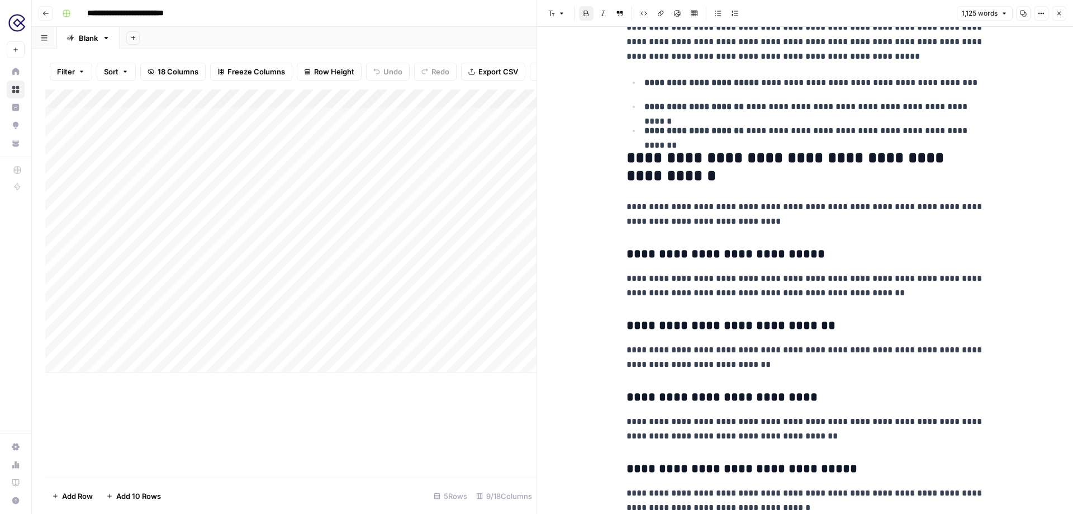
scroll to position [463, 0]
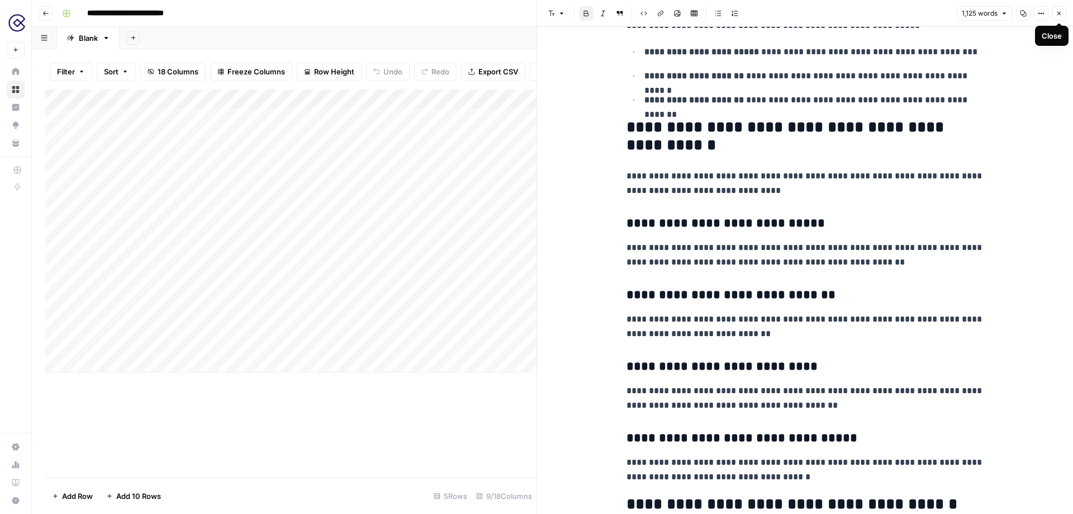
click at [1061, 17] on button "Close" at bounding box center [1059, 13] width 15 height 15
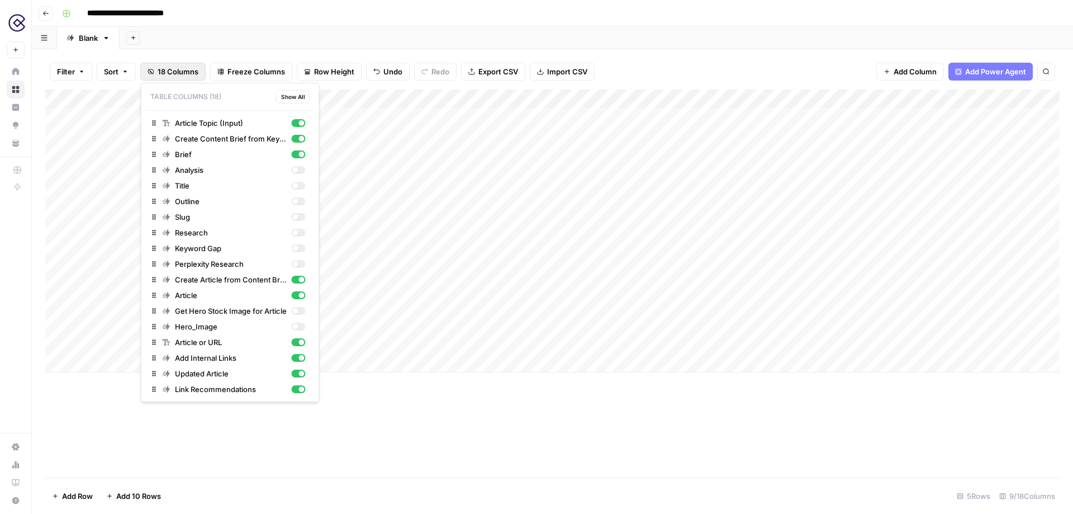
click at [191, 77] on span "18 Columns" at bounding box center [178, 71] width 41 height 11
click at [993, 72] on span "Add Power Agent" at bounding box center [995, 71] width 61 height 11
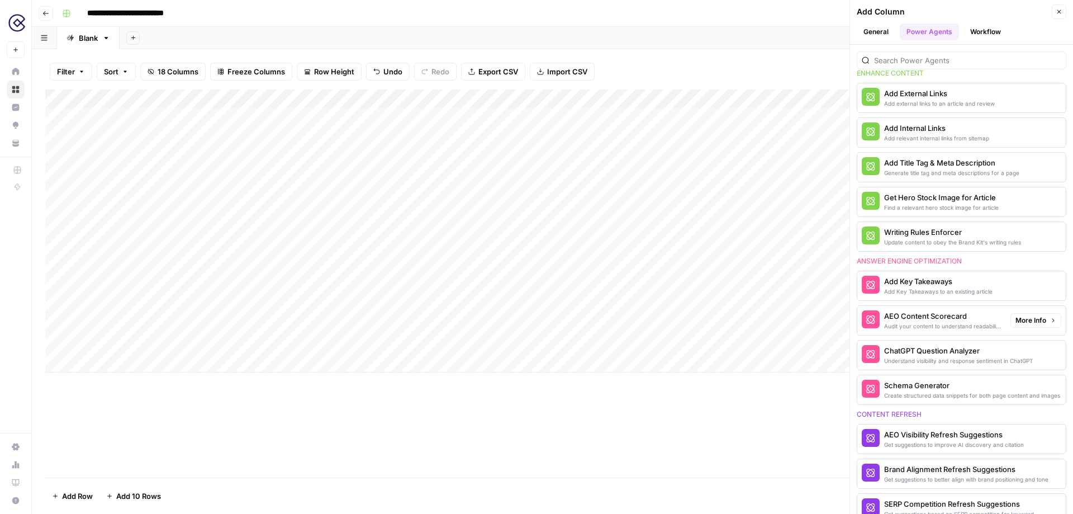
scroll to position [290, 0]
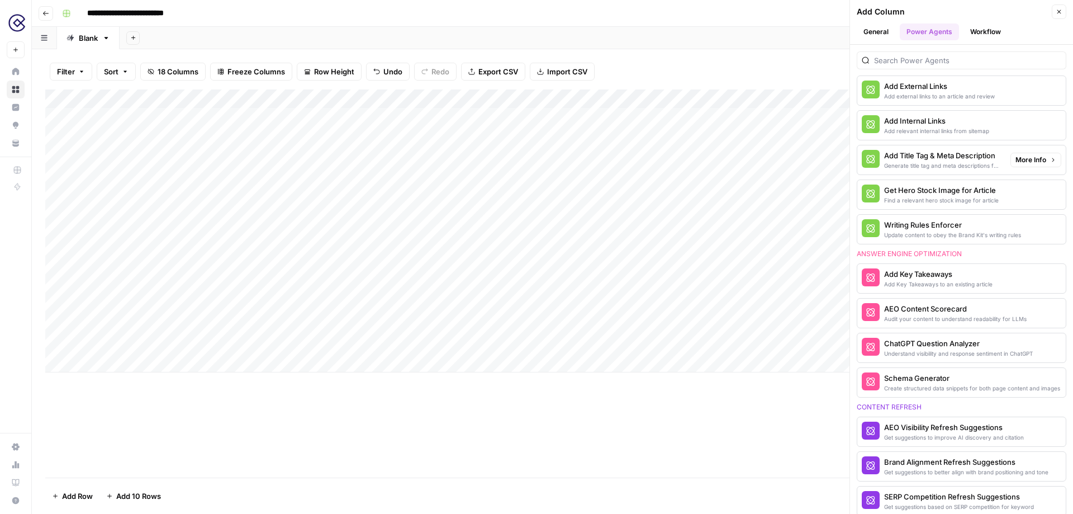
click at [1033, 159] on span "More Info" at bounding box center [1031, 160] width 31 height 10
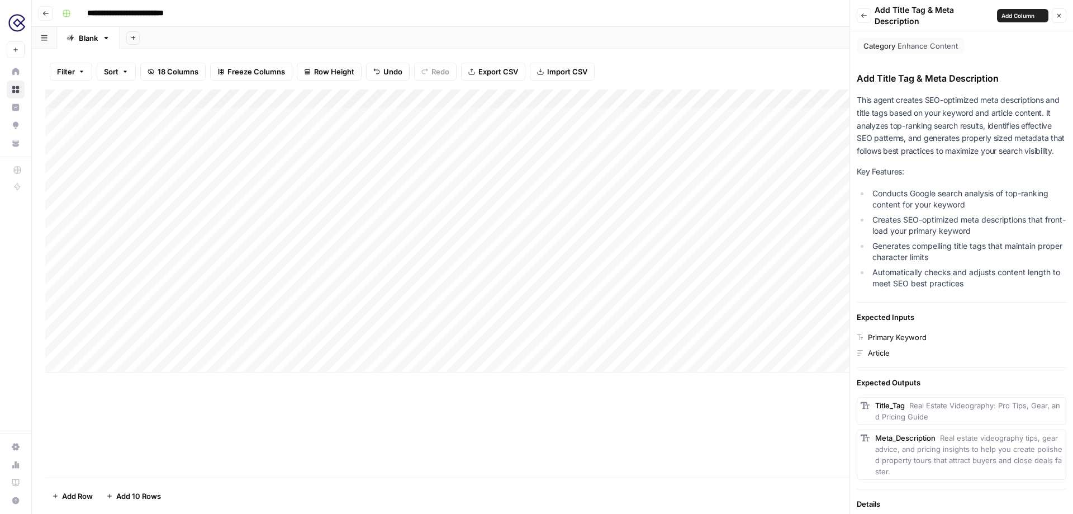
click at [864, 14] on icon "button" at bounding box center [864, 15] width 7 height 7
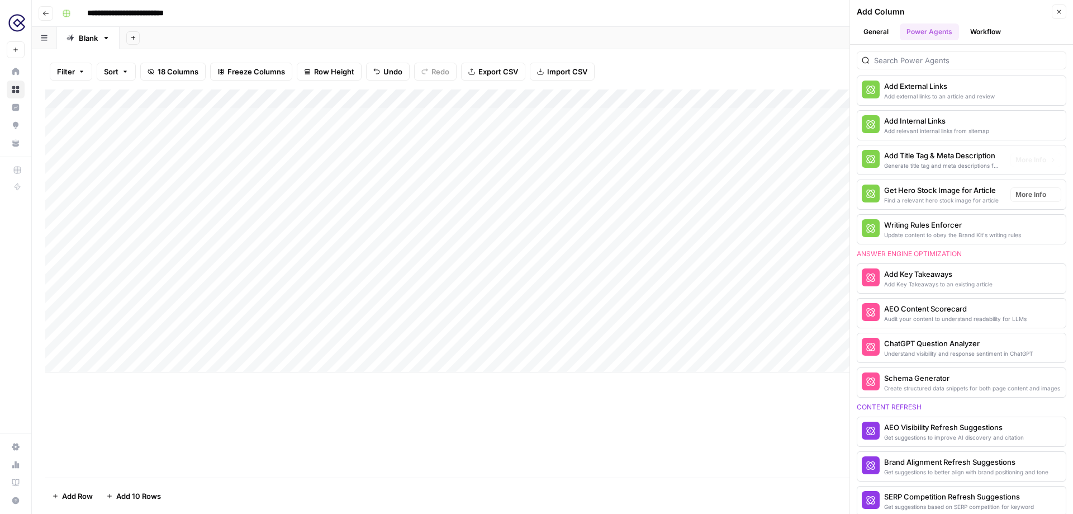
click at [929, 157] on div "Add Title Tag & Meta Description" at bounding box center [942, 155] width 117 height 11
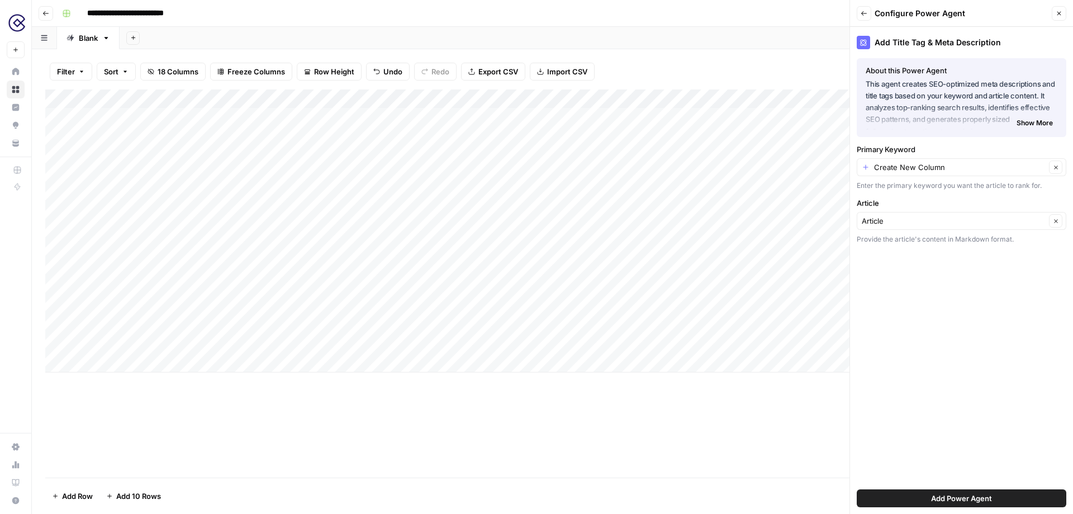
click at [933, 501] on span "Add Power Agent" at bounding box center [961, 497] width 61 height 11
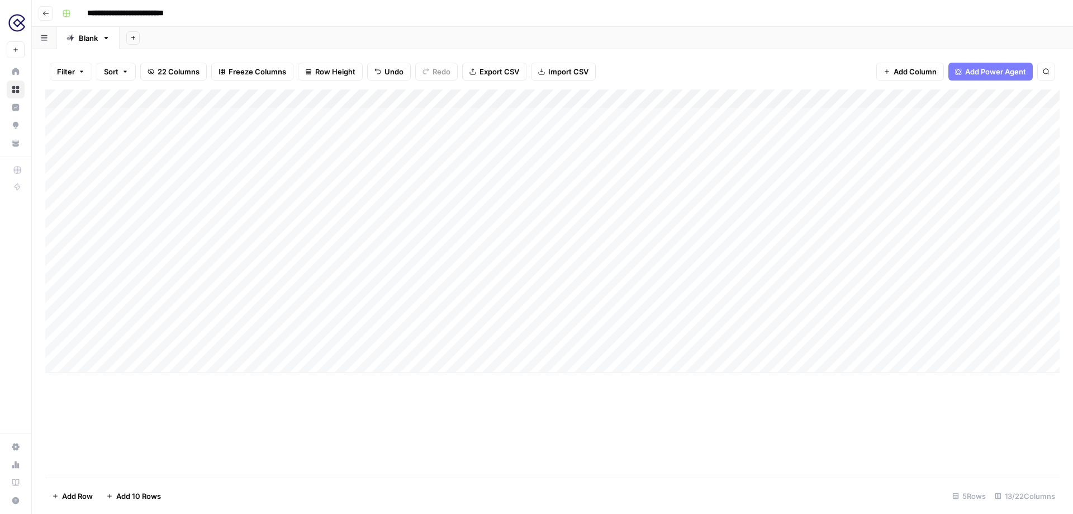
scroll to position [0, 0]
click at [475, 116] on div "Add Column" at bounding box center [552, 230] width 1014 height 283
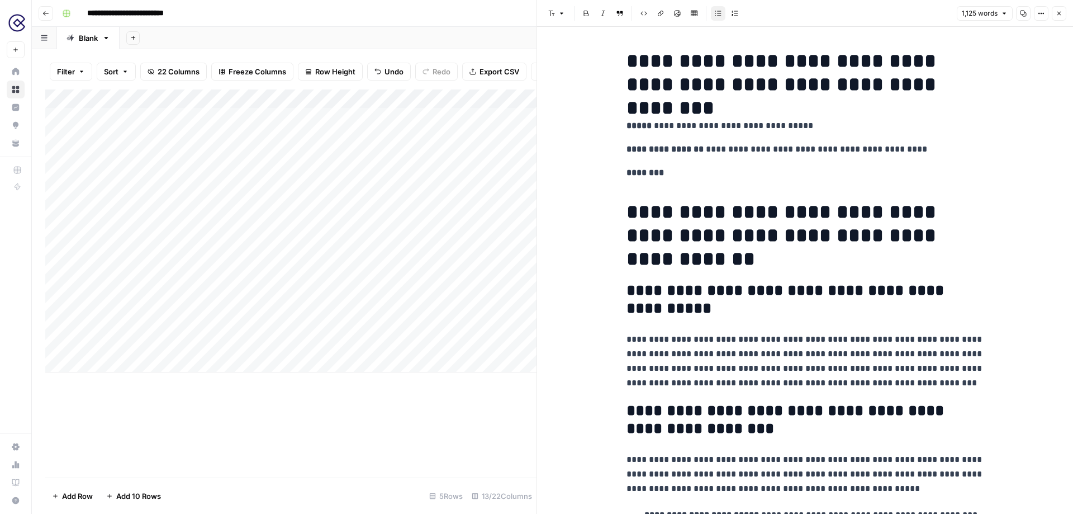
click at [1056, 16] on icon "button" at bounding box center [1059, 13] width 7 height 7
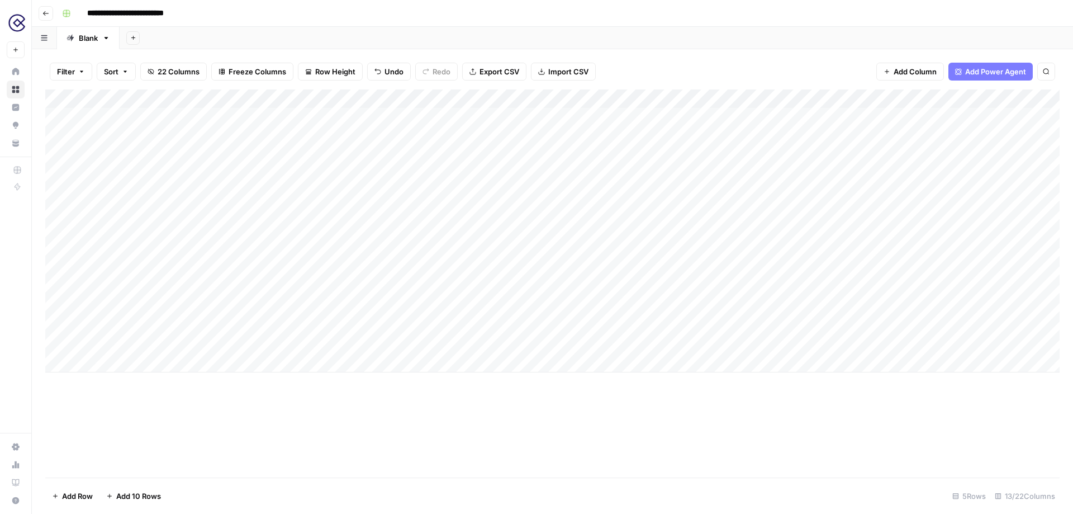
click at [634, 99] on div "Add Column" at bounding box center [552, 230] width 1014 height 283
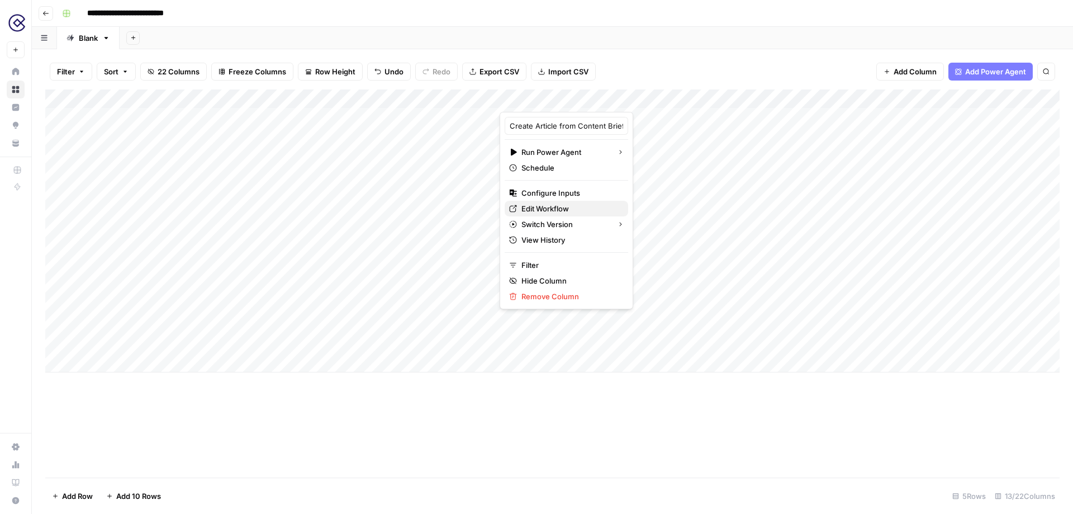
click at [565, 212] on span "Edit Workflow" at bounding box center [570, 208] width 98 height 11
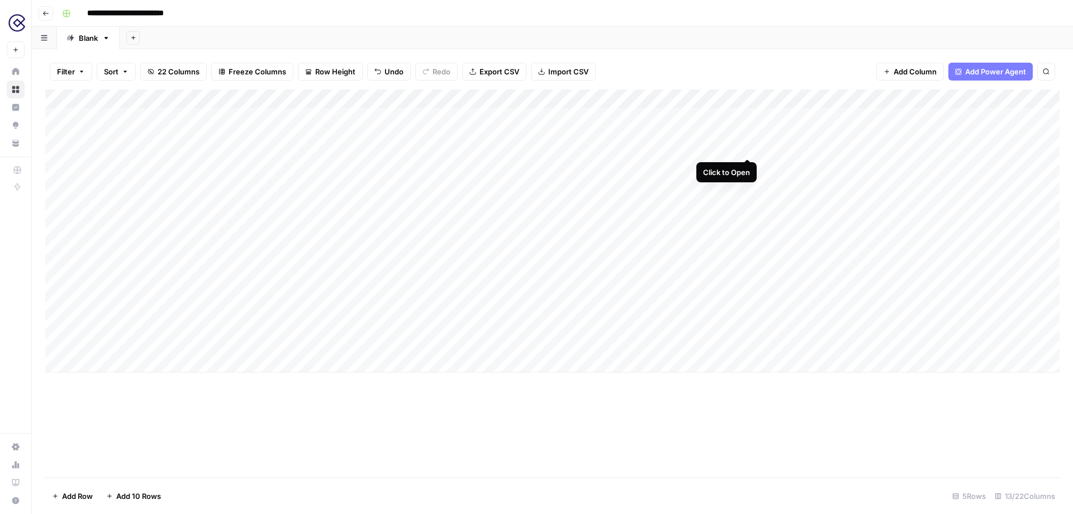
click at [747, 117] on div "Add Column" at bounding box center [552, 230] width 1014 height 283
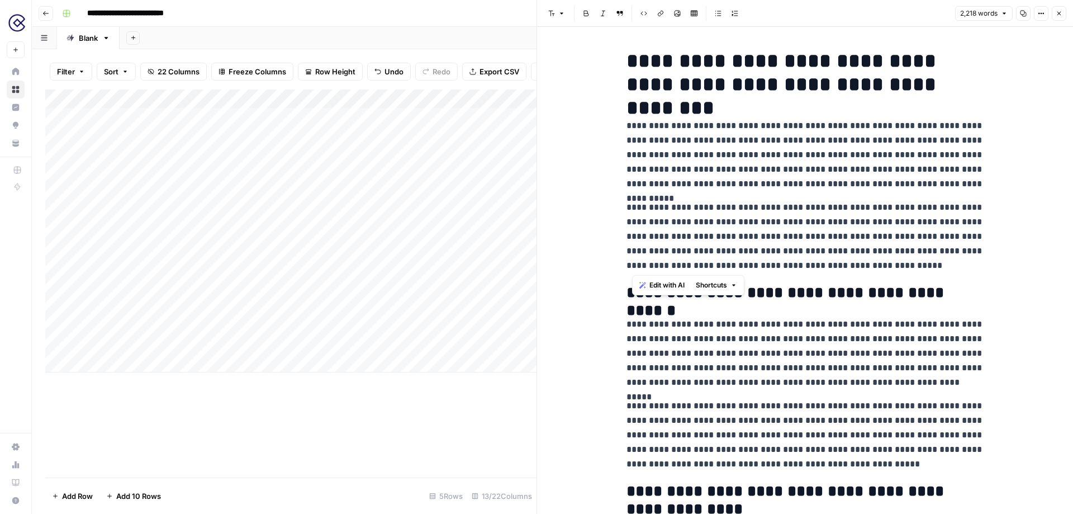
drag, startPoint x: 878, startPoint y: 265, endPoint x: 633, endPoint y: 209, distance: 250.6
click at [633, 209] on p "**********" at bounding box center [806, 236] width 358 height 73
click at [877, 258] on p "**********" at bounding box center [806, 236] width 358 height 73
click at [821, 260] on p "**********" at bounding box center [806, 236] width 358 height 73
click at [1059, 12] on icon "button" at bounding box center [1059, 13] width 7 height 7
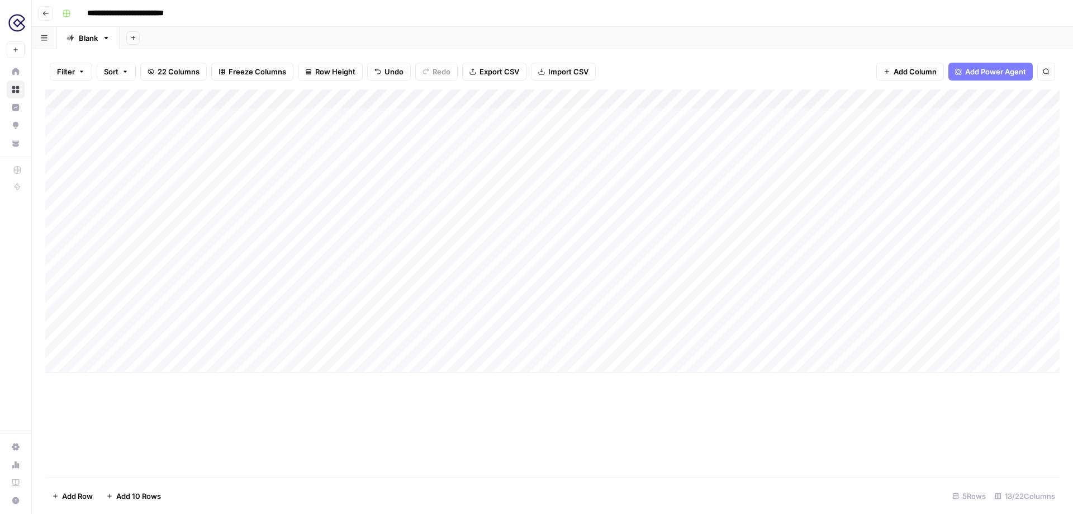
click at [912, 101] on div "Add Column" at bounding box center [552, 230] width 1014 height 283
click at [818, 235] on span "Hide Column" at bounding box center [829, 233] width 98 height 11
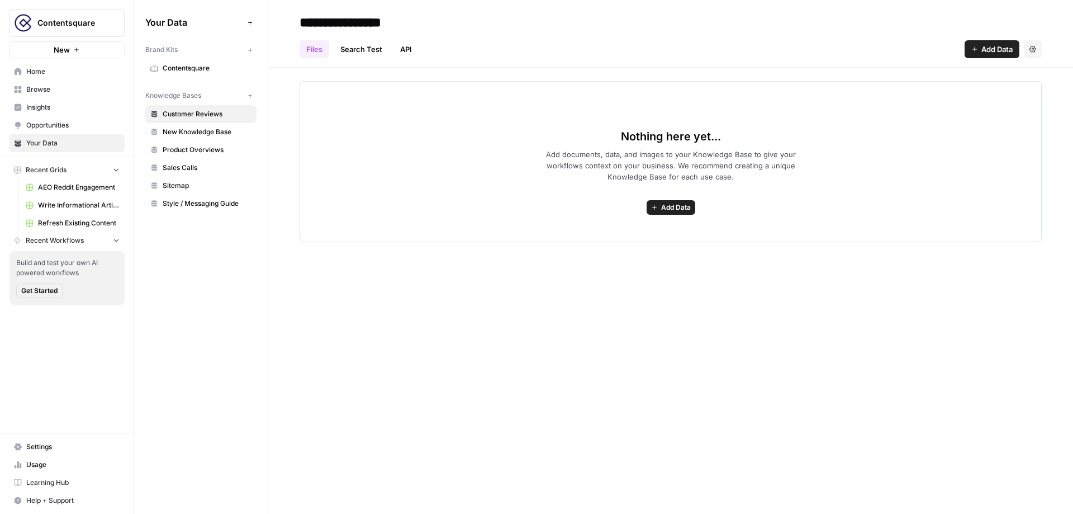
click at [205, 70] on span "Contentsquare" at bounding box center [207, 68] width 89 height 10
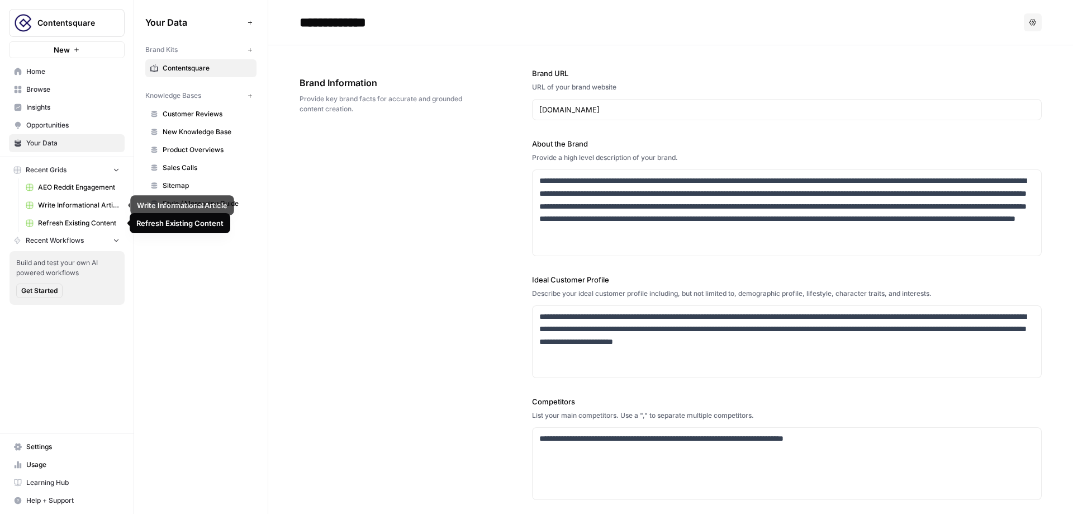
click at [65, 208] on span "Write Informational Article" at bounding box center [79, 205] width 82 height 10
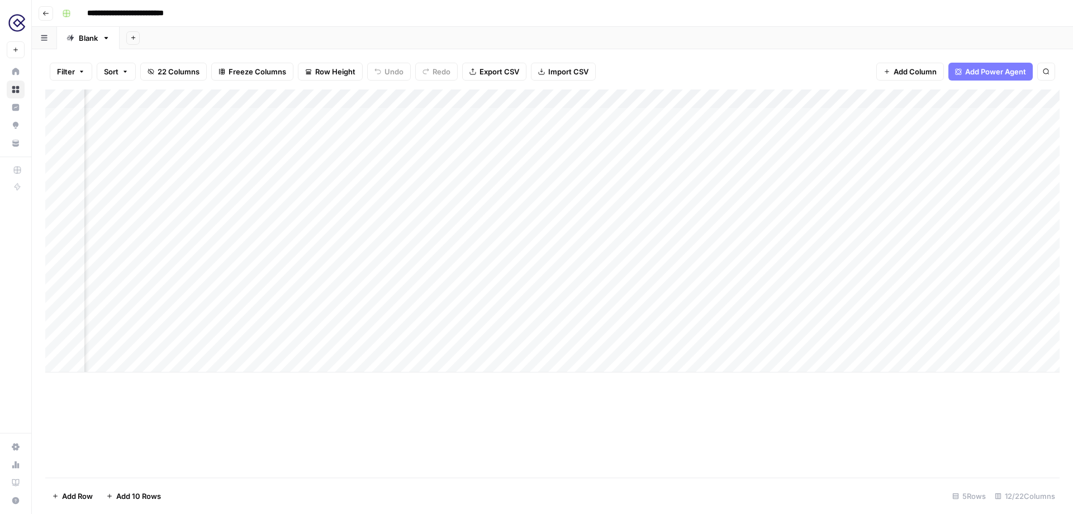
scroll to position [0, 181]
click at [781, 117] on div "Add Column" at bounding box center [552, 230] width 1014 height 283
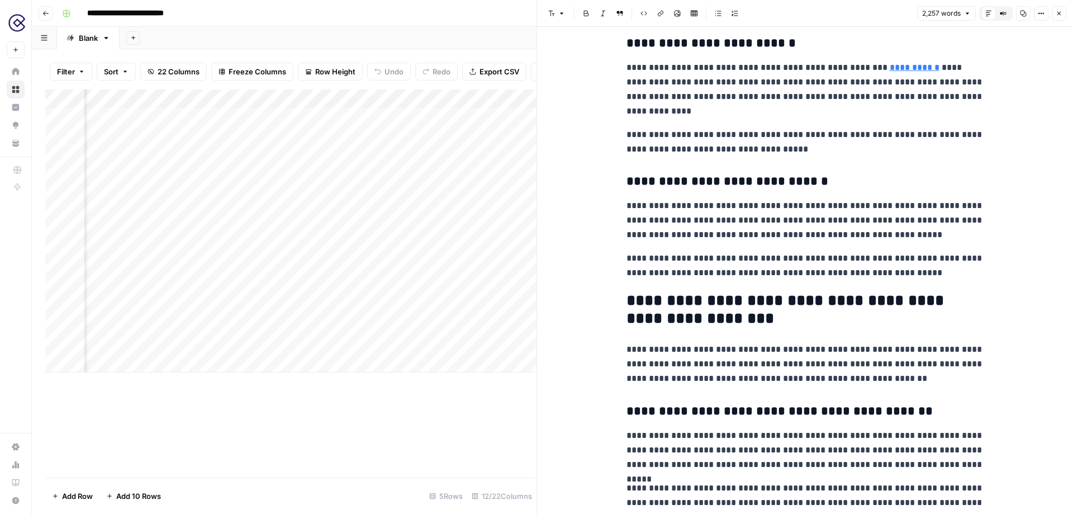
scroll to position [1833, 0]
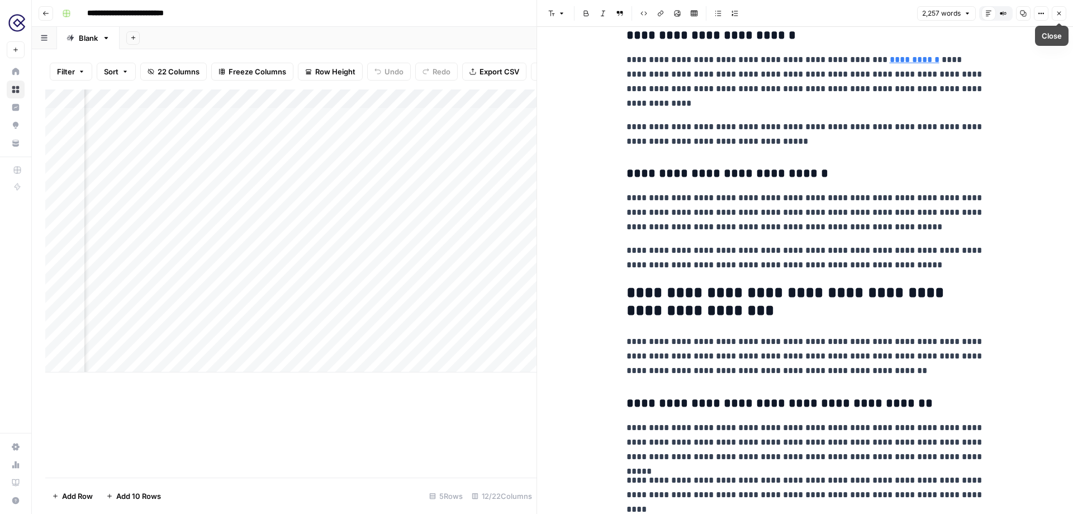
click at [1061, 11] on icon "button" at bounding box center [1059, 13] width 7 height 7
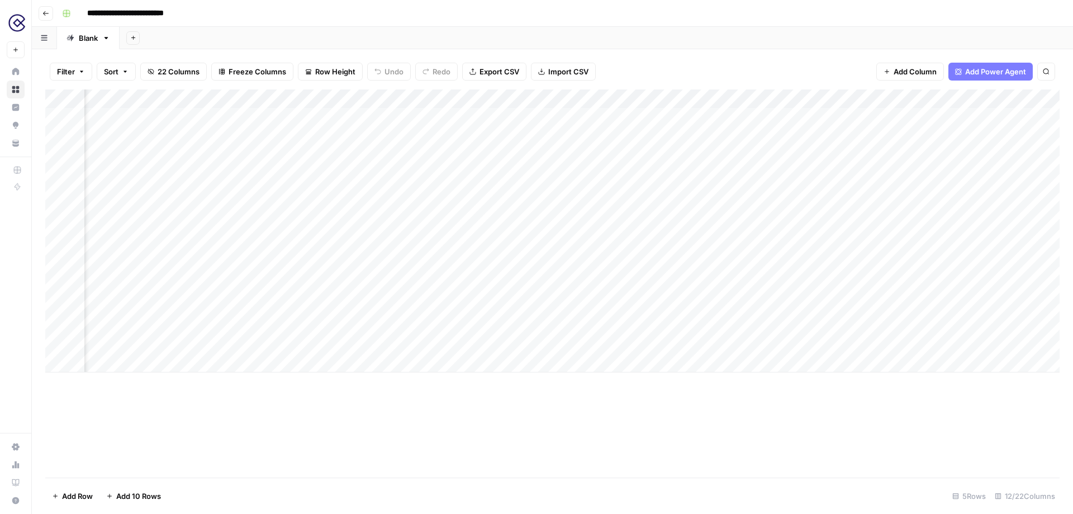
click at [884, 116] on div "Add Column" at bounding box center [552, 230] width 1014 height 283
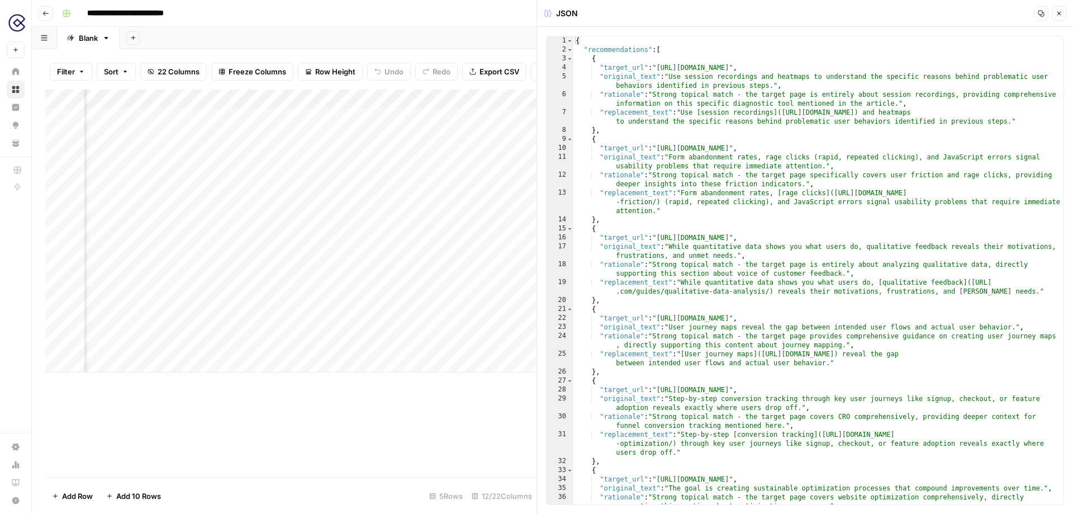
click at [1057, 17] on button "Close" at bounding box center [1059, 13] width 15 height 15
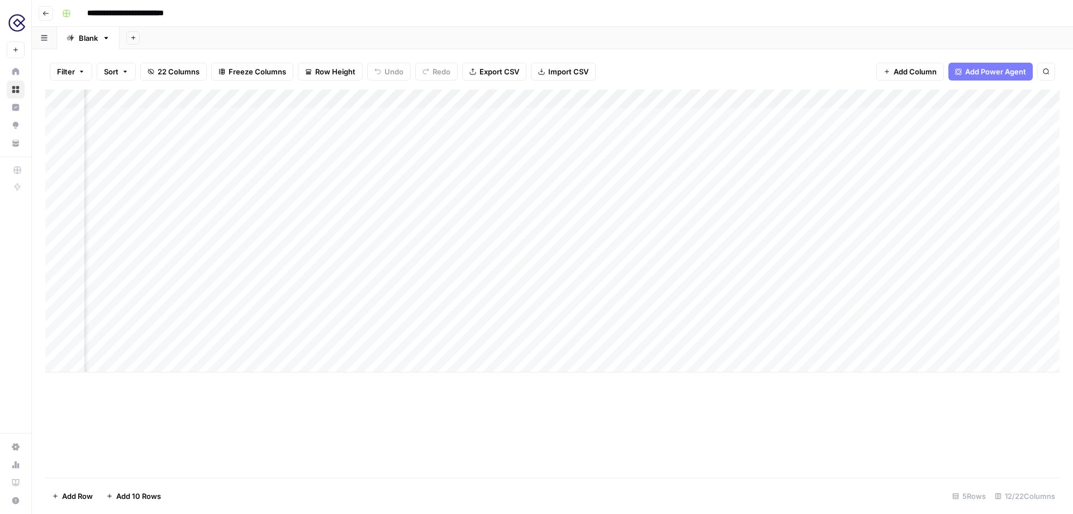
click at [883, 99] on div "Add Column" at bounding box center [552, 230] width 1014 height 283
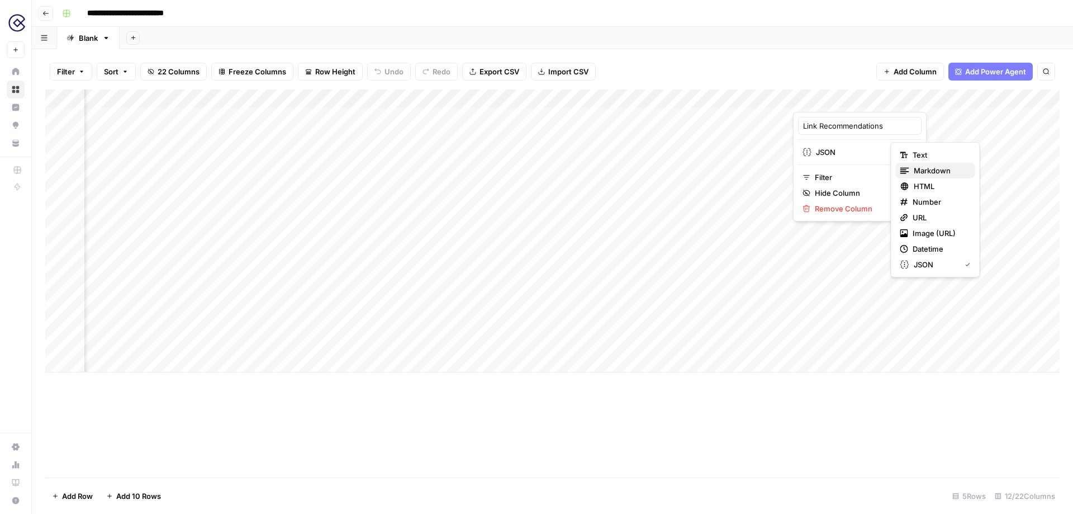
click at [942, 169] on span "Markdown" at bounding box center [940, 170] width 53 height 11
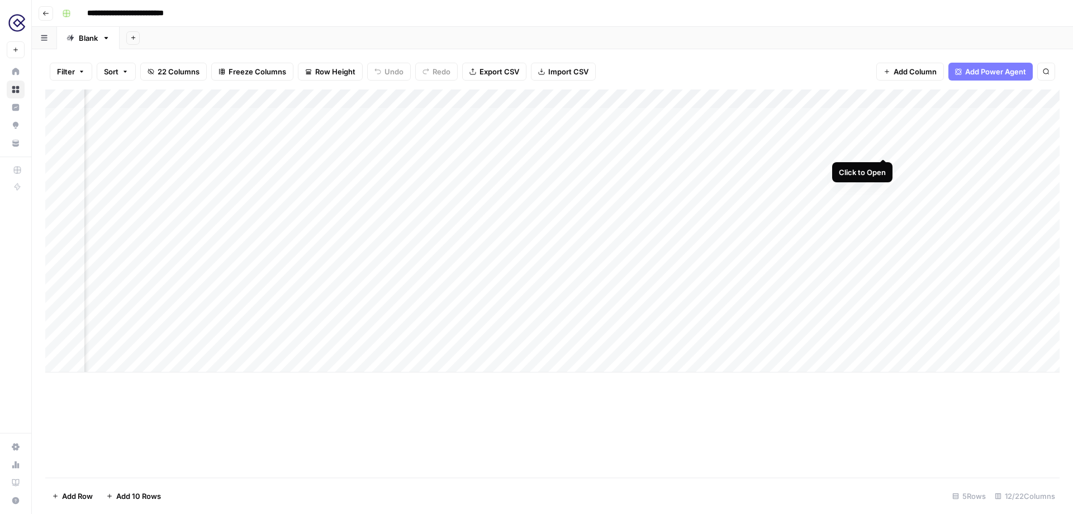
click at [883, 117] on div "Add Column" at bounding box center [552, 230] width 1014 height 283
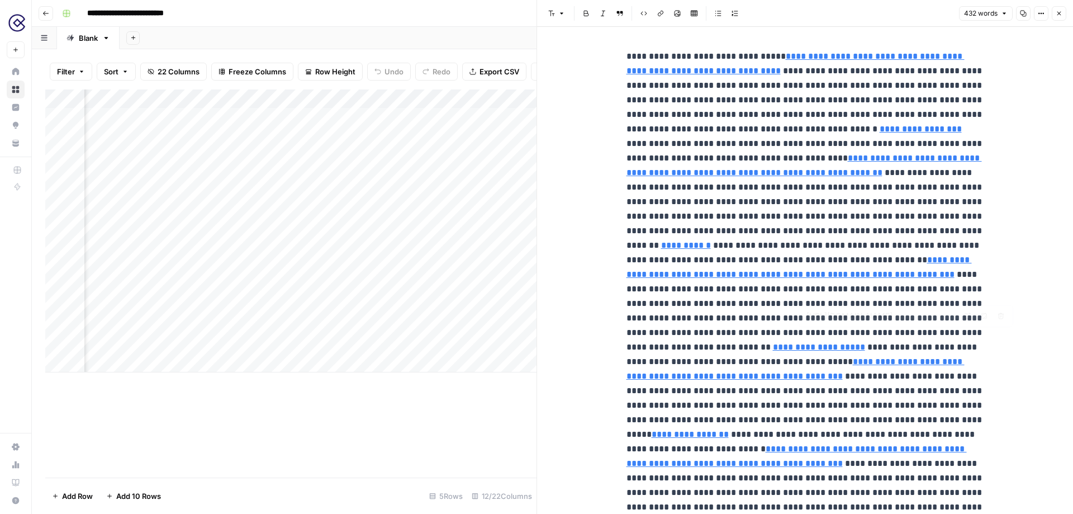
type input "https://contentsquare.com/guides/frustrated-users/user-friction/%22,%22original…"
click at [1058, 11] on icon "button" at bounding box center [1059, 13] width 7 height 7
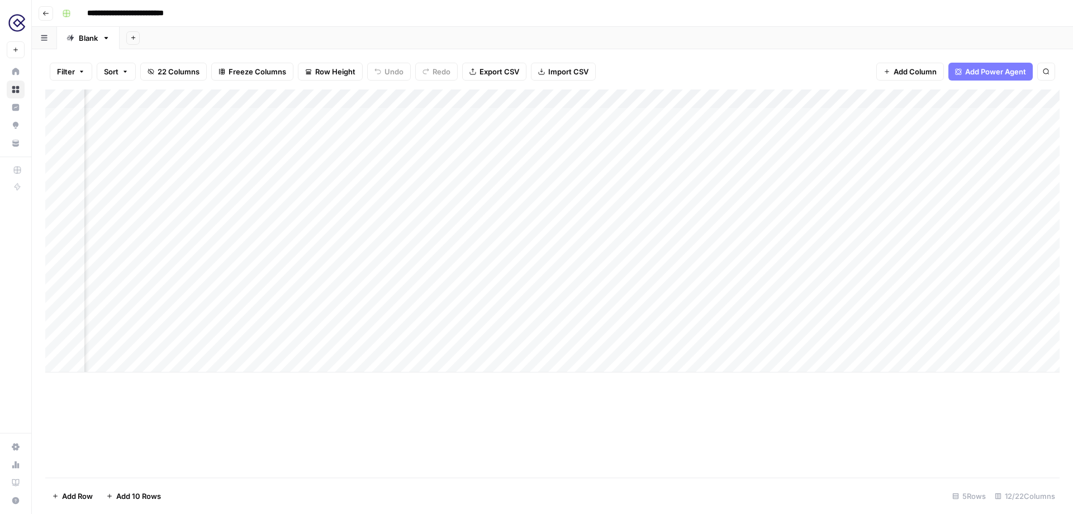
scroll to position [0, 352]
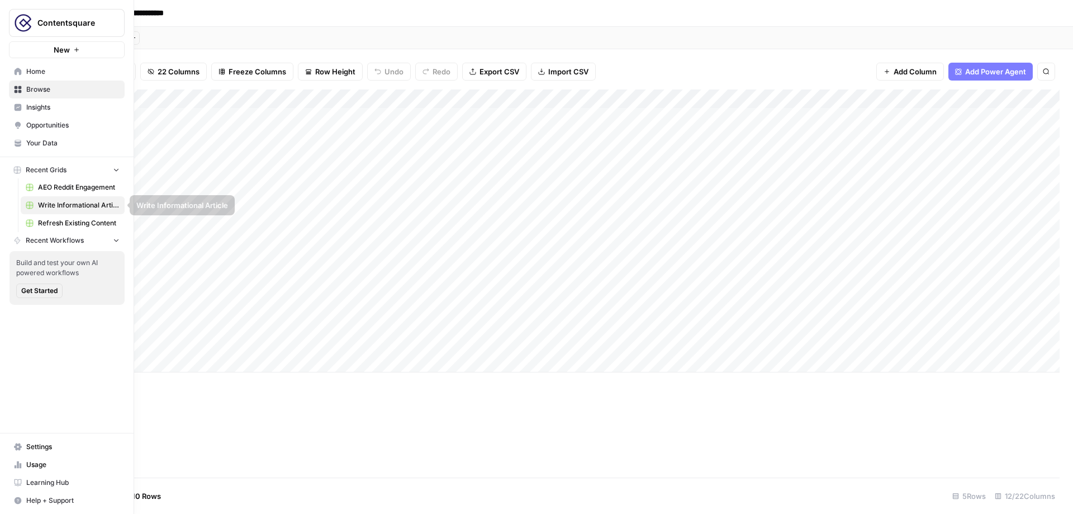
click at [59, 221] on span "Refresh Existing Content" at bounding box center [79, 223] width 82 height 10
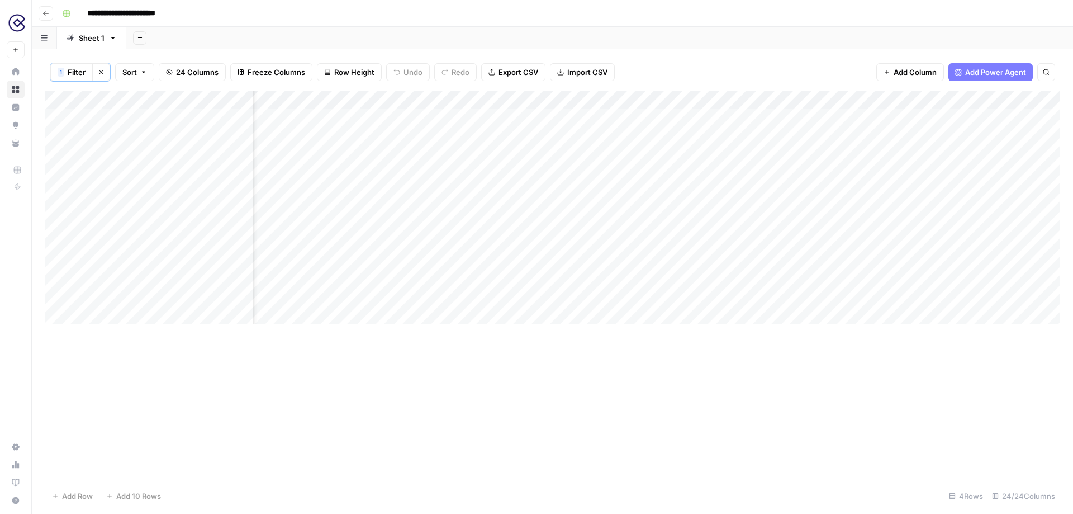
scroll to position [0, 947]
click at [783, 116] on div "Add Column" at bounding box center [552, 208] width 1014 height 234
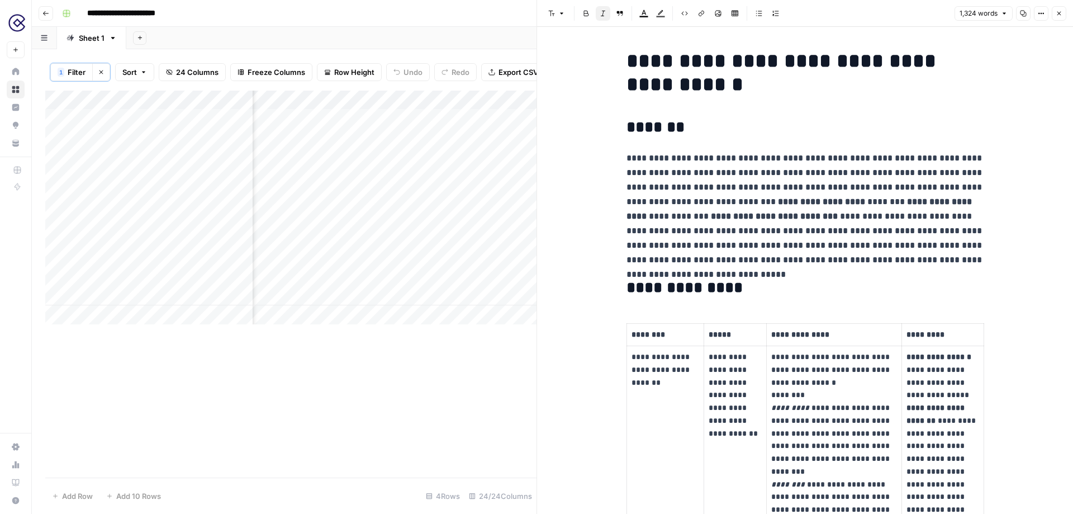
click at [1060, 12] on icon "button" at bounding box center [1060, 14] width 4 height 4
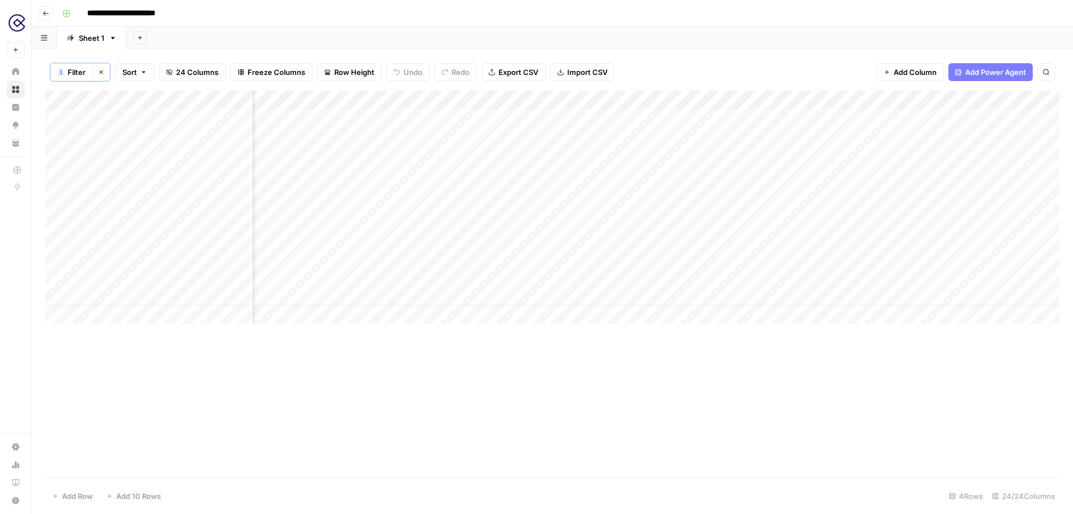
scroll to position [0, 1401]
type input "**********"
click at [415, 116] on div "Add Column" at bounding box center [552, 283] width 1014 height 388
click at [317, 69] on span "Row Height" at bounding box center [334, 71] width 40 height 11
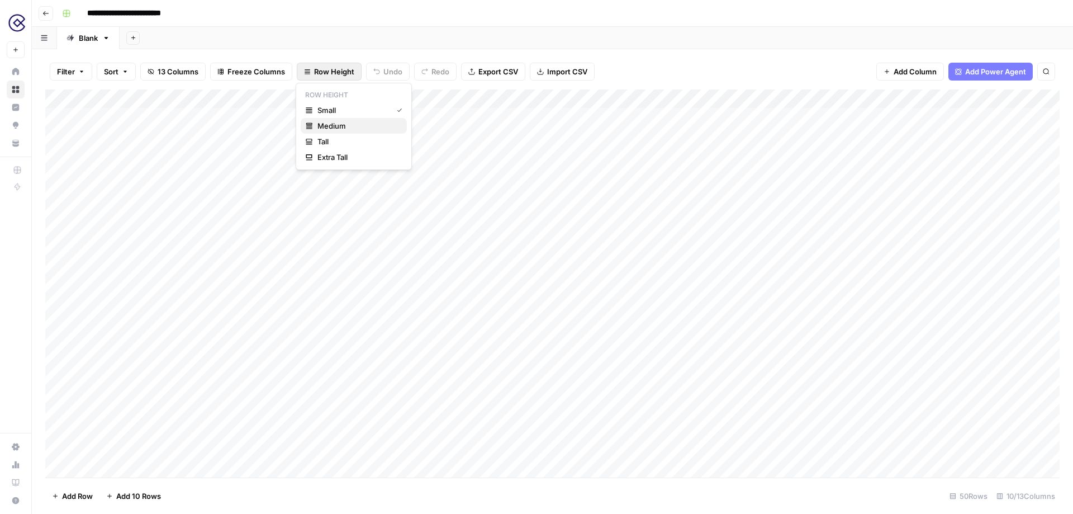
click at [338, 129] on span "Medium" at bounding box center [357, 125] width 80 height 11
click at [1002, 73] on span "Add Power Agent" at bounding box center [995, 71] width 61 height 11
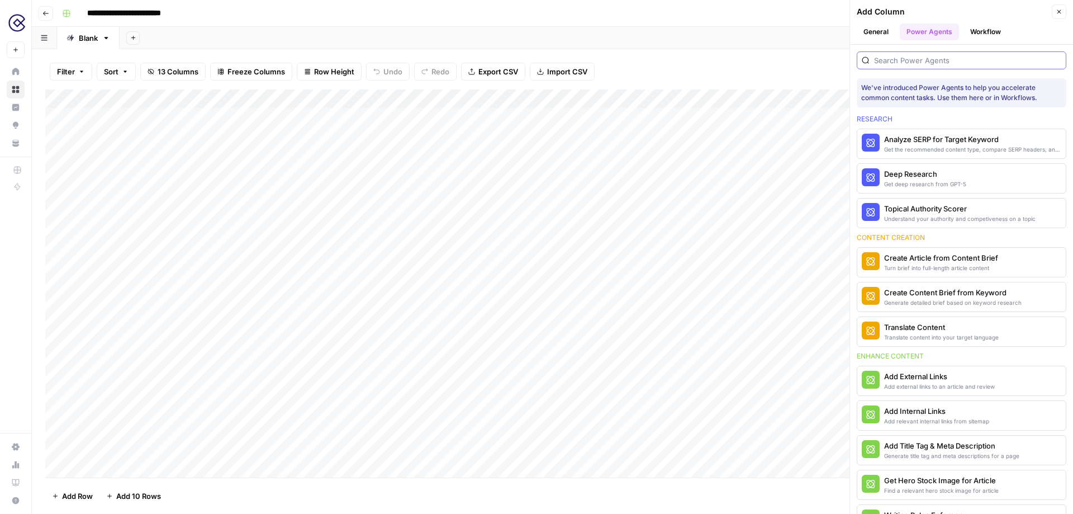
click at [950, 64] on input "search" at bounding box center [967, 60] width 187 height 11
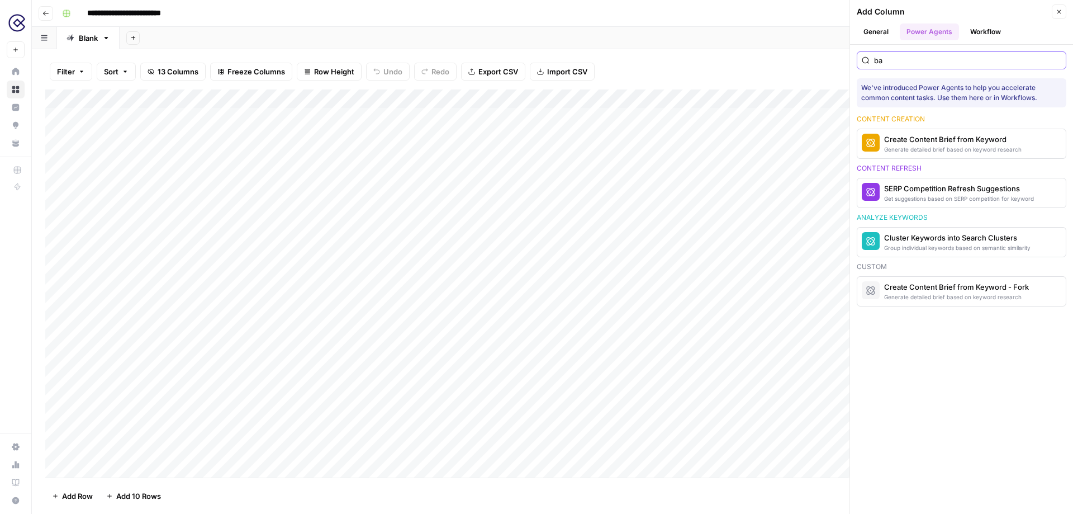
type input "b"
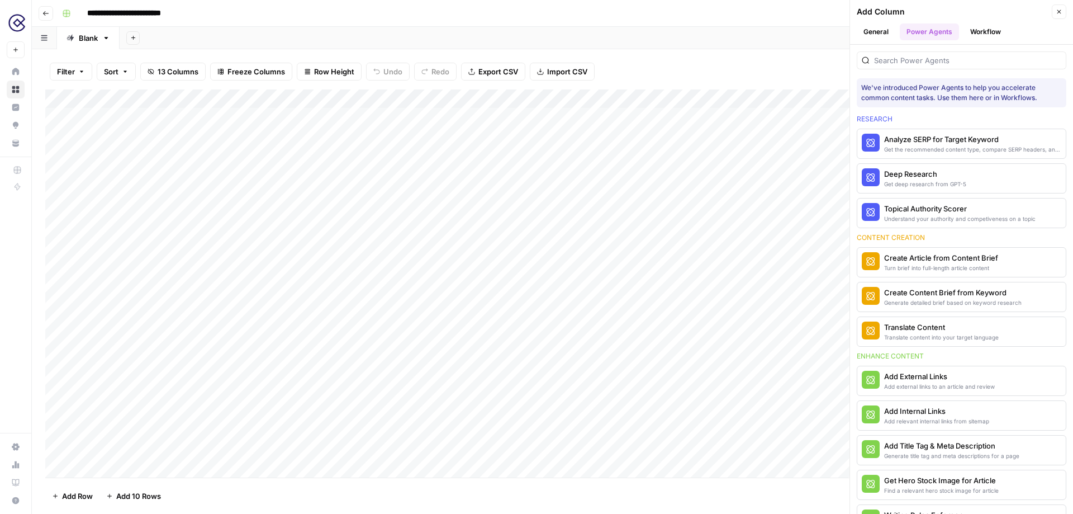
click at [736, 31] on div "Add Sheet" at bounding box center [597, 38] width 954 height 22
click at [726, 18] on div "**********" at bounding box center [560, 13] width 1004 height 18
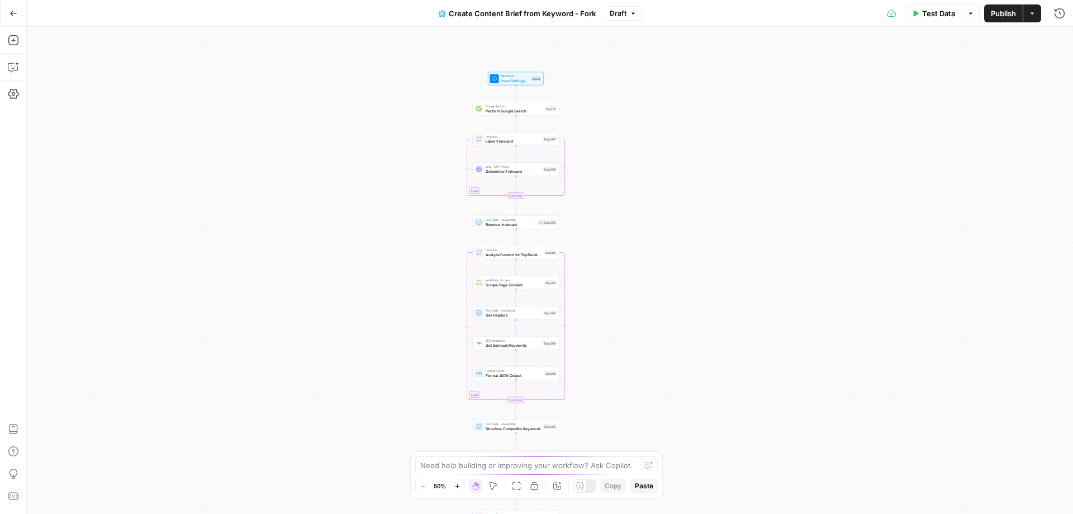
drag, startPoint x: 653, startPoint y: 75, endPoint x: 619, endPoint y: 208, distance: 137.3
click at [619, 208] on div "Workflow Input Settings Inputs Google Search Perform Google Search Step 51 Loop…" at bounding box center [550, 270] width 1046 height 487
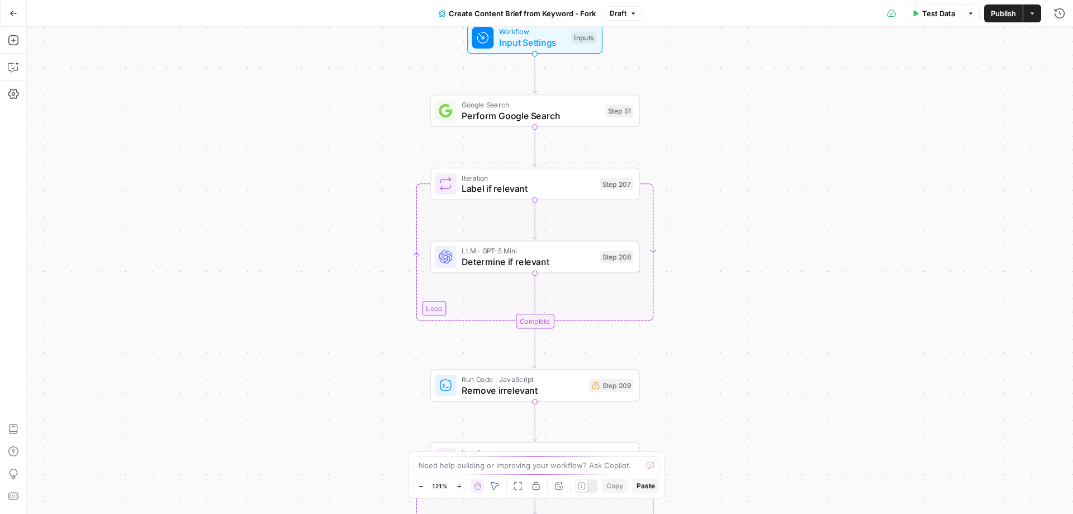
drag, startPoint x: 658, startPoint y: 77, endPoint x: 639, endPoint y: 133, distance: 59.6
click at [639, 133] on div "Workflow Input Settings Inputs Google Search Perform Google Search Step 51 Loop…" at bounding box center [550, 270] width 1046 height 487
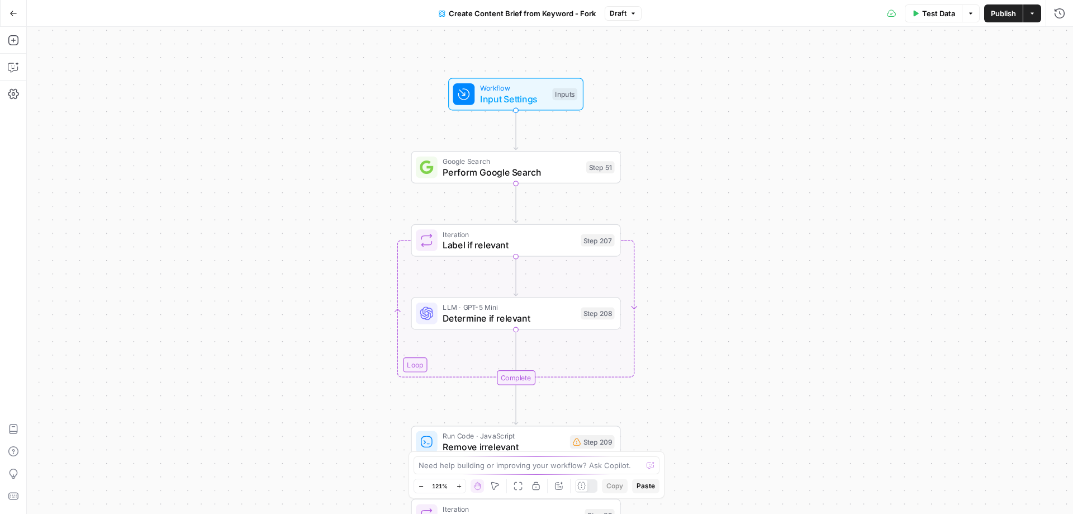
click at [493, 97] on span "Input Settings" at bounding box center [513, 98] width 67 height 13
click at [798, 146] on div "Workflow Input Settings Inputs Google Search Perform Google Search Step 51 Loop…" at bounding box center [550, 270] width 1046 height 487
click at [479, 321] on span "Determine if relevant" at bounding box center [509, 317] width 132 height 13
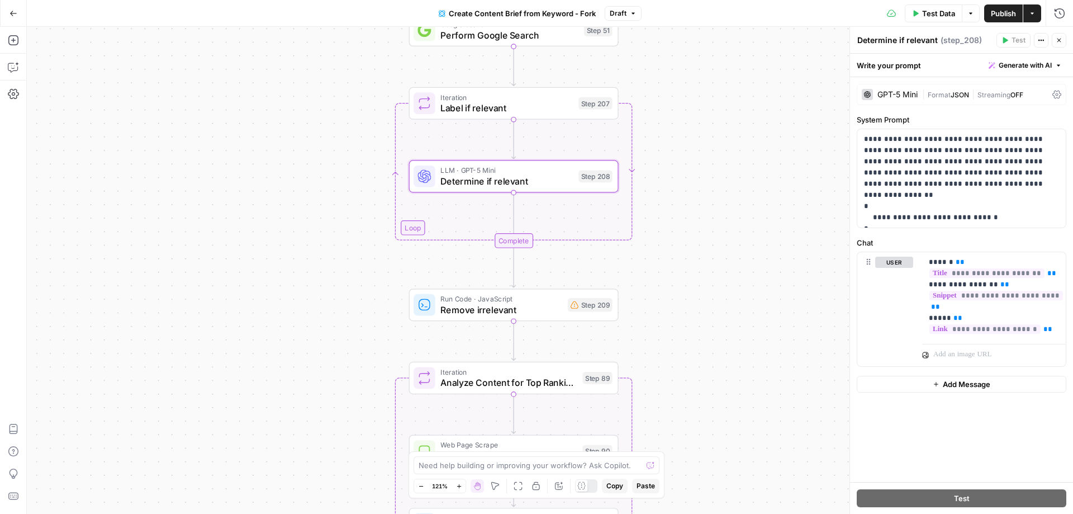
drag, startPoint x: 720, startPoint y: 237, endPoint x: 700, endPoint y: 29, distance: 209.4
click at [700, 29] on div "Workflow Input Settings Inputs Google Search Perform Google Search Step 51 Loop…" at bounding box center [550, 270] width 1046 height 487
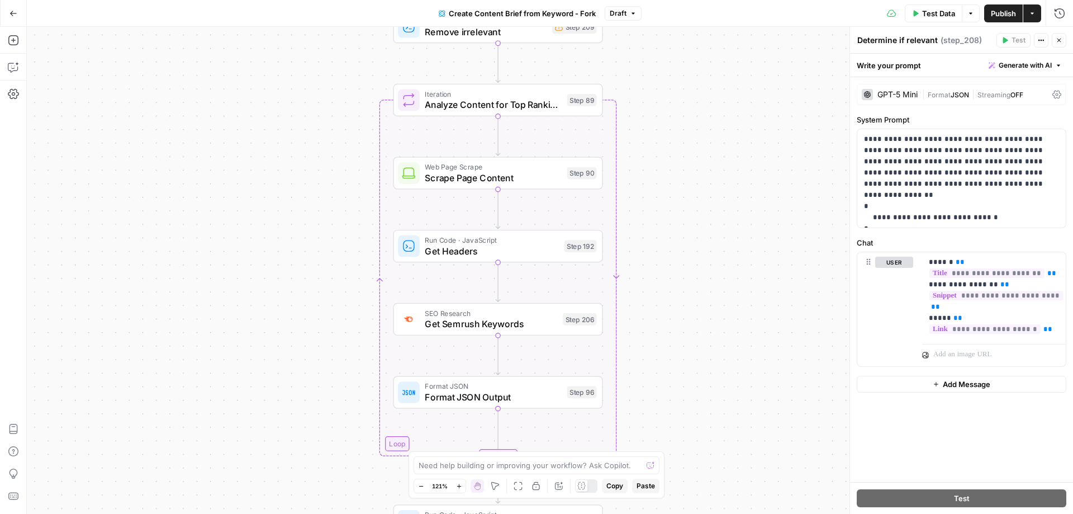
drag, startPoint x: 660, startPoint y: 266, endPoint x: 662, endPoint y: 59, distance: 207.4
click at [662, 59] on div "Workflow Input Settings Inputs Google Search Perform Google Search Step 51 Loop…" at bounding box center [550, 270] width 1046 height 487
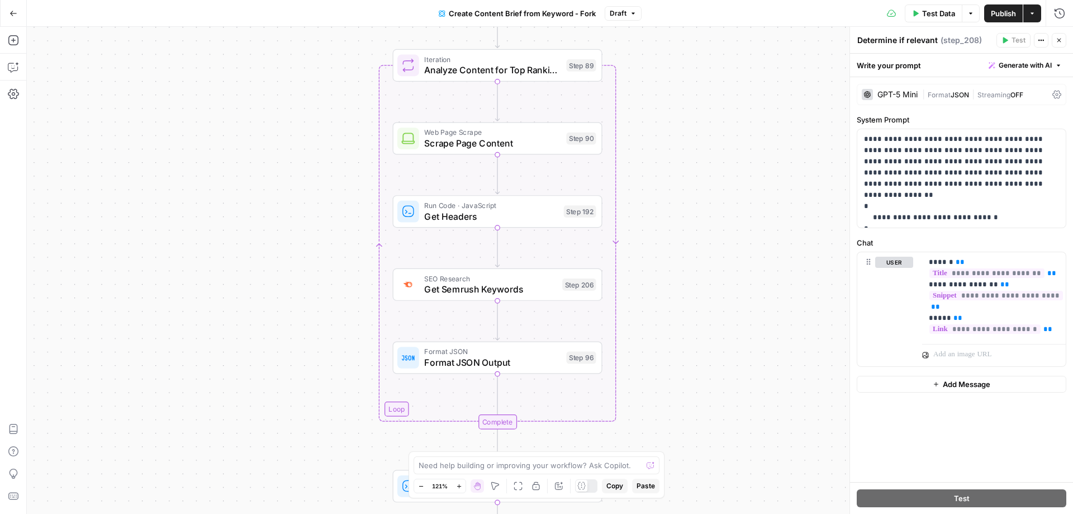
drag, startPoint x: 657, startPoint y: 167, endPoint x: 657, endPoint y: 134, distance: 33.5
click at [657, 133] on div "Workflow Input Settings Inputs Google Search Perform Google Search Step 51 Loop…" at bounding box center [550, 270] width 1046 height 487
drag, startPoint x: 655, startPoint y: 305, endPoint x: 652, endPoint y: 70, distance: 235.3
click at [652, 70] on div "Workflow Input Settings Inputs Google Search Perform Google Search Step 51 Loop…" at bounding box center [550, 270] width 1046 height 487
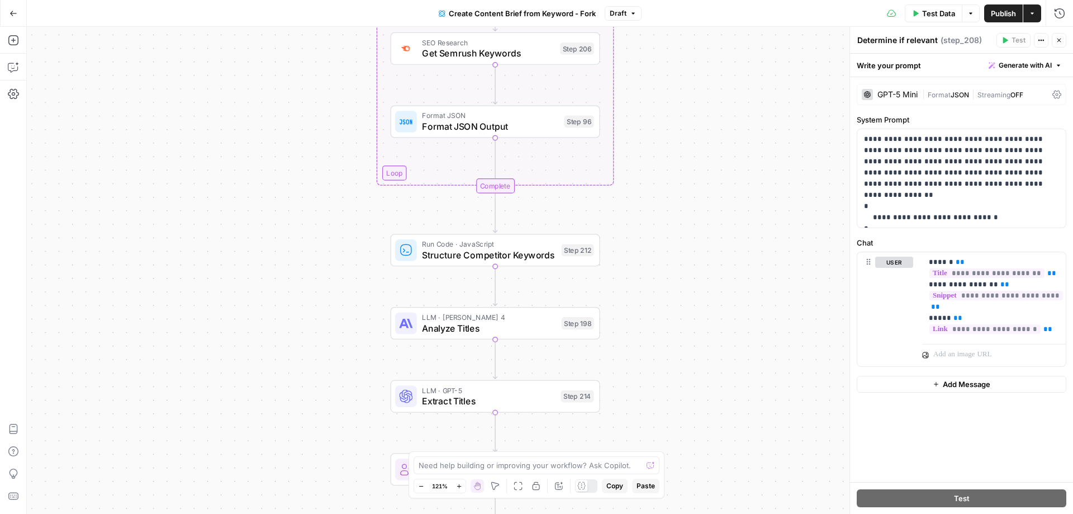
drag, startPoint x: 635, startPoint y: 315, endPoint x: 635, endPoint y: 258, distance: 57.6
click at [635, 258] on div "Workflow Input Settings Inputs Google Search Perform Google Search Step 51 Loop…" at bounding box center [550, 270] width 1046 height 487
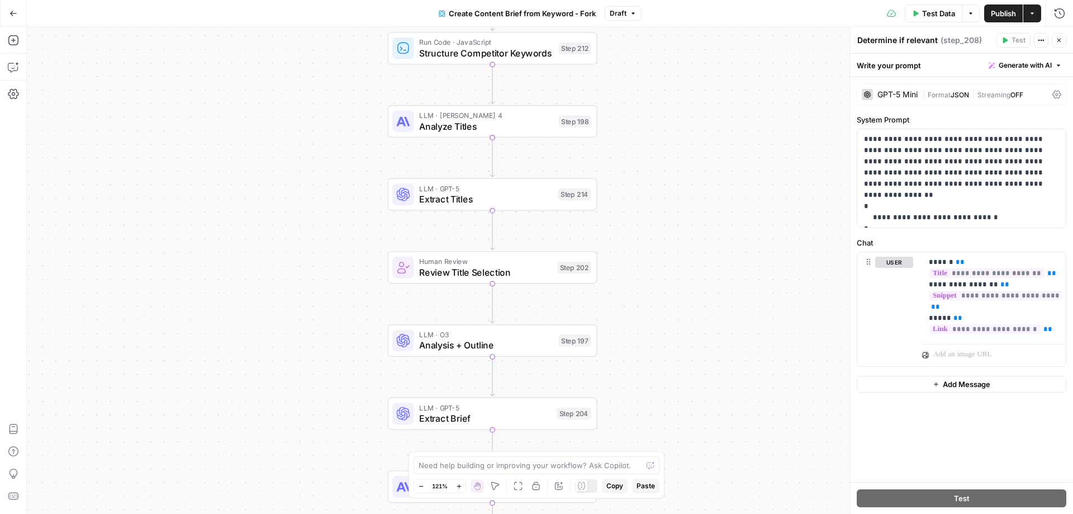
drag, startPoint x: 663, startPoint y: 401, endPoint x: 657, endPoint y: 236, distance: 165.0
click at [657, 236] on div "Workflow Input Settings Inputs Google Search Perform Google Search Step 51 Loop…" at bounding box center [550, 270] width 1046 height 487
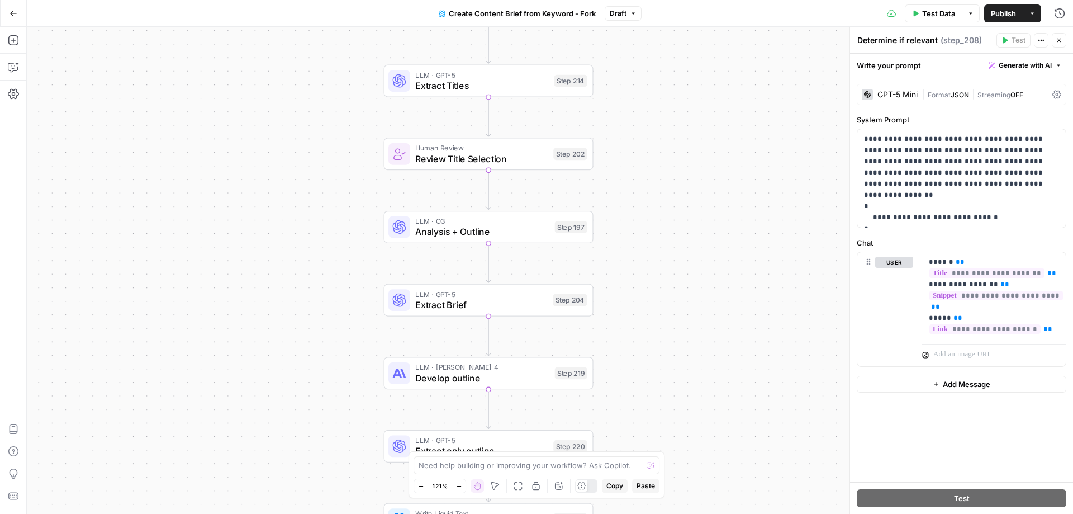
drag, startPoint x: 723, startPoint y: 341, endPoint x: 723, endPoint y: 244, distance: 96.7
click at [723, 244] on div "Workflow Input Settings Inputs Google Search Perform Google Search Step 51 Loop…" at bounding box center [550, 270] width 1046 height 487
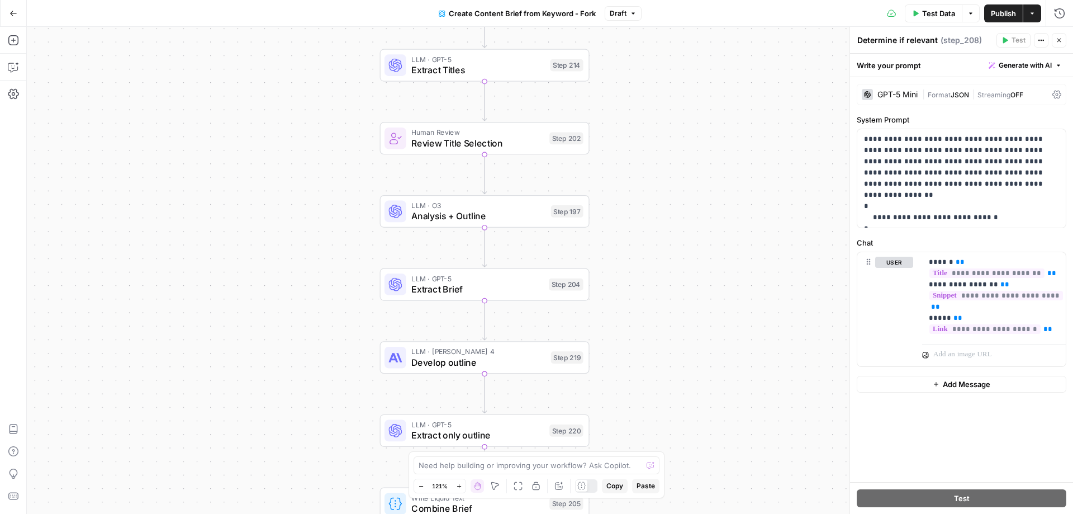
drag, startPoint x: 633, startPoint y: 349, endPoint x: 618, endPoint y: 296, distance: 55.2
click at [617, 296] on div "Workflow Input Settings Inputs Google Search Perform Google Search Step 51 Loop…" at bounding box center [550, 270] width 1046 height 487
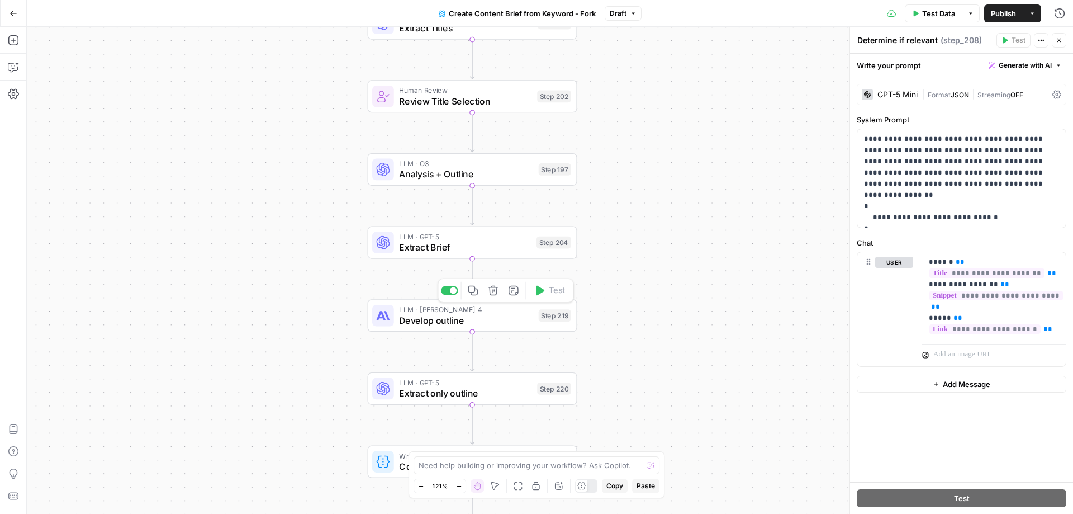
click at [491, 309] on span "LLM · [PERSON_NAME] 4" at bounding box center [466, 309] width 134 height 11
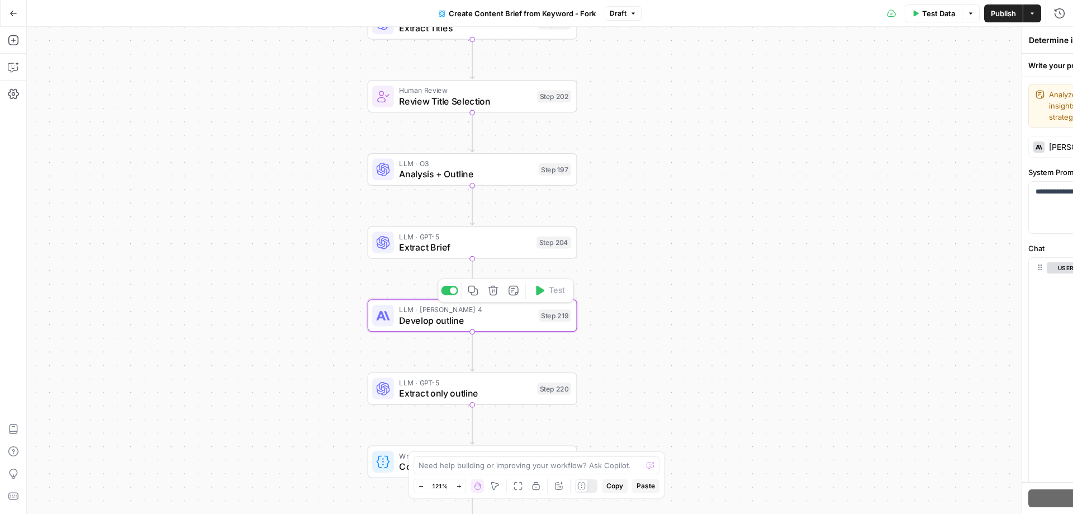
type textarea "Develop outline"
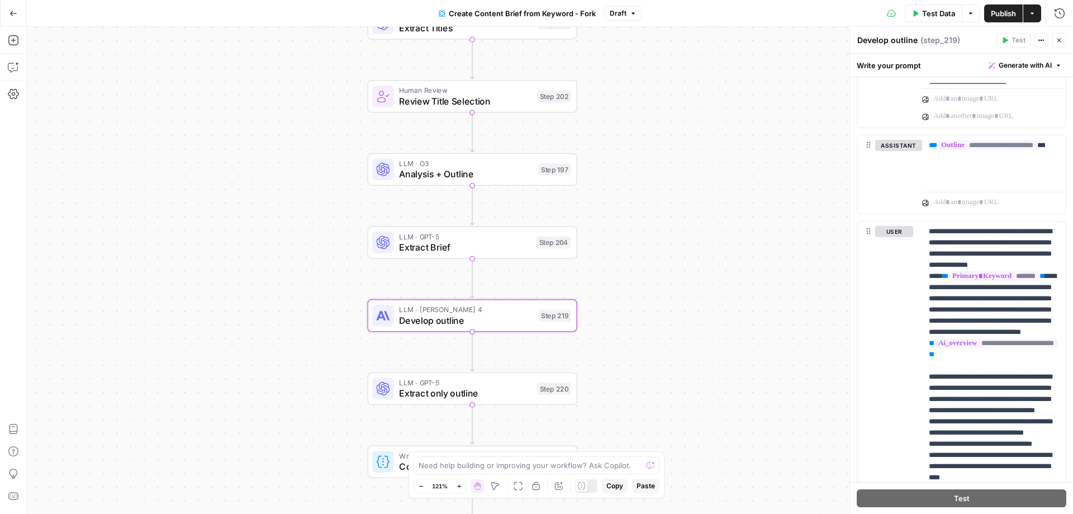
scroll to position [655, 0]
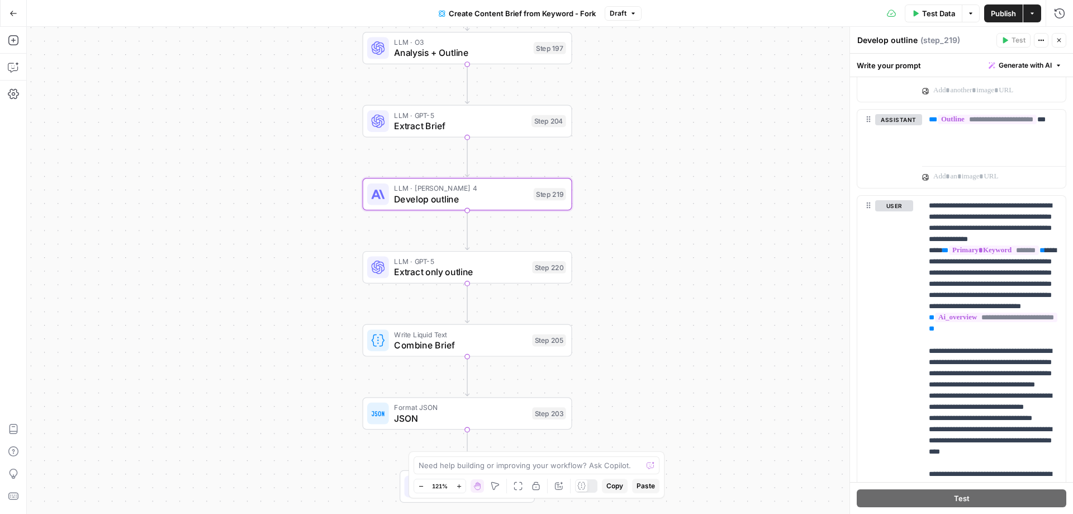
drag, startPoint x: 610, startPoint y: 357, endPoint x: 605, endPoint y: 236, distance: 121.4
click at [605, 236] on div "Workflow Input Settings Inputs Google Search Perform Google Search Step 51 Loop…" at bounding box center [550, 270] width 1046 height 487
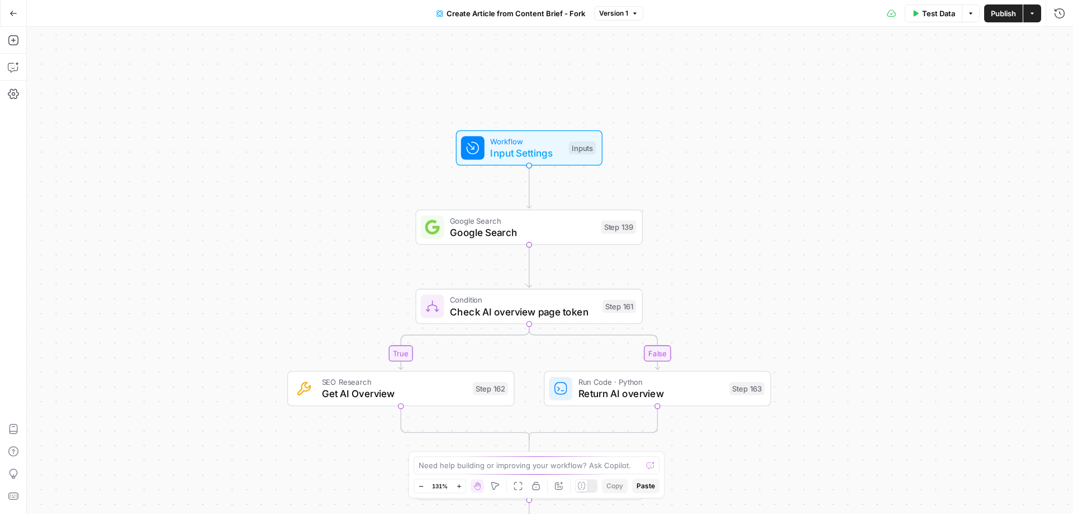
drag, startPoint x: 714, startPoint y: 102, endPoint x: 682, endPoint y: 232, distance: 134.2
click at [682, 232] on div "true false Workflow Input Settings Inputs Google Search Google Search Step 139 …" at bounding box center [550, 270] width 1046 height 487
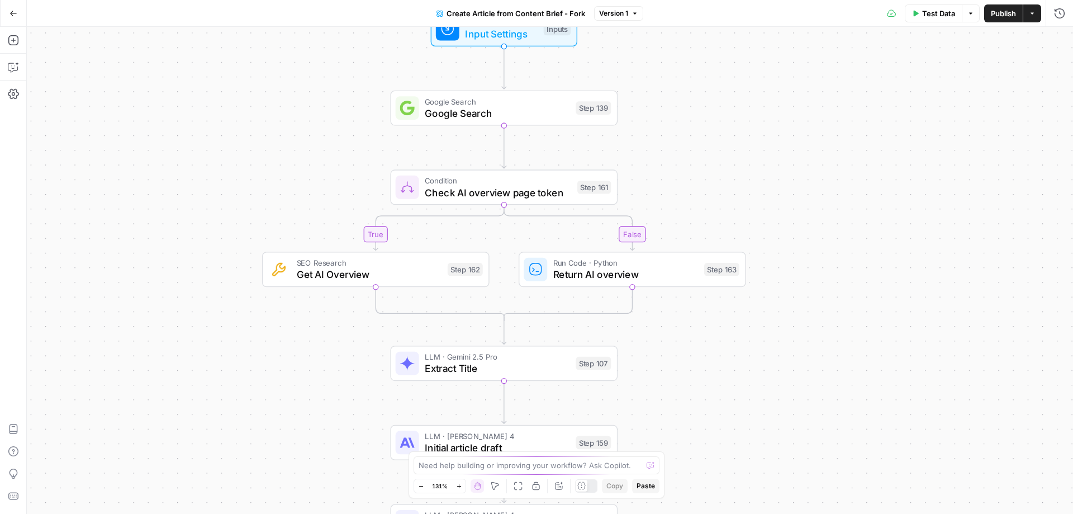
drag, startPoint x: 770, startPoint y: 282, endPoint x: 744, endPoint y: 162, distance: 123.6
click at [744, 162] on div "true false Workflow Input Settings Inputs Google Search Google Search Step 139 …" at bounding box center [550, 270] width 1046 height 487
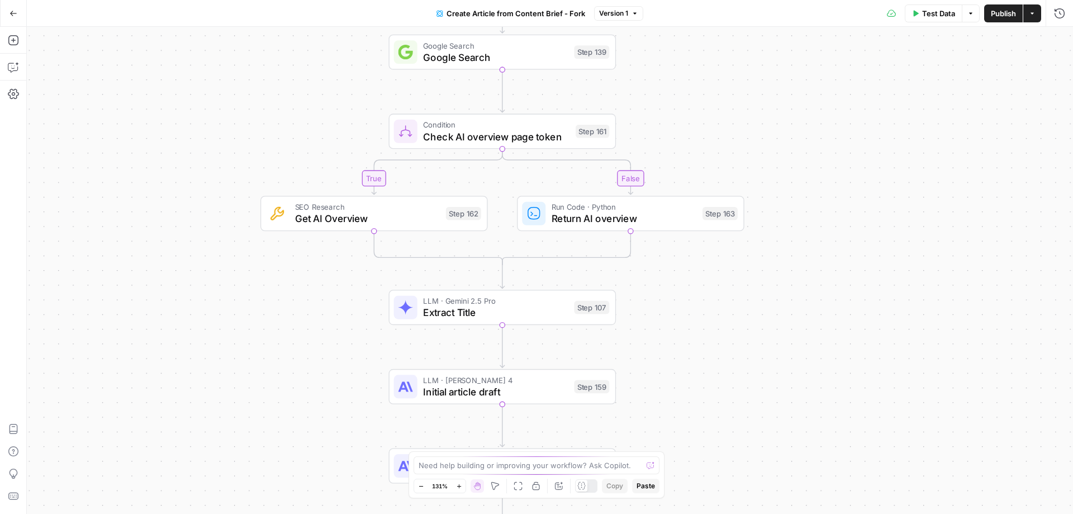
drag, startPoint x: 726, startPoint y: 355, endPoint x: 713, endPoint y: 86, distance: 269.7
click at [714, 86] on div "true false Workflow Input Settings Inputs Google Search Google Search Step 139 …" at bounding box center [550, 270] width 1046 height 487
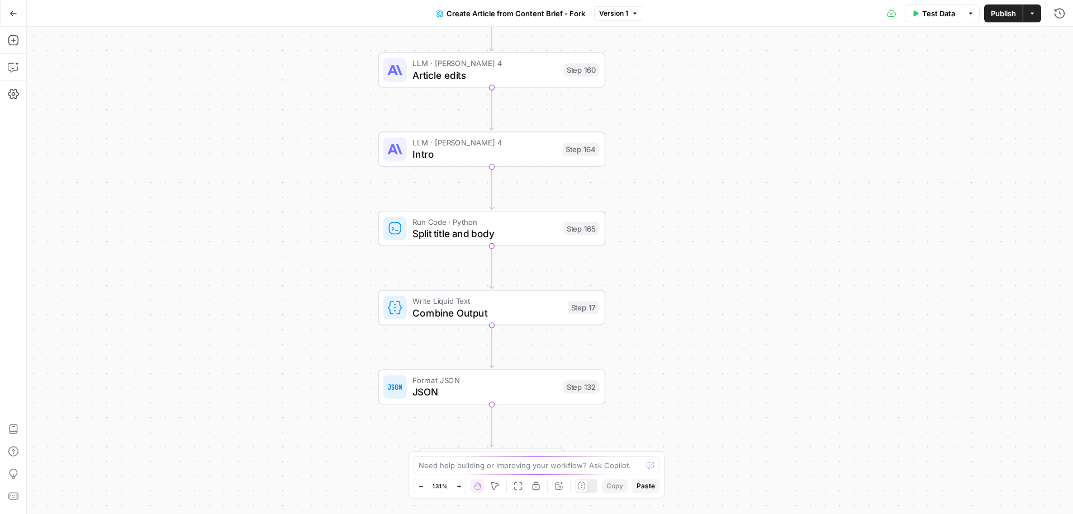
drag, startPoint x: 662, startPoint y: 289, endPoint x: 661, endPoint y: 110, distance: 179.4
click at [662, 110] on div "true false Workflow Input Settings Inputs Google Search Google Search Step 139 …" at bounding box center [550, 270] width 1046 height 487
drag, startPoint x: 503, startPoint y: 73, endPoint x: 591, endPoint y: 101, distance: 92.6
click at [503, 73] on span "Article edits" at bounding box center [485, 75] width 145 height 15
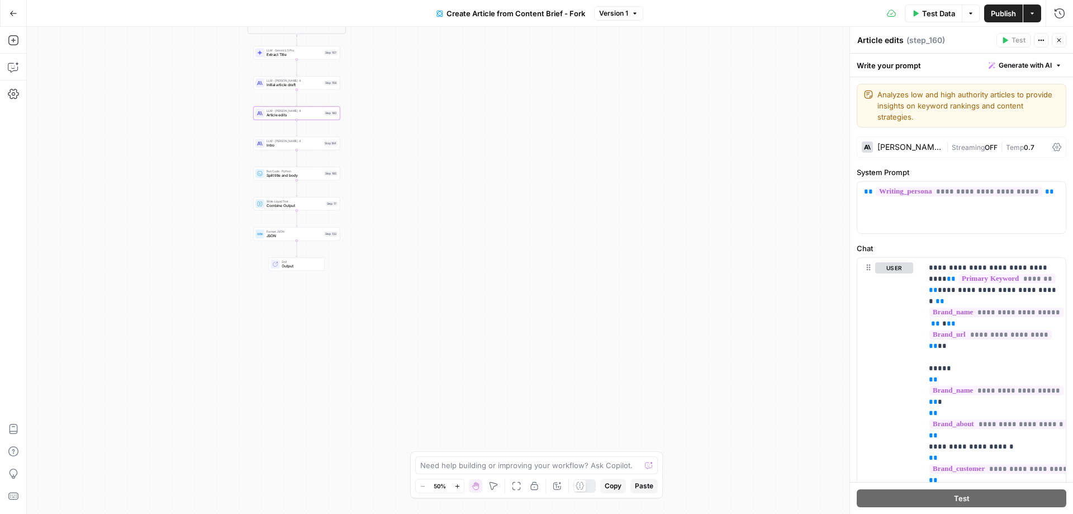
click at [8, 12] on button "Go Back" at bounding box center [13, 13] width 20 height 20
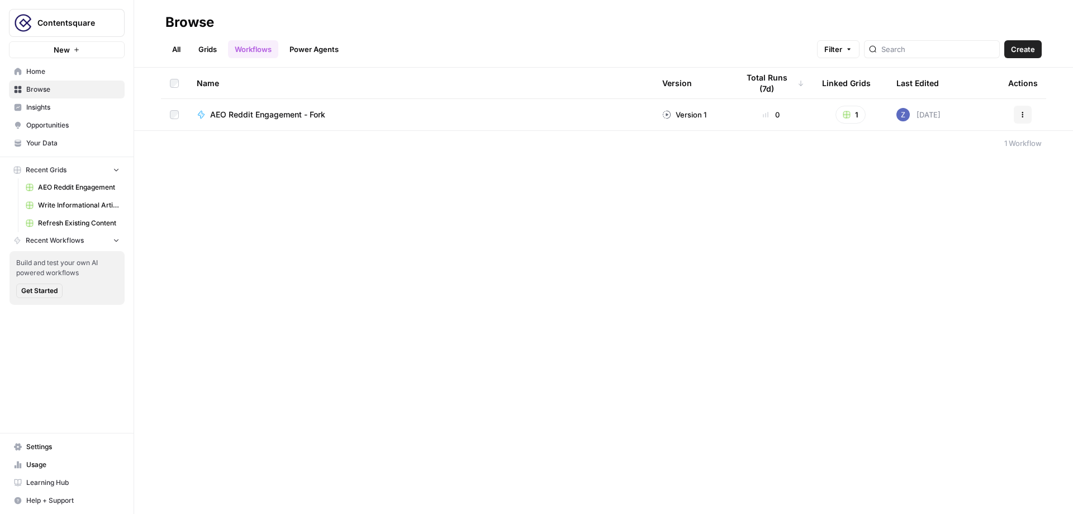
click at [78, 75] on span "Home" at bounding box center [72, 72] width 93 height 10
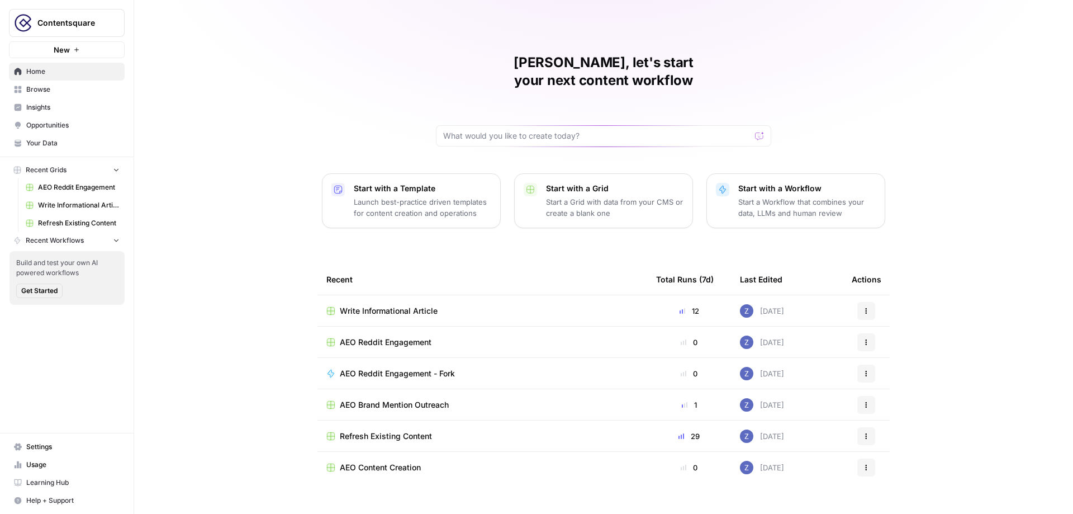
scroll to position [1, 0]
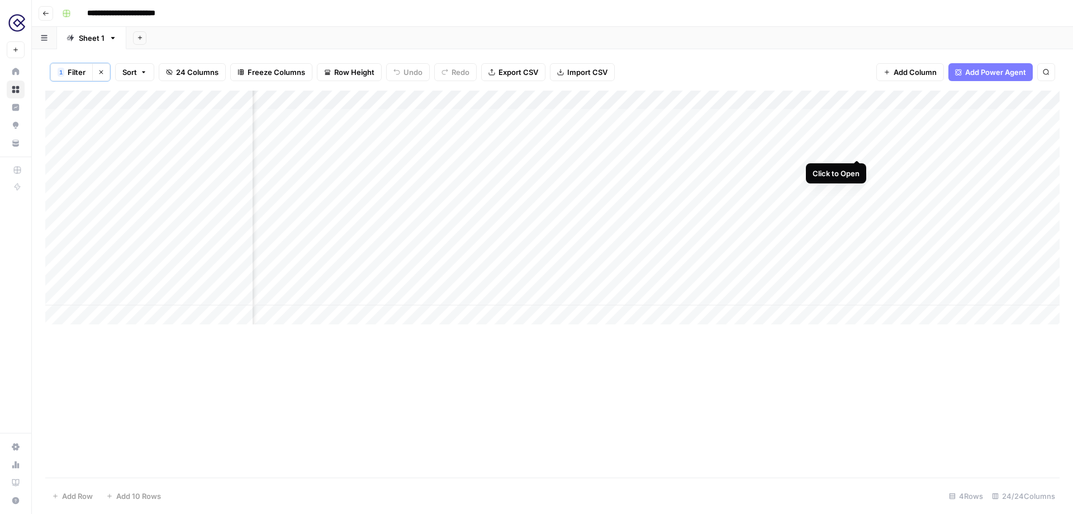
scroll to position [0, 1401]
click at [858, 116] on div "Add Column" at bounding box center [552, 208] width 1014 height 234
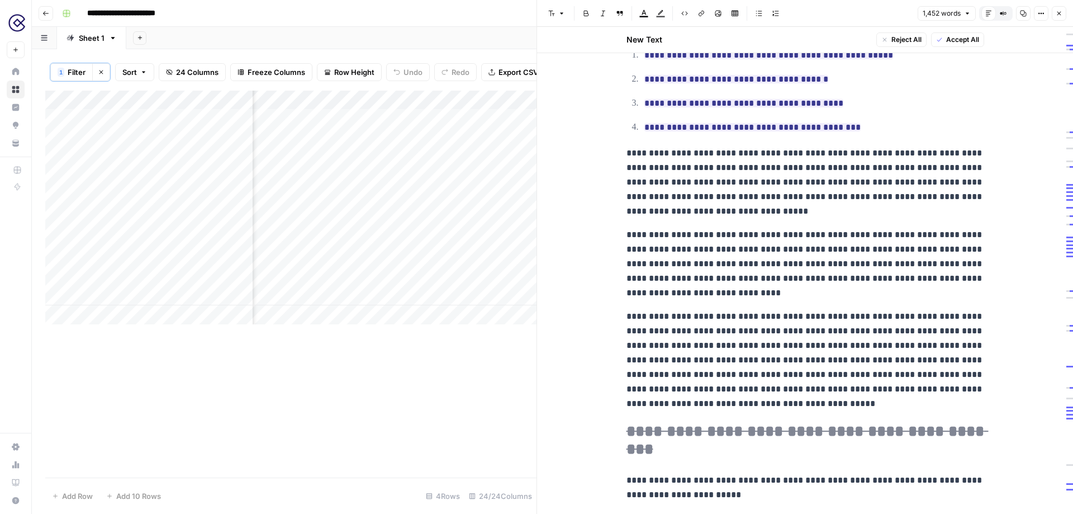
scroll to position [2524, 0]
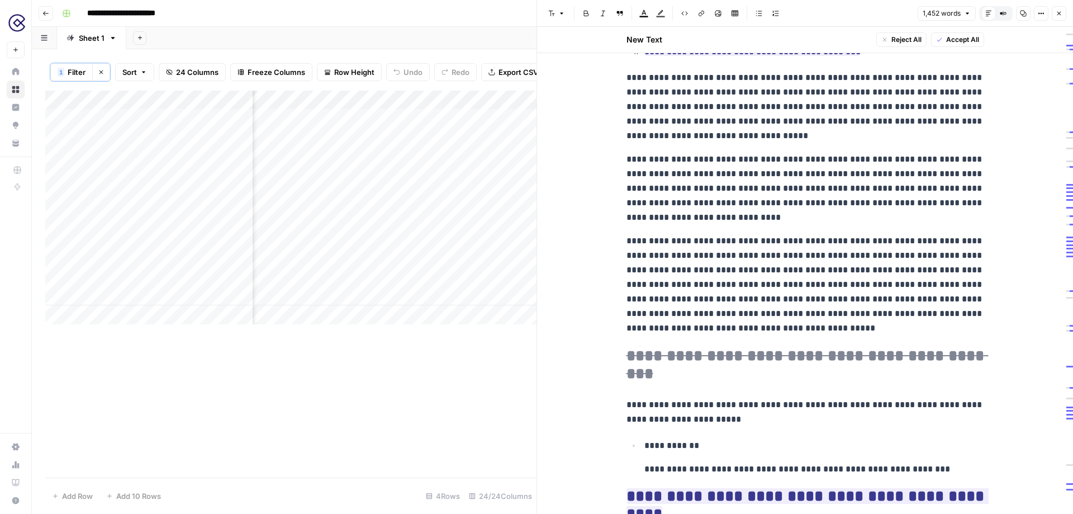
click at [1060, 16] on icon "button" at bounding box center [1059, 13] width 7 height 7
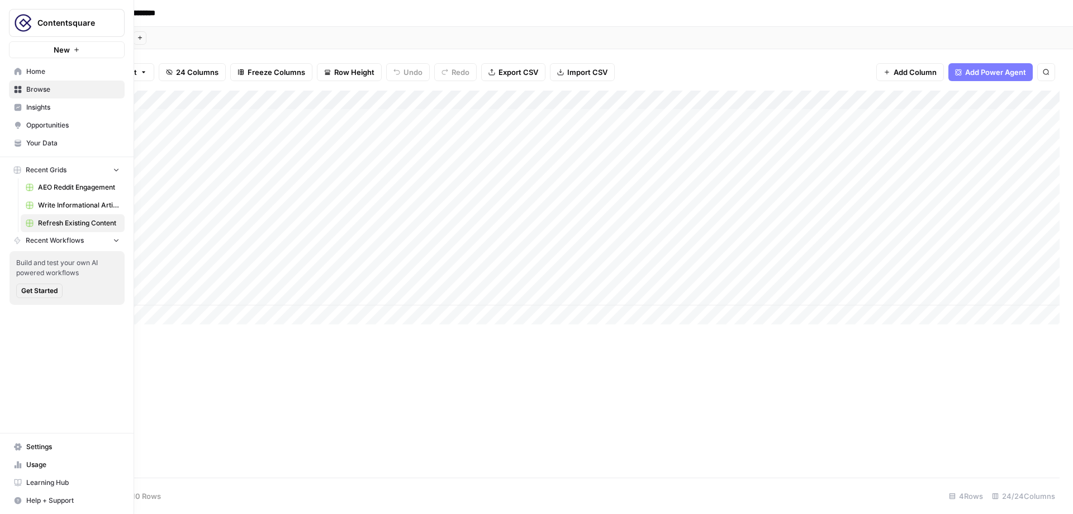
click at [32, 129] on span "Opportunities" at bounding box center [72, 125] width 93 height 10
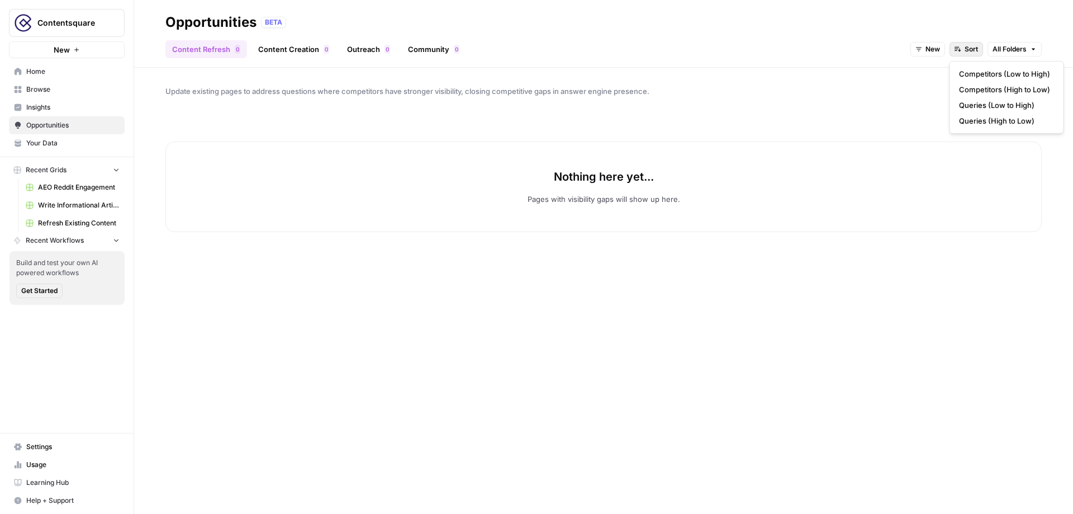
click at [959, 51] on icon "button" at bounding box center [958, 49] width 7 height 7
click at [971, 90] on span "Competitors (High to Low)" at bounding box center [1004, 89] width 91 height 11
click at [857, 51] on span "New" at bounding box center [862, 49] width 15 height 10
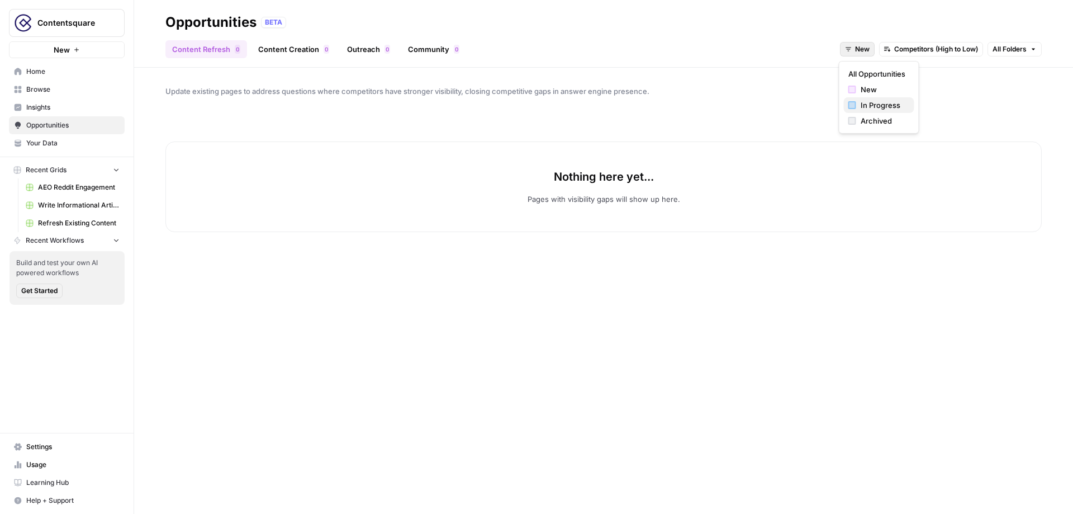
click at [870, 104] on span "In Progress" at bounding box center [883, 104] width 45 height 11
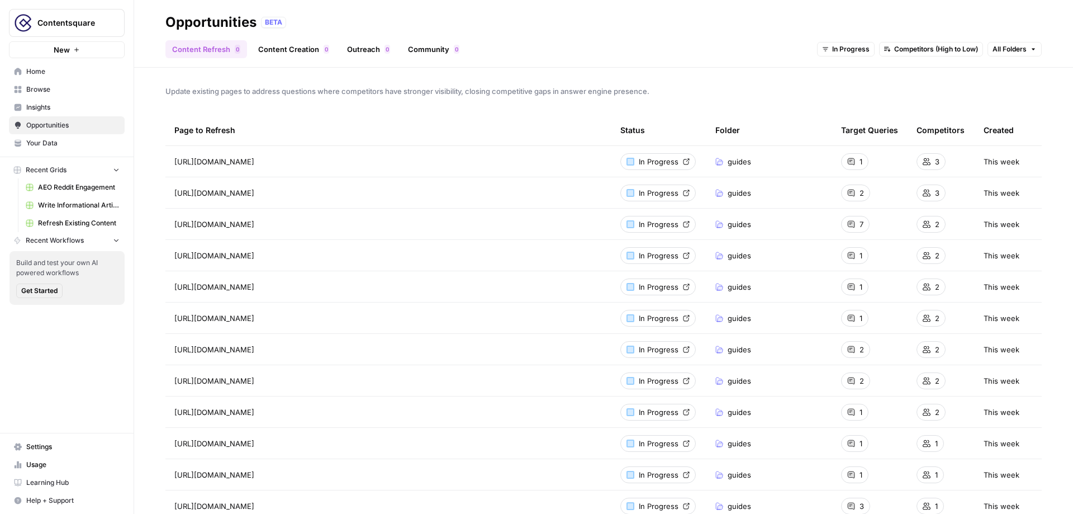
click at [661, 189] on span "In Progress" at bounding box center [659, 192] width 40 height 11
click at [736, 160] on span "guides" at bounding box center [739, 161] width 23 height 11
click at [70, 223] on span "Refresh Existing Content" at bounding box center [79, 223] width 82 height 10
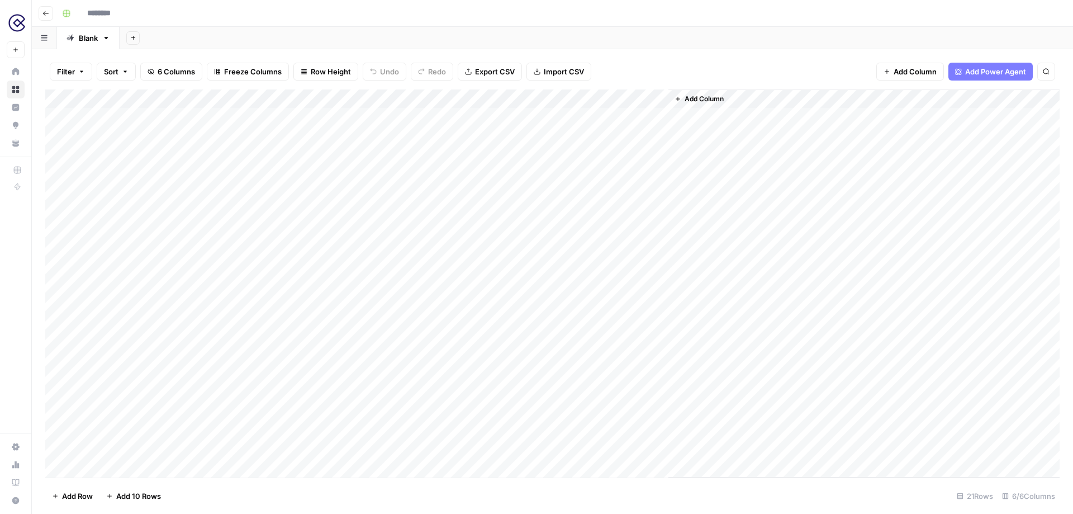
type input "**********"
